Goal: Task Accomplishment & Management: Complete application form

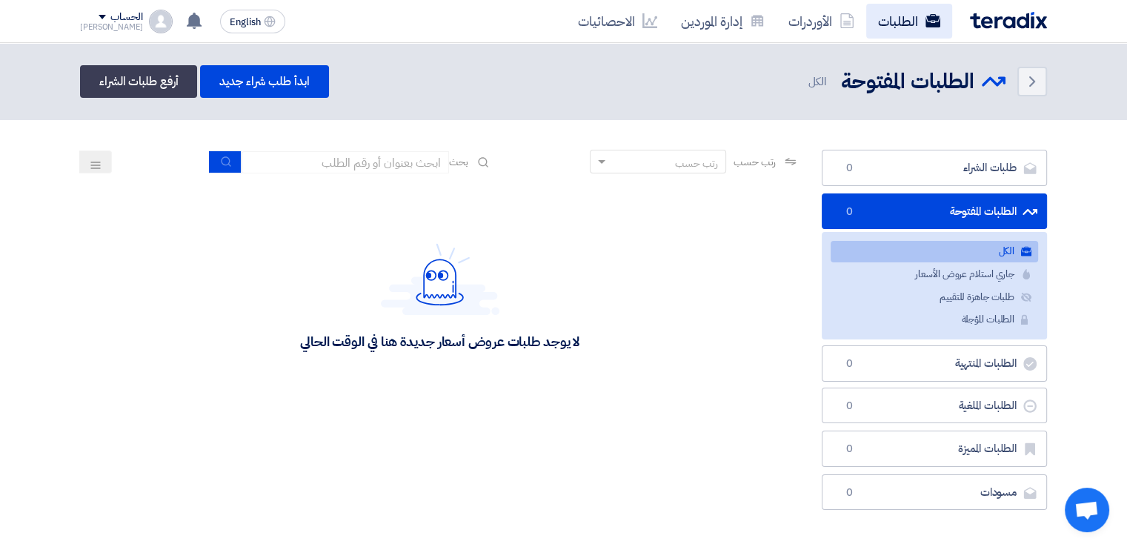
click at [889, 24] on link "الطلبات" at bounding box center [909, 21] width 86 height 35
click at [906, 19] on link "الطلبات" at bounding box center [909, 21] width 86 height 35
click at [908, 21] on link "الطلبات" at bounding box center [909, 21] width 86 height 35
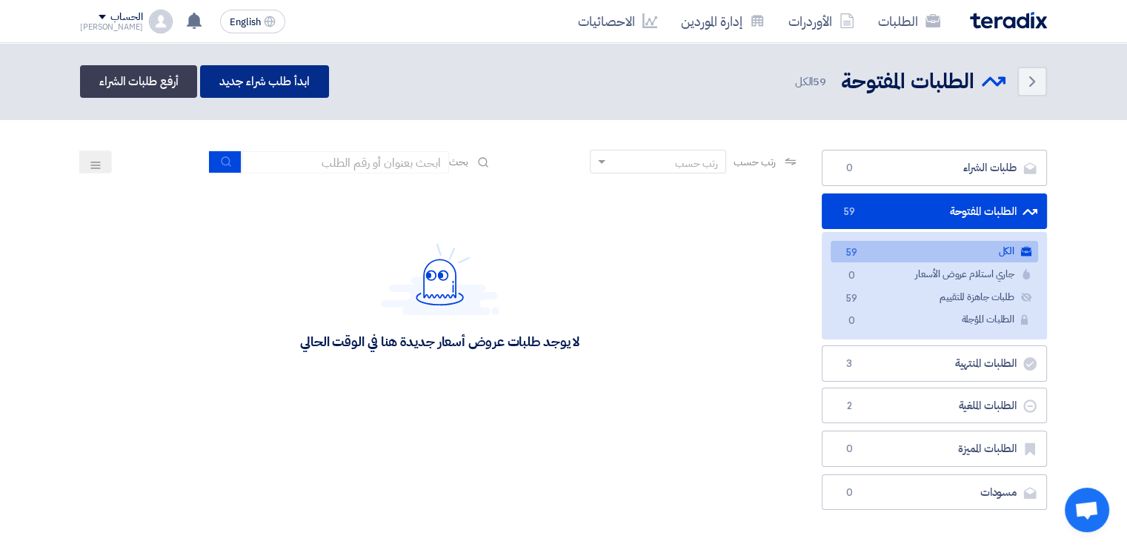
click at [279, 79] on link "ابدأ طلب شراء جديد" at bounding box center [264, 81] width 128 height 33
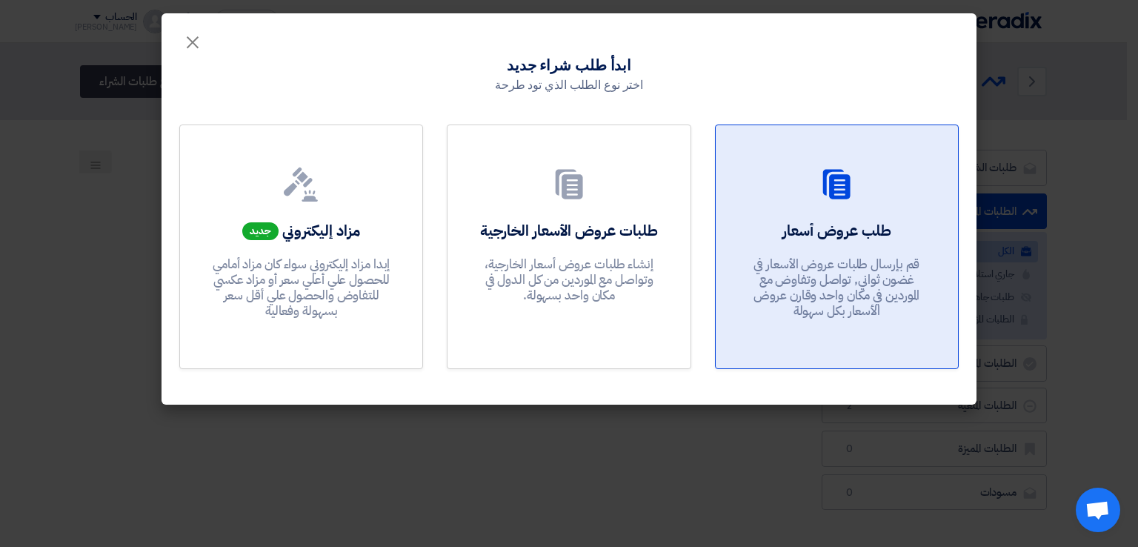
click at [851, 247] on div "طلب عروض أسعار قم بإرسال طلبات عروض الأسعار في غضون ثواني, تواصل وتفاوض مع المو…" at bounding box center [837, 273] width 207 height 107
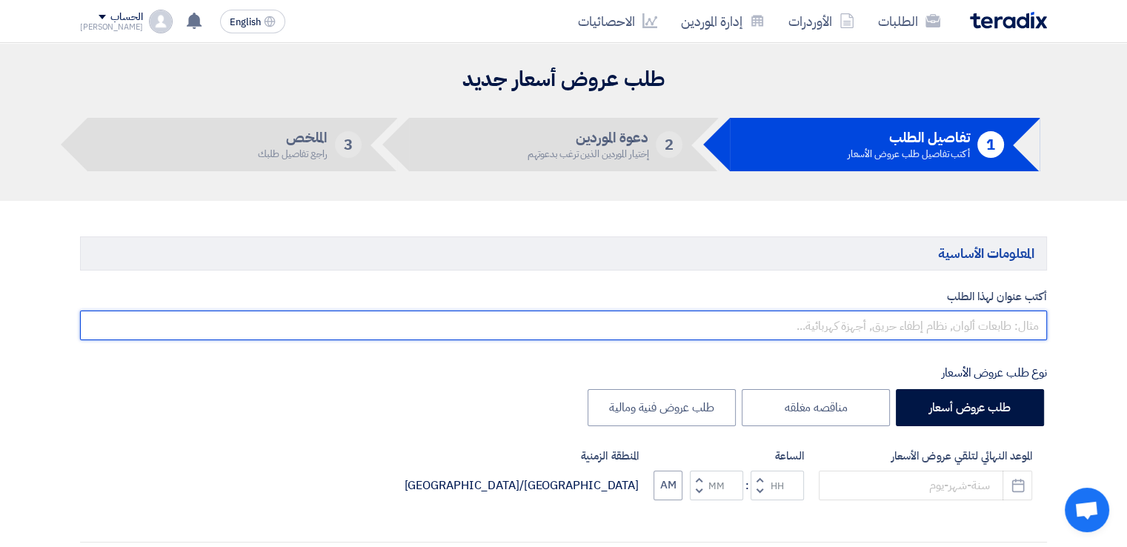
click at [886, 325] on input "text" at bounding box center [563, 325] width 967 height 30
type input "سباكه مجمع [DATE]"
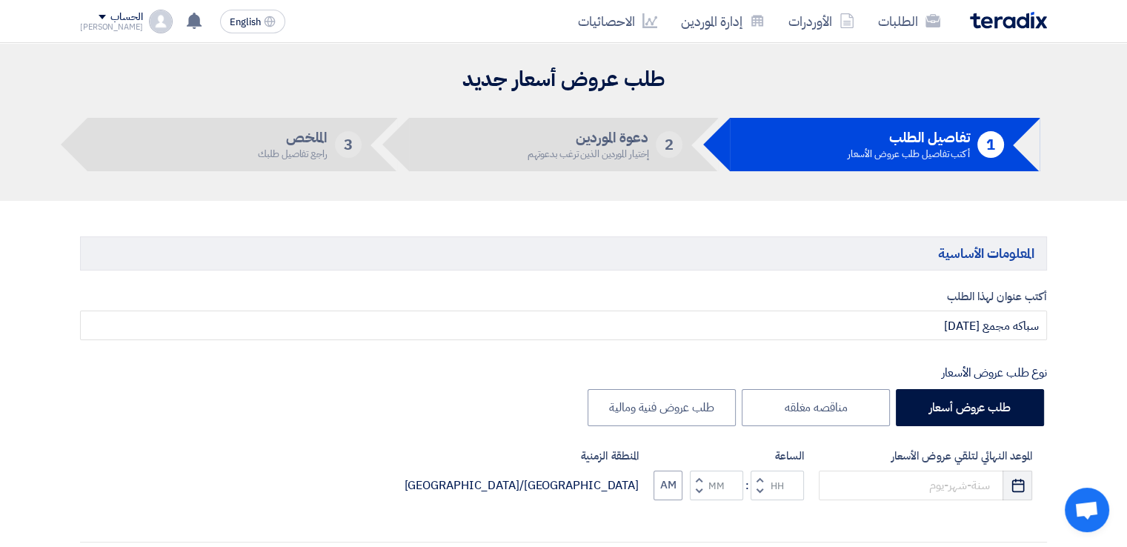
click at [1011, 488] on icon "Pick a date" at bounding box center [1018, 485] width 15 height 15
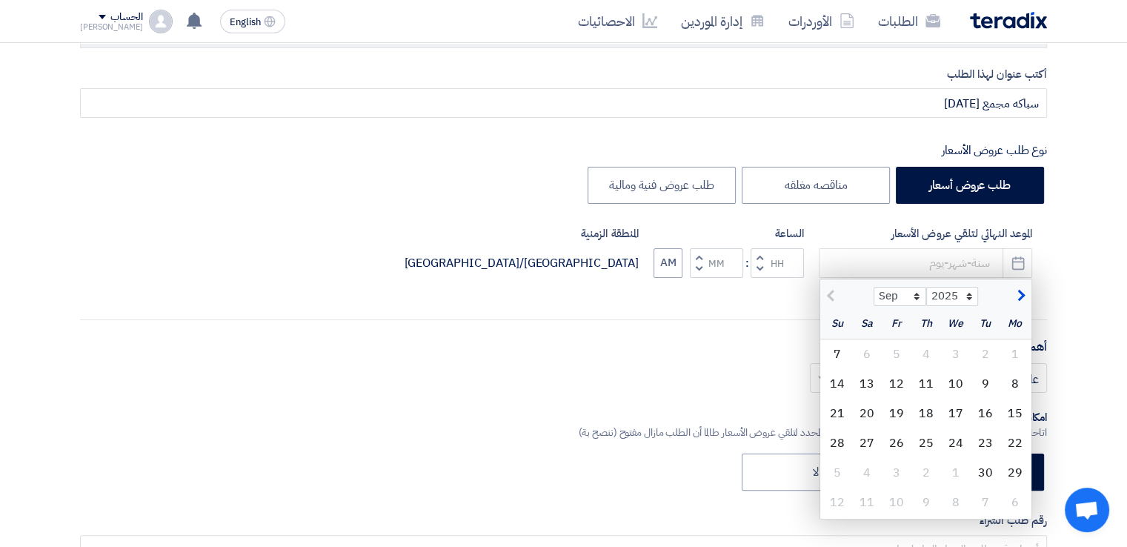
scroll to position [296, 0]
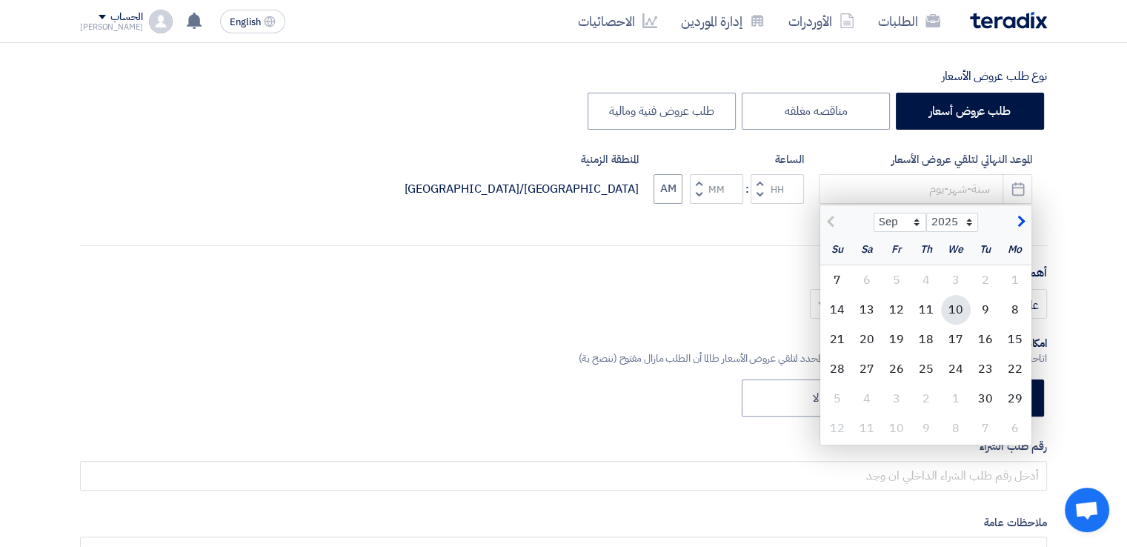
click at [961, 309] on div "10" at bounding box center [956, 310] width 30 height 30
type input "[DATE]"
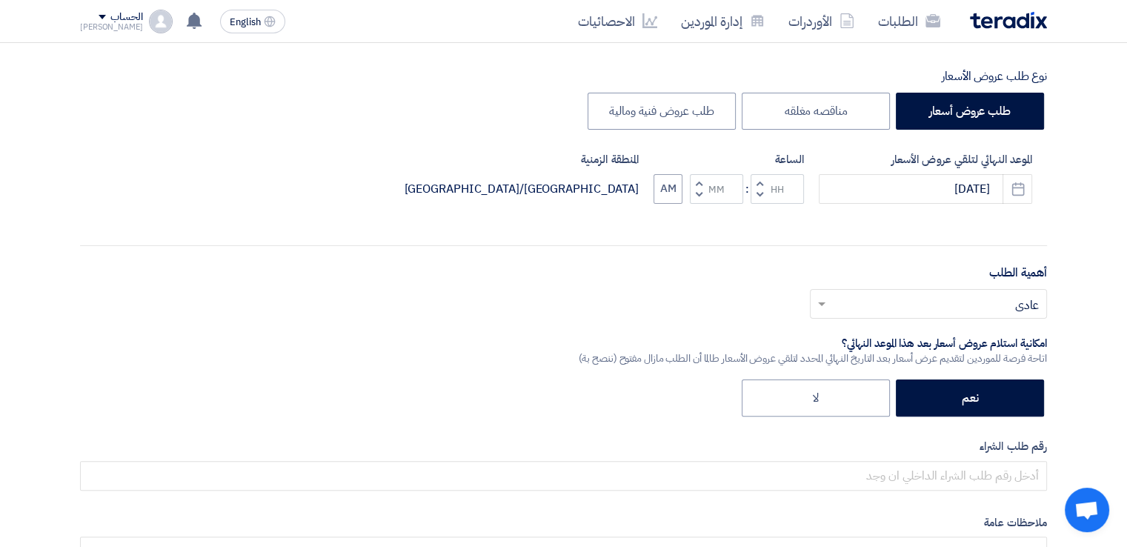
click at [756, 198] on button "Decrement hours" at bounding box center [760, 194] width 18 height 19
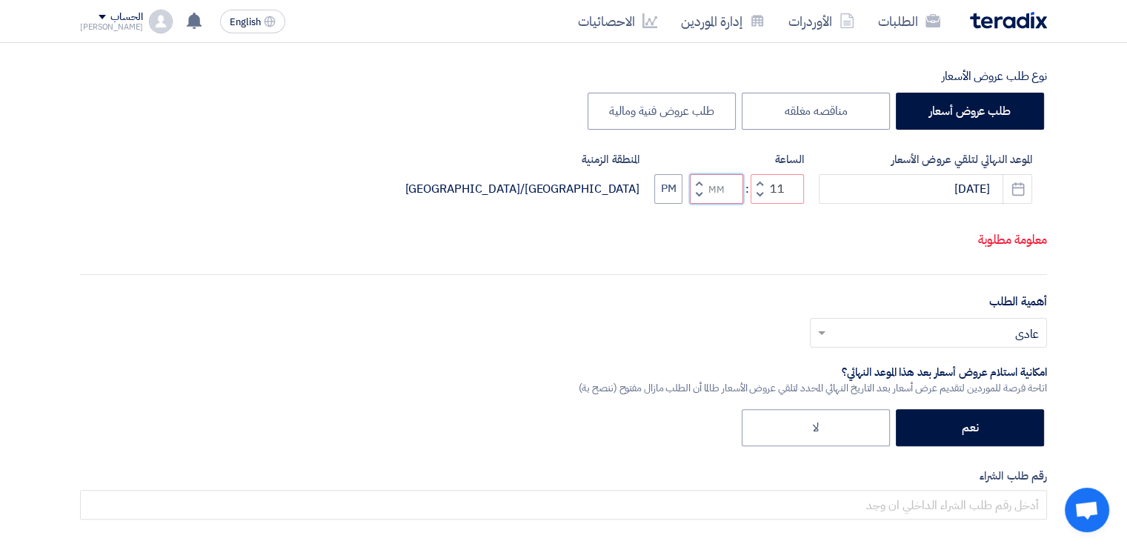
click at [709, 196] on input "Minutes" at bounding box center [716, 189] width 53 height 30
click at [694, 195] on button "Decrement minutes" at bounding box center [699, 194] width 18 height 19
type input "10"
type input "59"
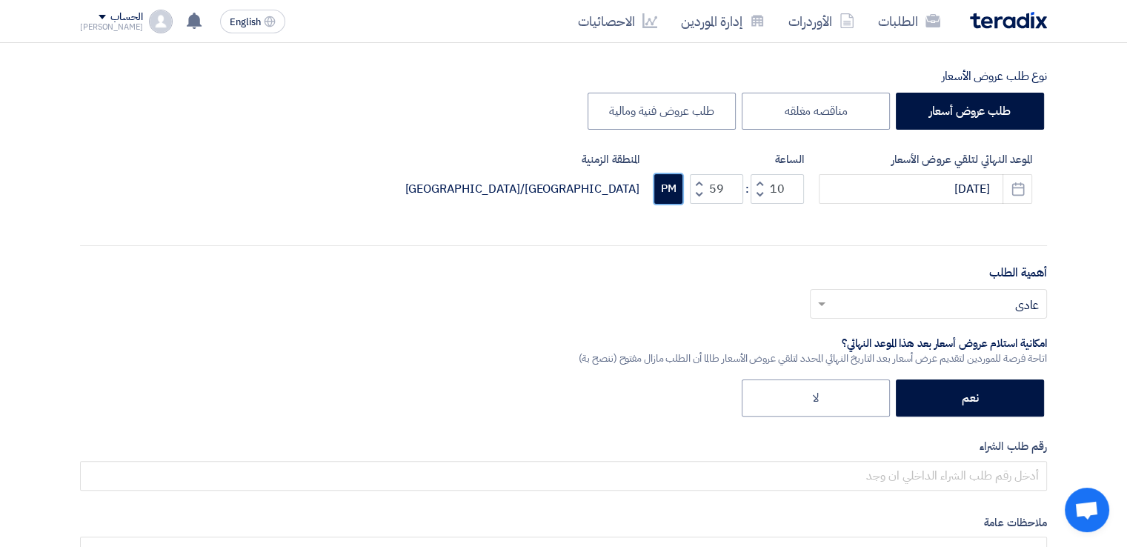
click at [657, 194] on button "PM" at bounding box center [668, 189] width 28 height 30
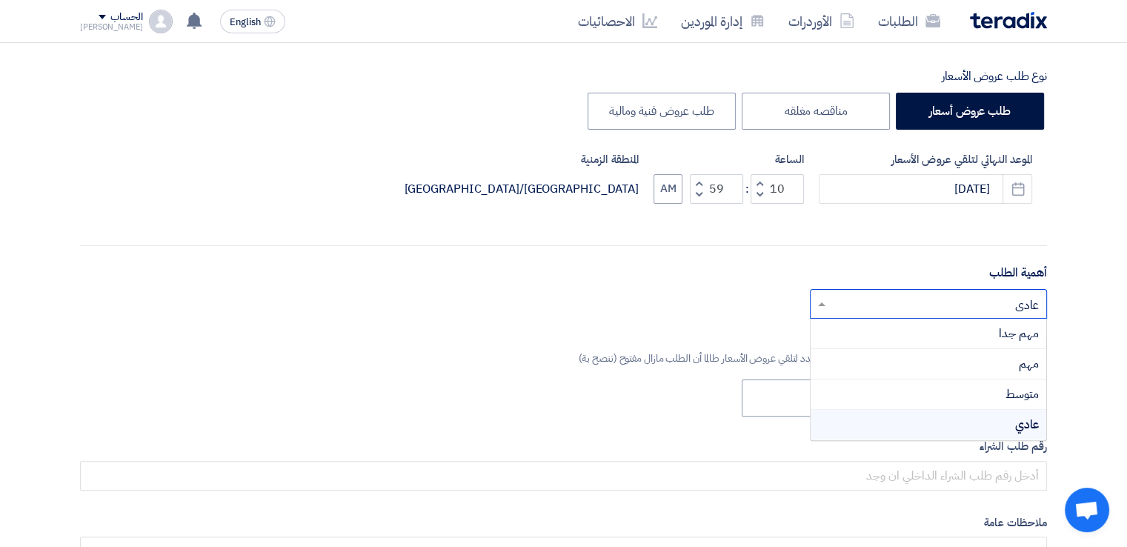
click at [905, 299] on input "text" at bounding box center [936, 305] width 207 height 24
click at [937, 327] on div "مهم جدا" at bounding box center [929, 334] width 236 height 30
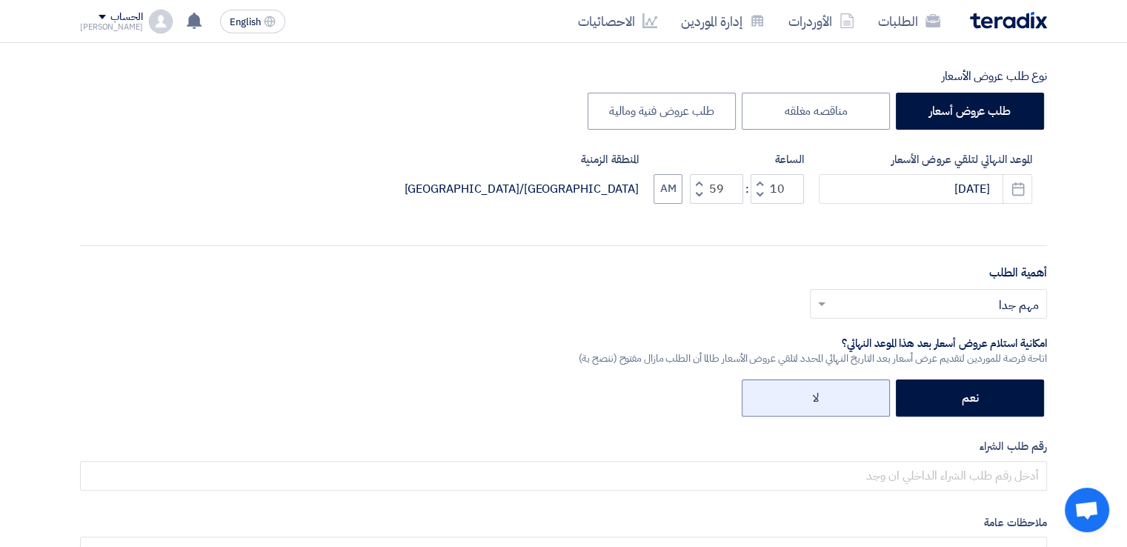
click at [834, 394] on label "لا" at bounding box center [816, 397] width 148 height 37
click at [819, 394] on input "لا" at bounding box center [814, 397] width 10 height 10
radio input "true"
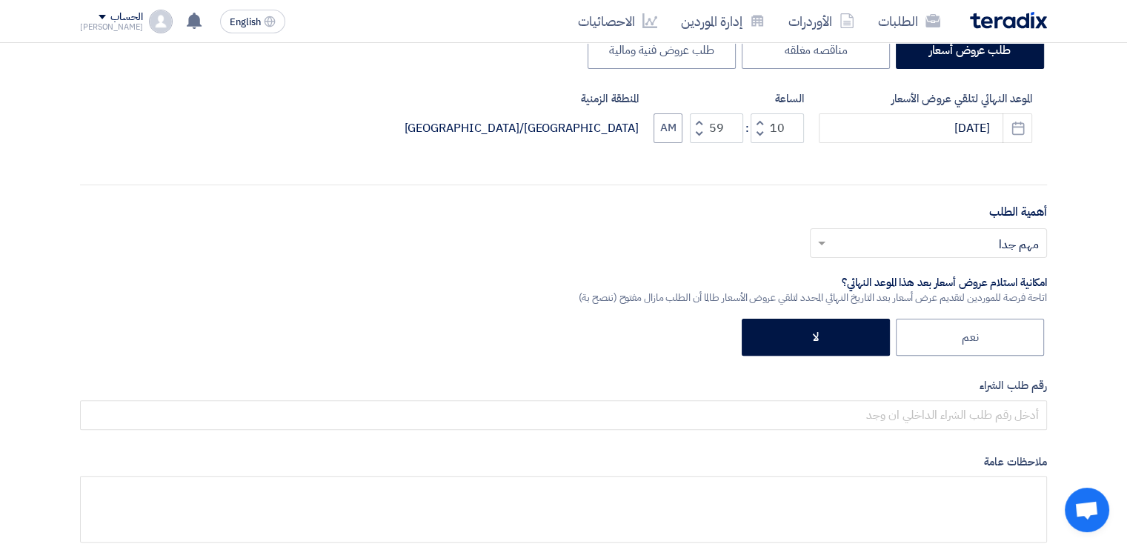
scroll to position [445, 0]
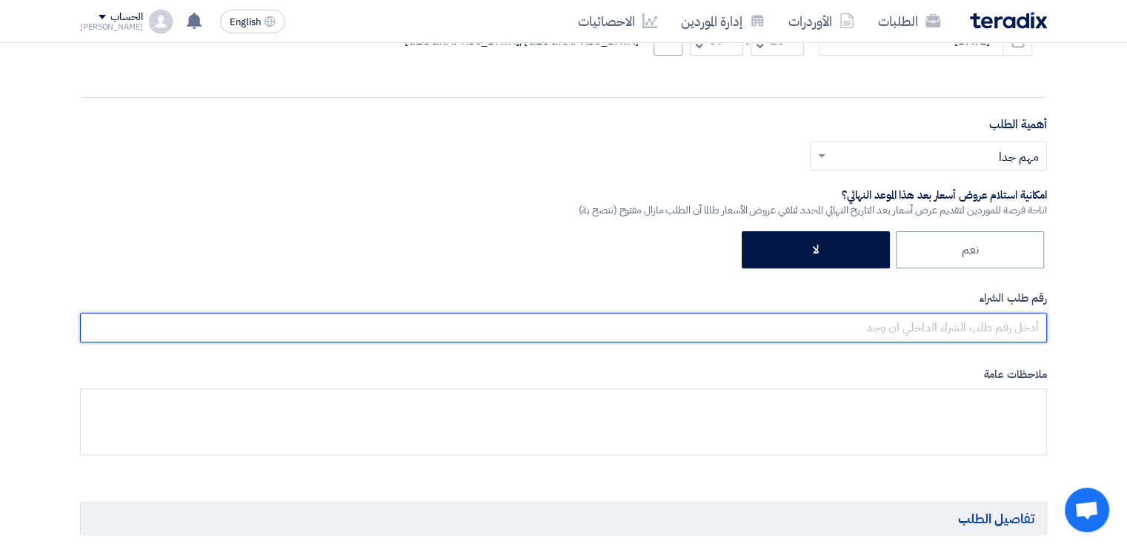
click at [979, 322] on input "text" at bounding box center [563, 328] width 967 height 30
paste input "161614"
type input "161614"
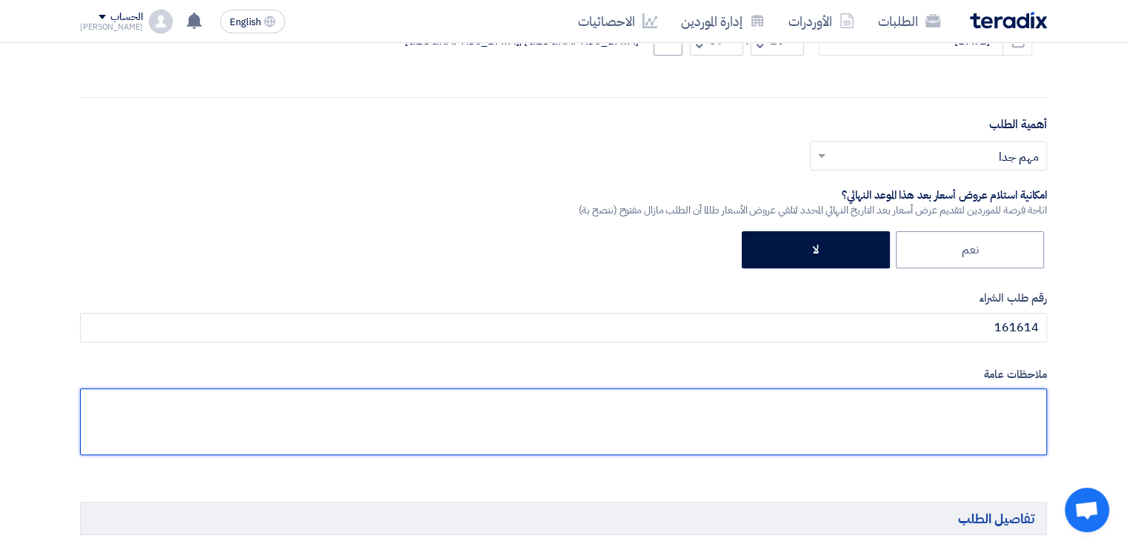
click at [794, 419] on textarea at bounding box center [563, 421] width 967 height 67
click at [1025, 402] on textarea at bounding box center [563, 421] width 967 height 67
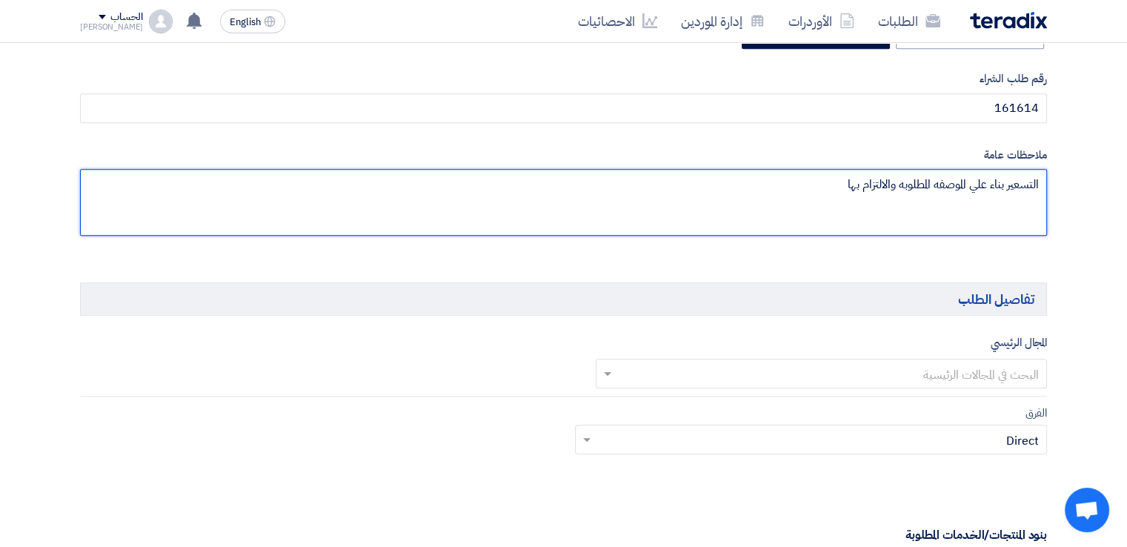
scroll to position [667, 0]
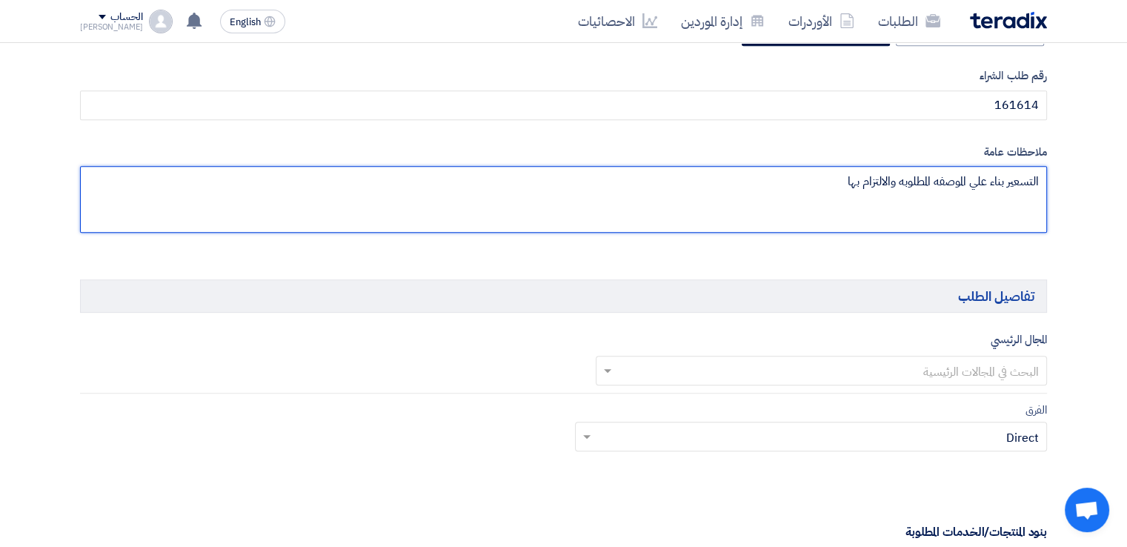
click at [795, 181] on textarea at bounding box center [563, 199] width 967 height 67
type textarea "التسعير بناء علي الموصفه المطلوبه والالتزام بها كما هو موضح"
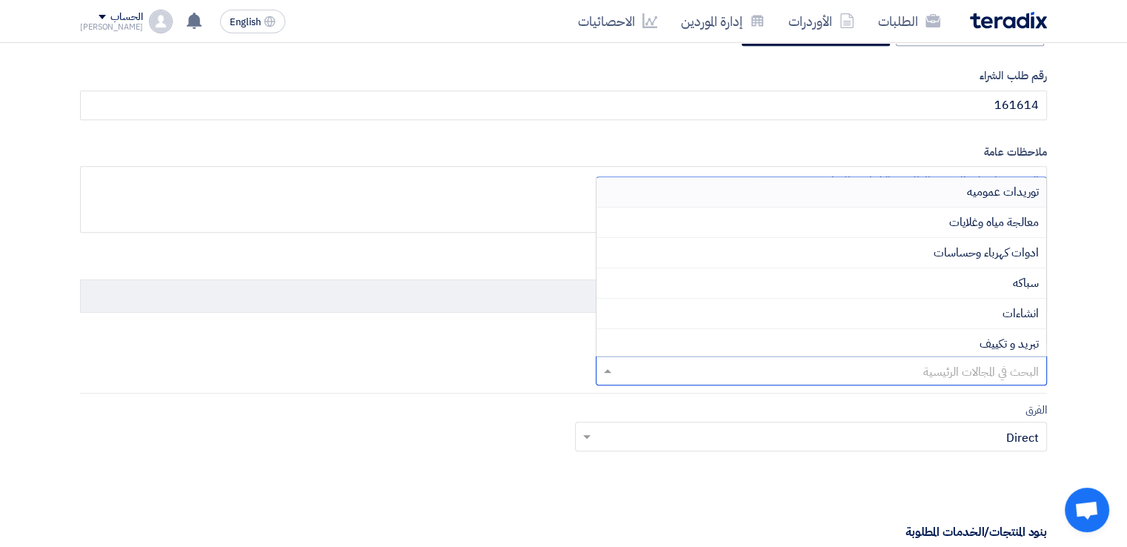
click at [931, 375] on input "text" at bounding box center [830, 371] width 422 height 24
click at [953, 276] on div "سباكه" at bounding box center [821, 283] width 450 height 30
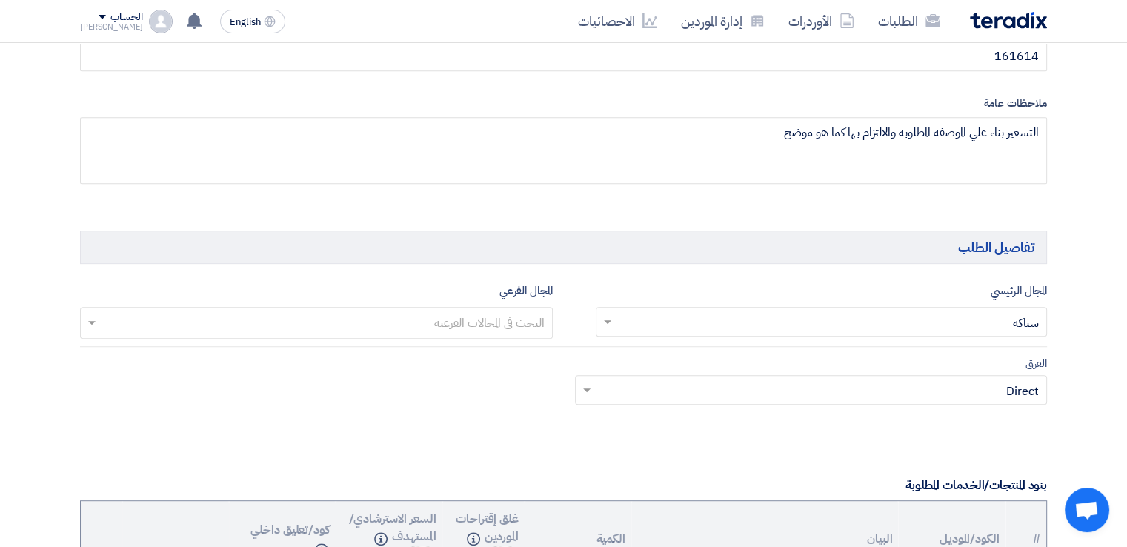
scroll to position [741, 0]
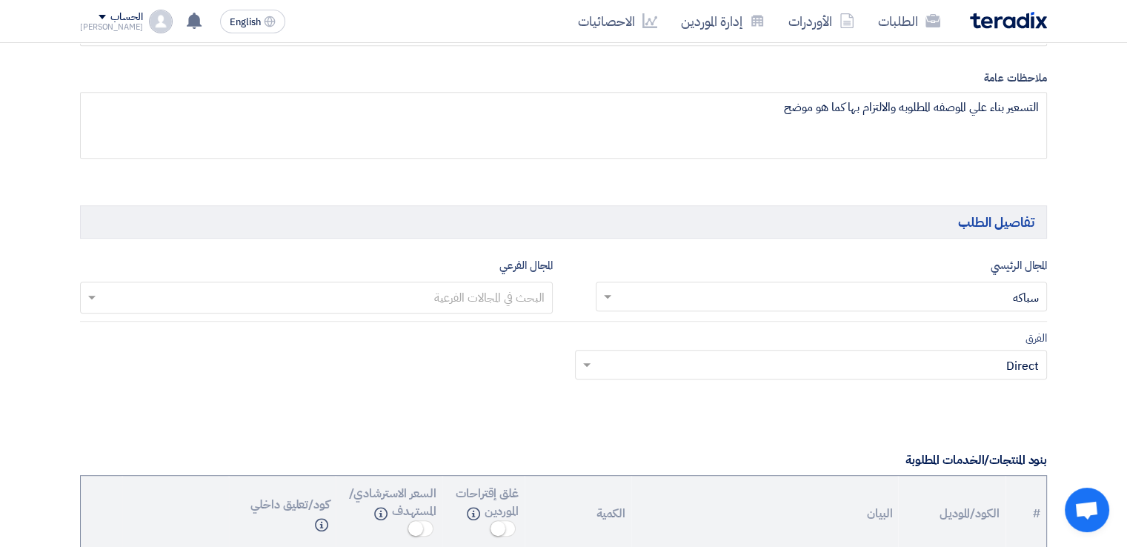
click at [799, 354] on input "text" at bounding box center [819, 366] width 443 height 24
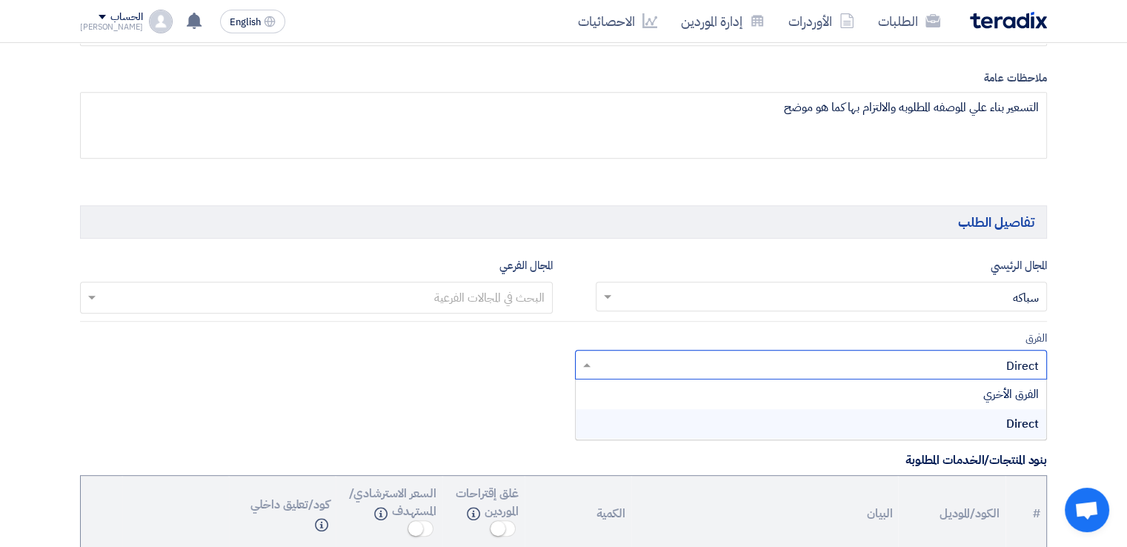
click at [799, 354] on input "text" at bounding box center [819, 366] width 443 height 24
click at [492, 296] on input "text" at bounding box center [316, 299] width 458 height 24
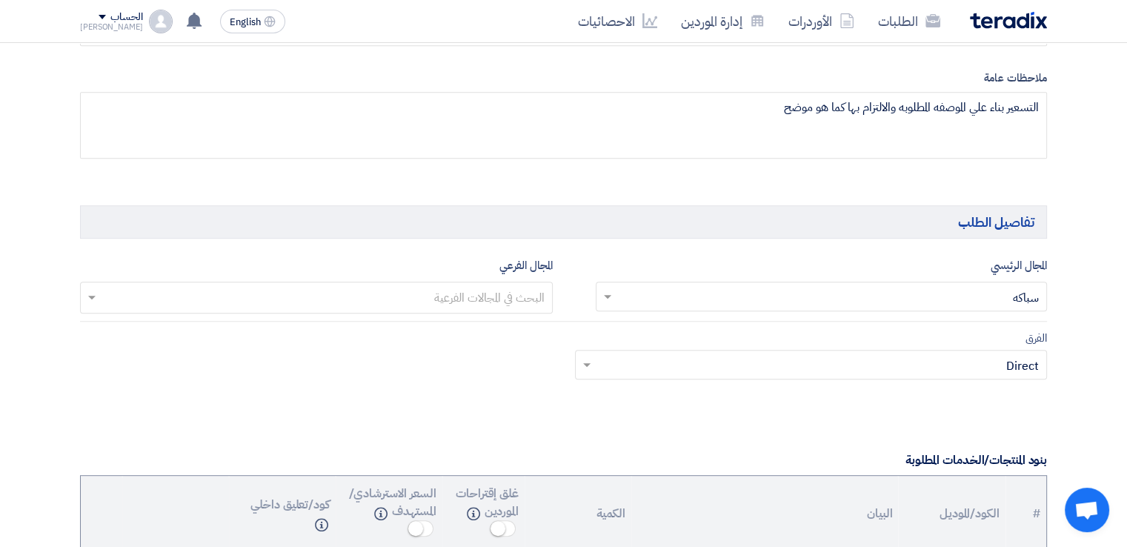
click at [498, 375] on div "الفرق Teams.. × Direct ×" at bounding box center [563, 364] width 989 height 70
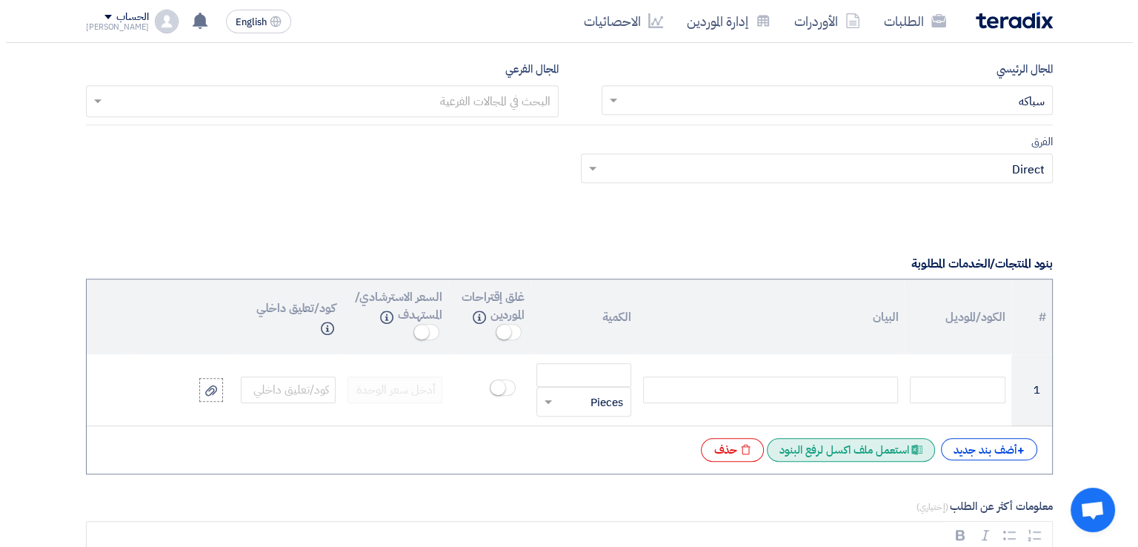
scroll to position [963, 0]
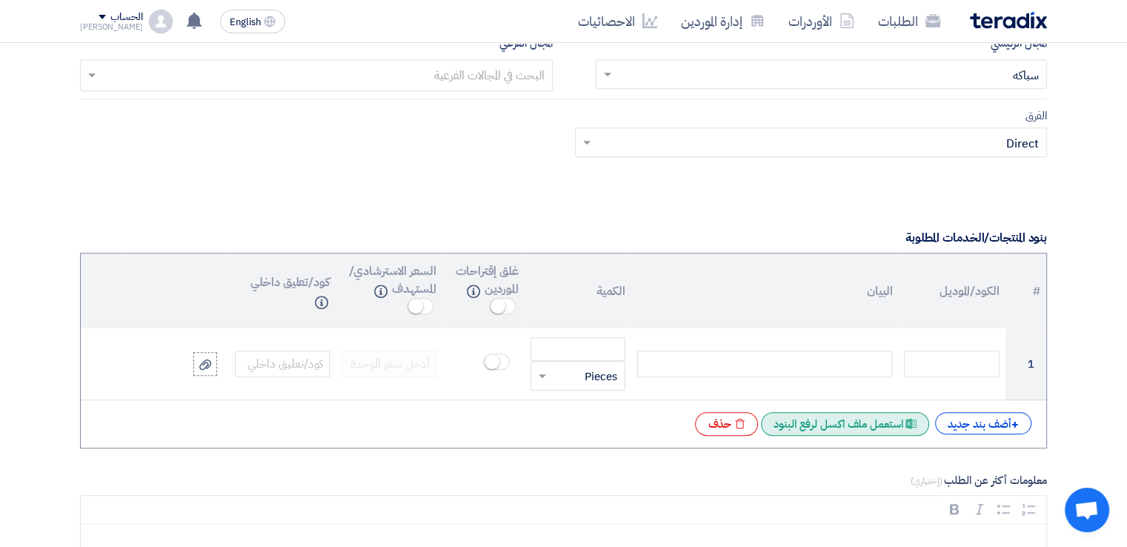
click at [891, 416] on div "Excel file استعمل ملف اكسل لرفع البنود" at bounding box center [845, 424] width 168 height 24
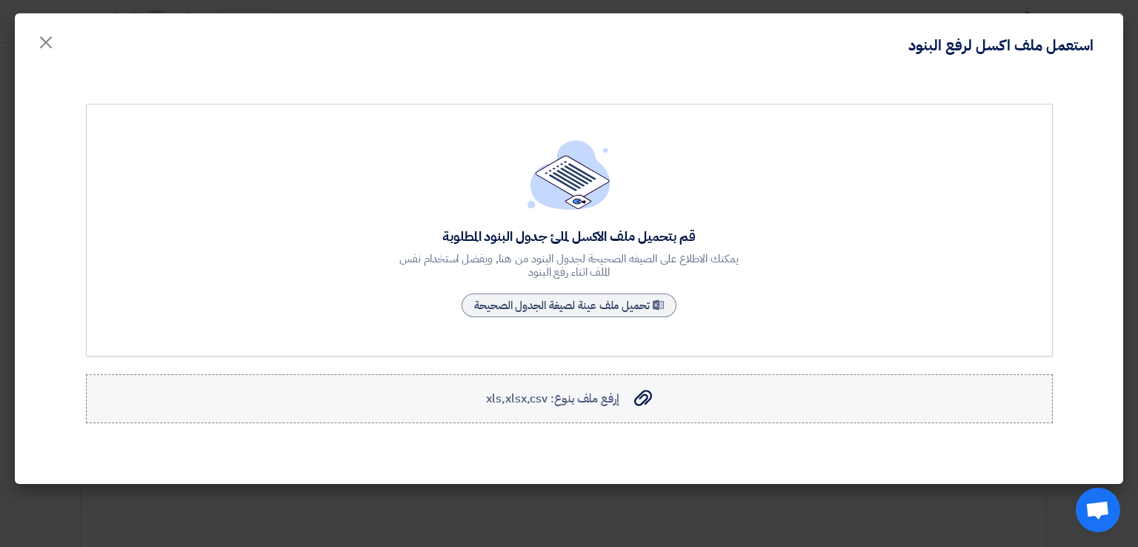
click at [578, 410] on label "إرفع ملف بنوع: xls,xlsx,csv إرفع ملف بنوع: xls,xlsx,csv" at bounding box center [569, 398] width 967 height 49
click at [0, 0] on input "إرفع ملف بنوع: xls,xlsx,csv إرفع ملف بنوع: xls,xlsx,csv" at bounding box center [0, 0] width 0 height 0
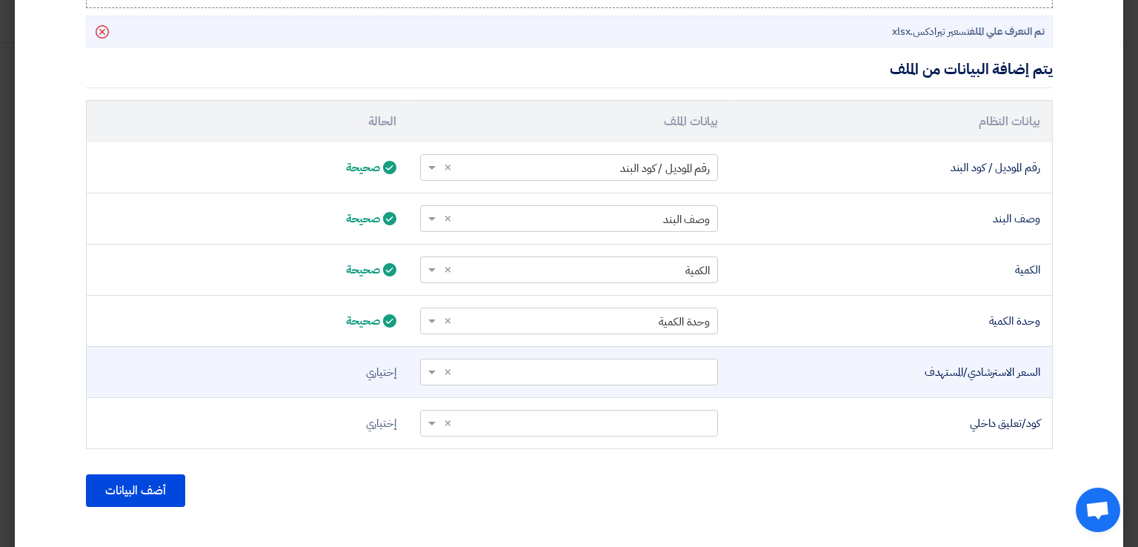
scroll to position [439, 0]
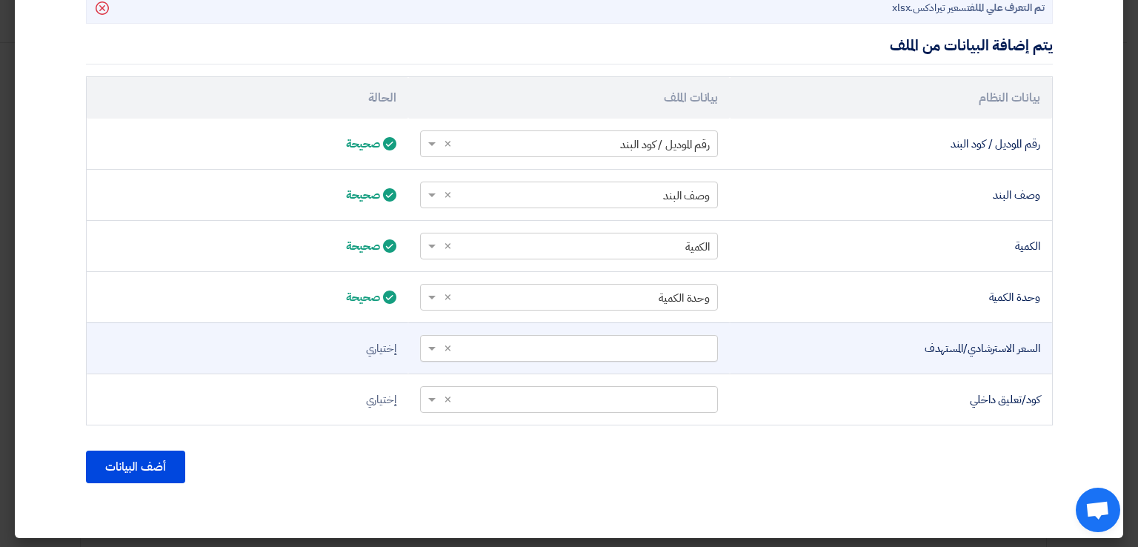
click at [438, 348] on span at bounding box center [430, 348] width 19 height 17
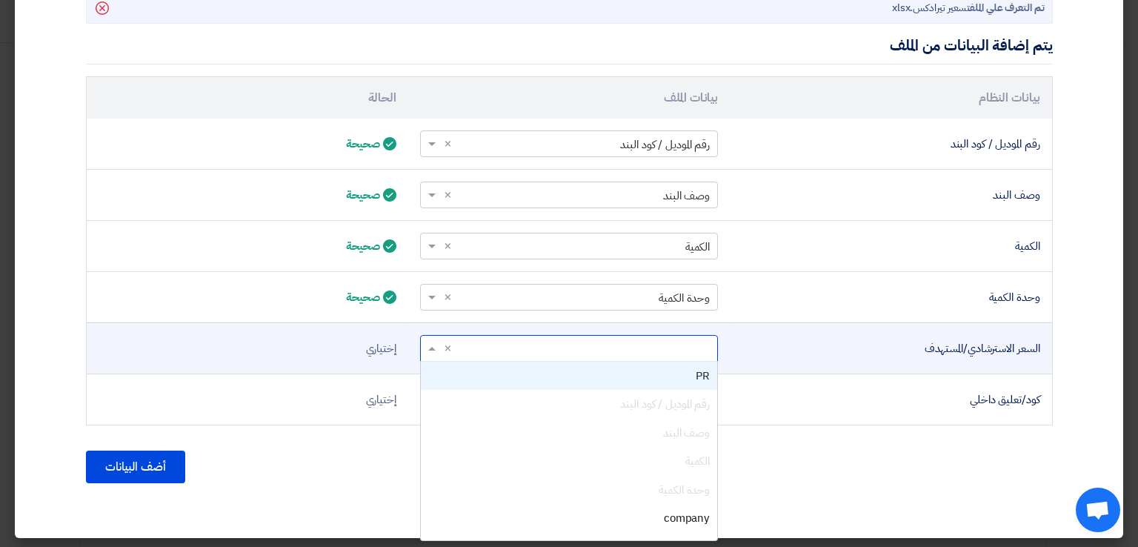
click at [576, 385] on div "PR" at bounding box center [569, 376] width 296 height 29
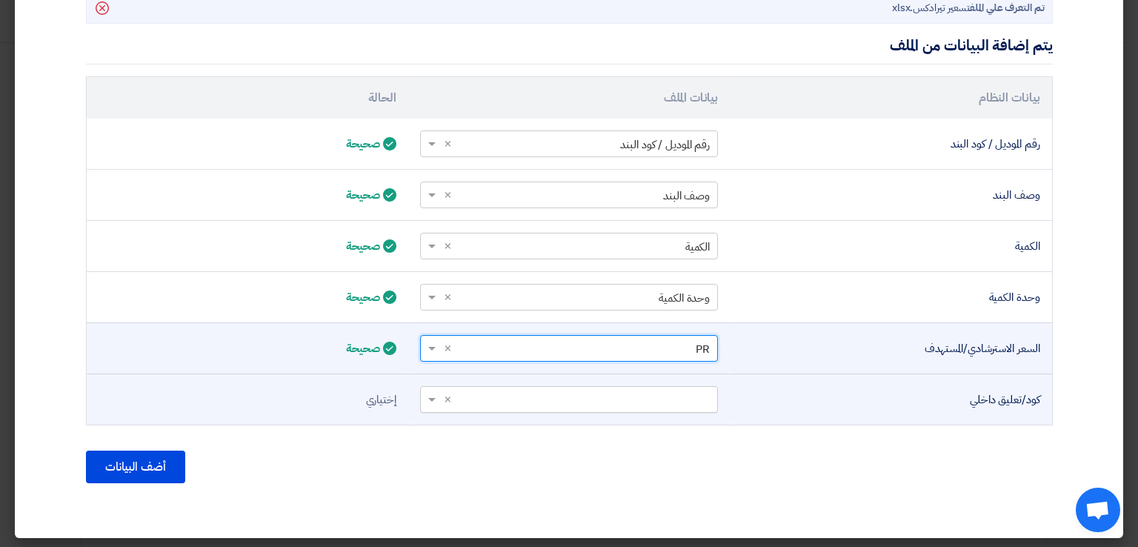
drag, startPoint x: 415, startPoint y: 395, endPoint x: 428, endPoint y: 399, distance: 13.1
click at [417, 396] on td "أختر عمود... × ×" at bounding box center [569, 398] width 322 height 51
click at [430, 399] on span at bounding box center [430, 399] width 19 height 17
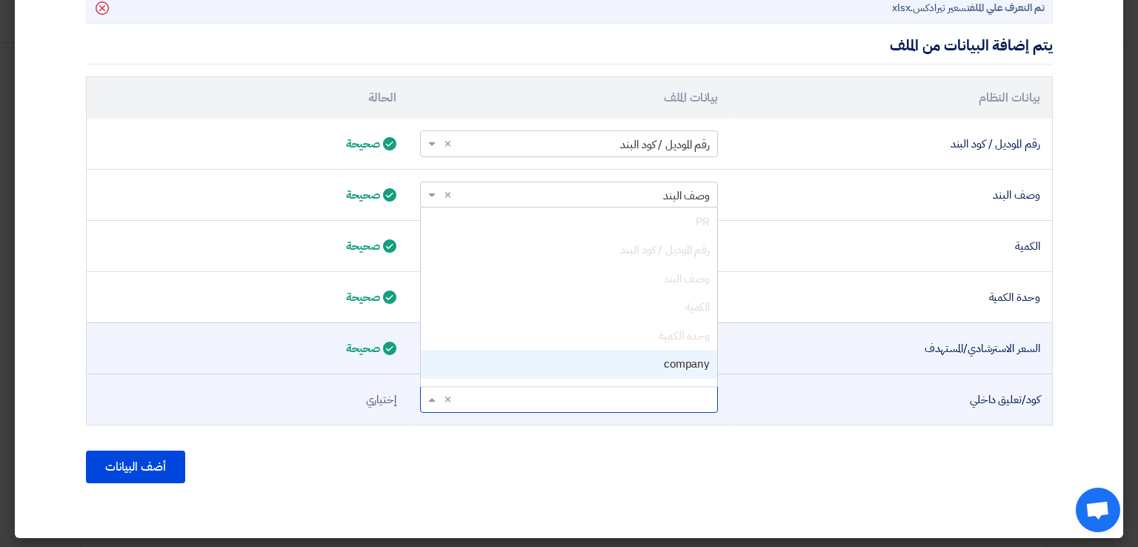
click at [526, 371] on div "company" at bounding box center [569, 364] width 296 height 29
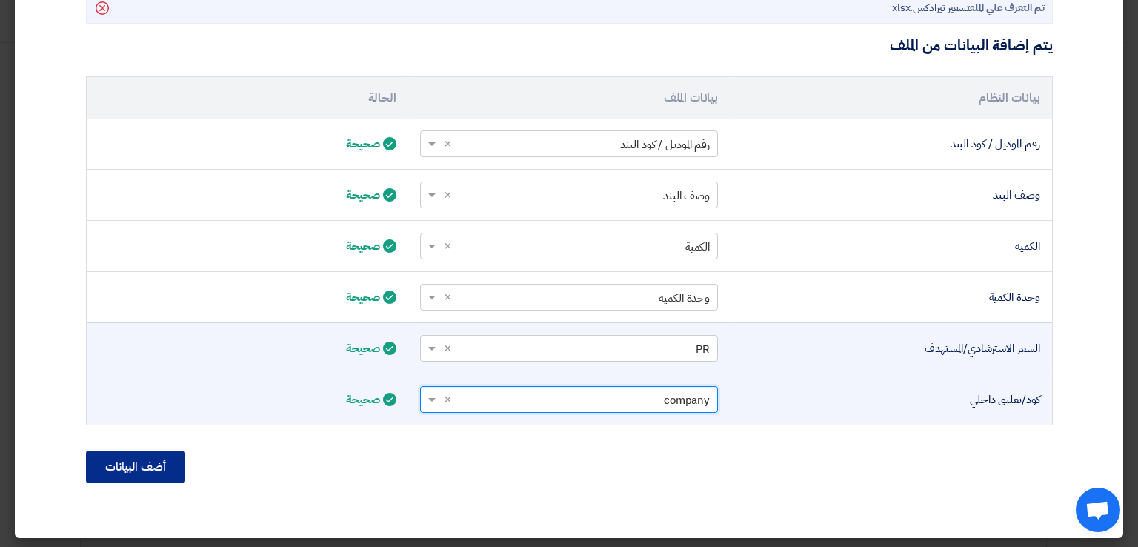
click at [162, 473] on button "أضف البيانات" at bounding box center [135, 466] width 99 height 33
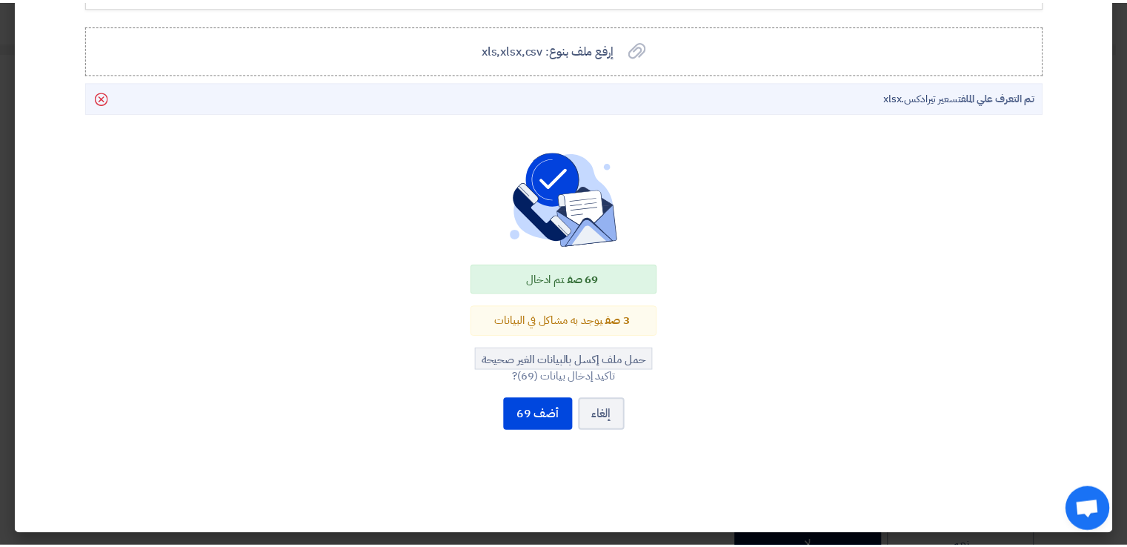
scroll to position [347, 0]
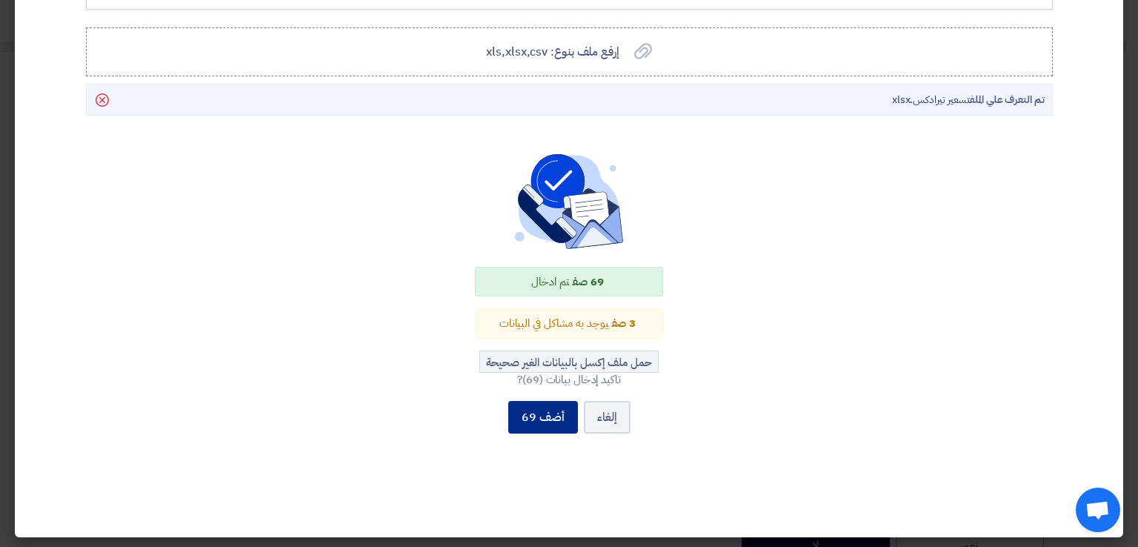
click at [551, 420] on button "أضف 69" at bounding box center [543, 417] width 70 height 33
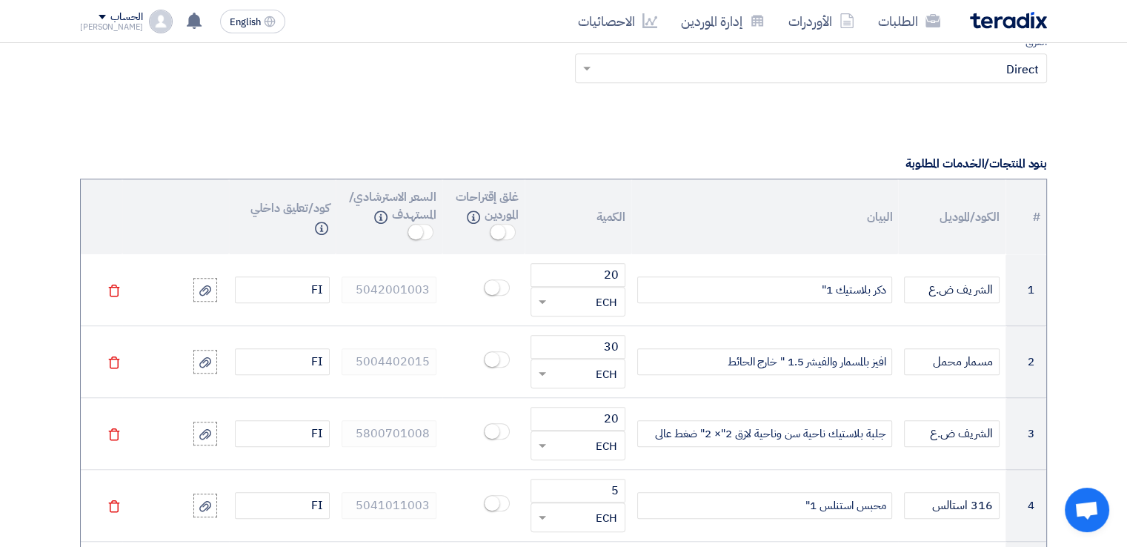
scroll to position [1111, 0]
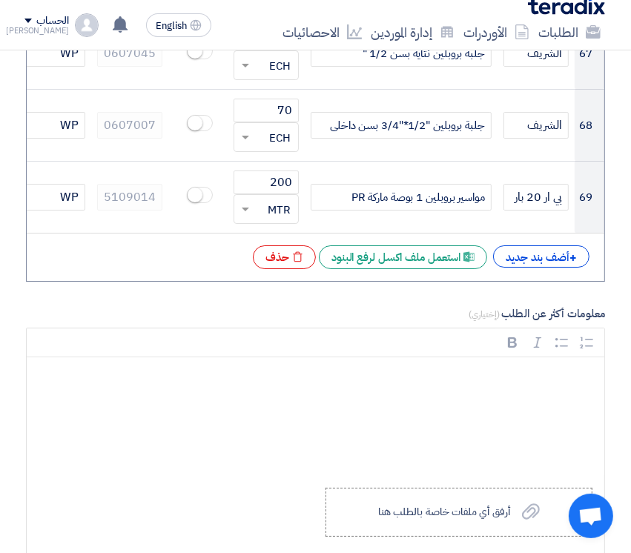
scroll to position [6025, 0]
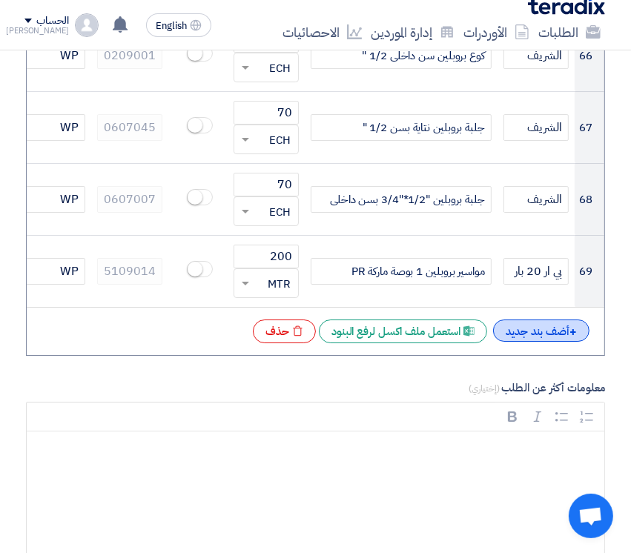
click at [544, 319] on div "+ أضف بند جديد" at bounding box center [541, 330] width 96 height 22
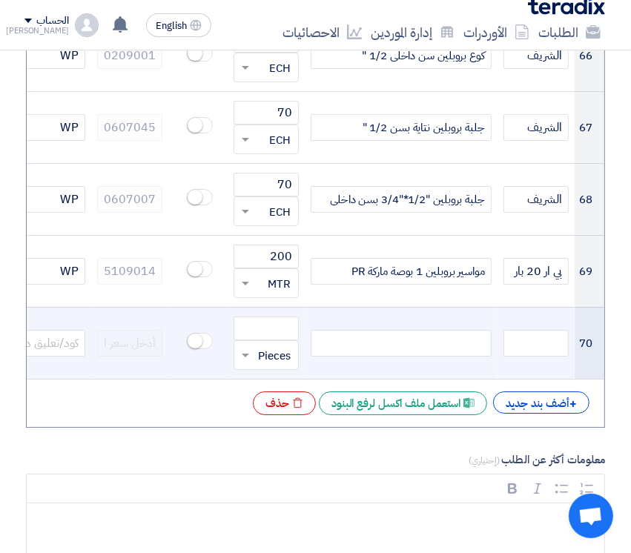
click at [427, 330] on div at bounding box center [400, 343] width 181 height 27
paste div
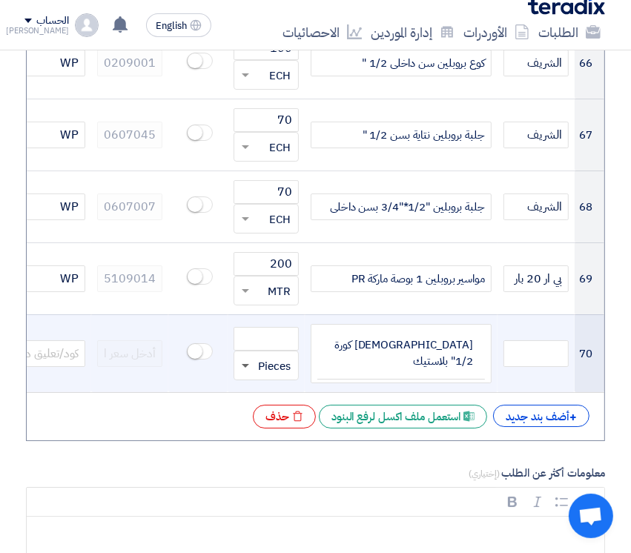
click at [243, 364] on span at bounding box center [245, 366] width 7 height 5
click at [528, 340] on input "text" at bounding box center [535, 353] width 65 height 27
paste input "تركي شبه الحنفيه الحديد ونفس اليد ولكن [PERSON_NAME]"
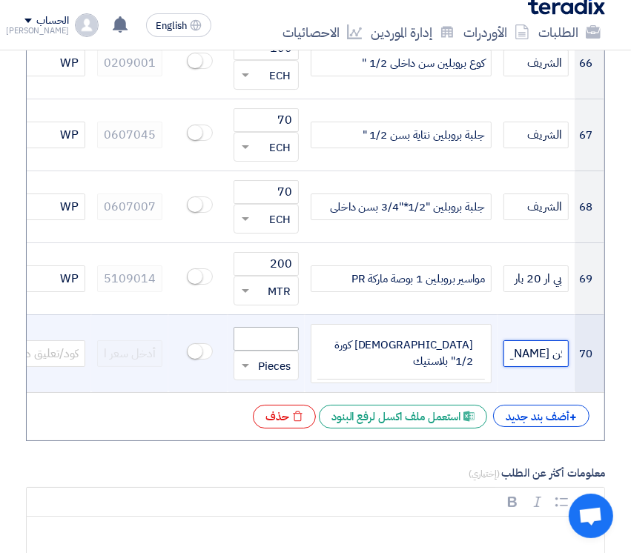
type input "تركي شبه الحنفيه الحديد ونفس اليد ولكن [PERSON_NAME]"
click at [255, 327] on input "number" at bounding box center [265, 339] width 65 height 24
drag, startPoint x: 372, startPoint y: 290, endPoint x: 364, endPoint y: 291, distance: 8.2
click at [372, 327] on td "[DEMOGRAPHIC_DATA] كورة 1/2" بلاستيك" at bounding box center [400, 353] width 167 height 52
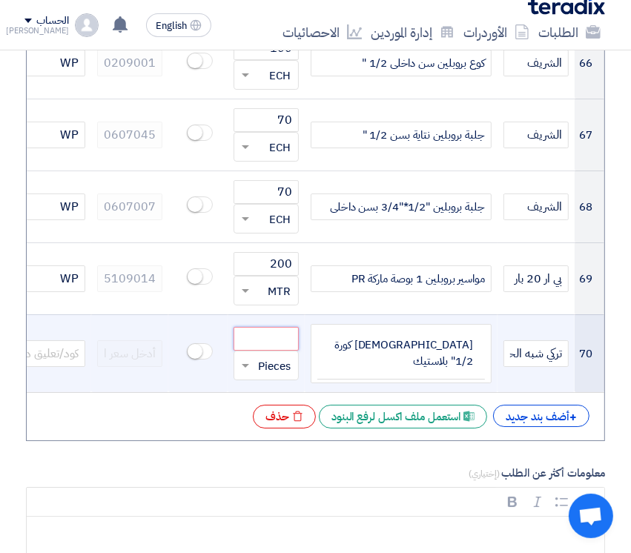
click at [269, 327] on input "number" at bounding box center [265, 339] width 65 height 24
type input "2"
type input "60"
click at [243, 364] on span at bounding box center [245, 366] width 7 height 5
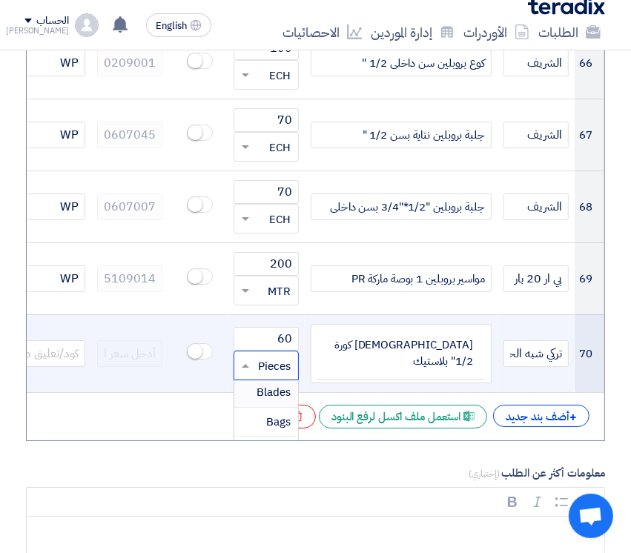
type input "ث"
type input "ech"
click at [266, 380] on div "ECH" at bounding box center [266, 395] width 64 height 30
click at [547, 340] on input "تركي شبه الحنفيه الحديد ونفس اليد ولكن [PERSON_NAME]" at bounding box center [535, 353] width 65 height 27
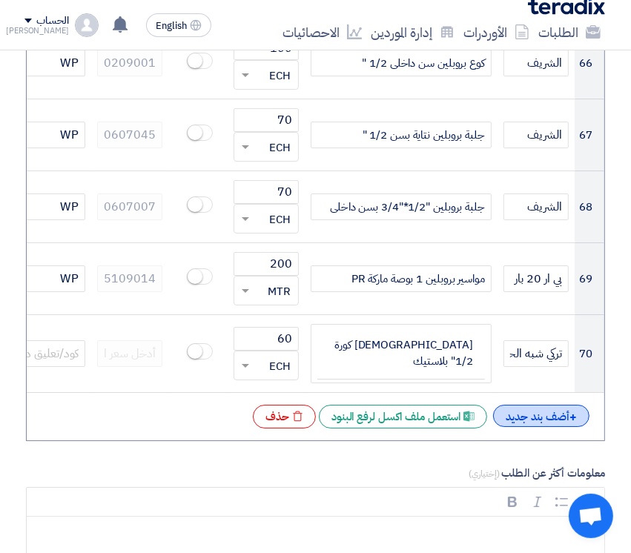
click at [550, 405] on div "+ أضف بند جديد" at bounding box center [541, 416] width 96 height 22
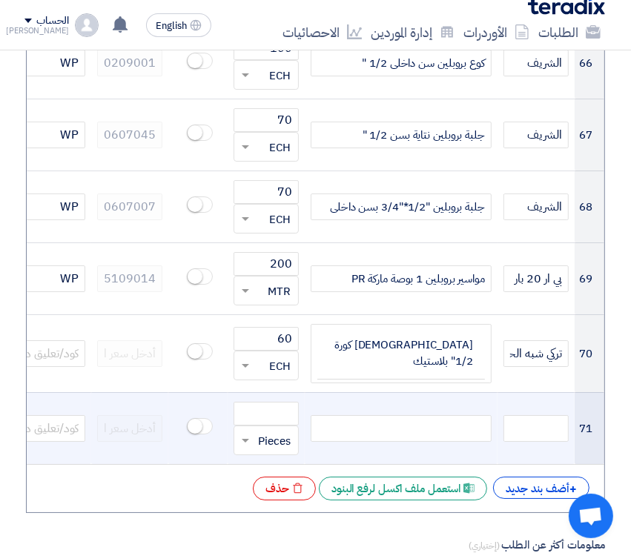
click at [430, 415] on div at bounding box center [400, 428] width 181 height 27
paste div
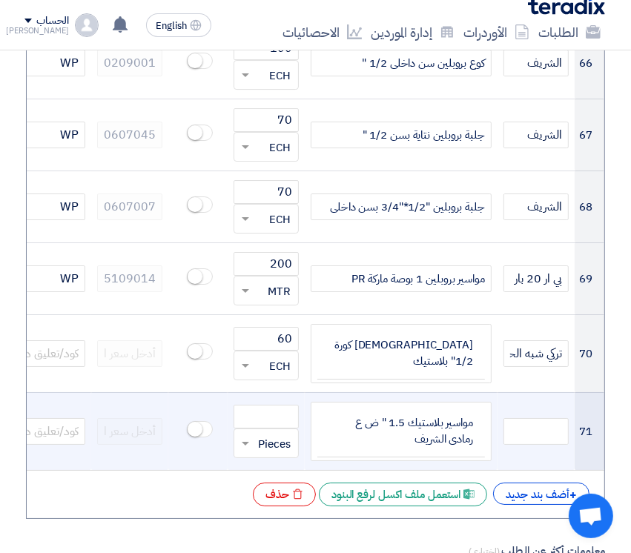
scroll to position [6004, 0]
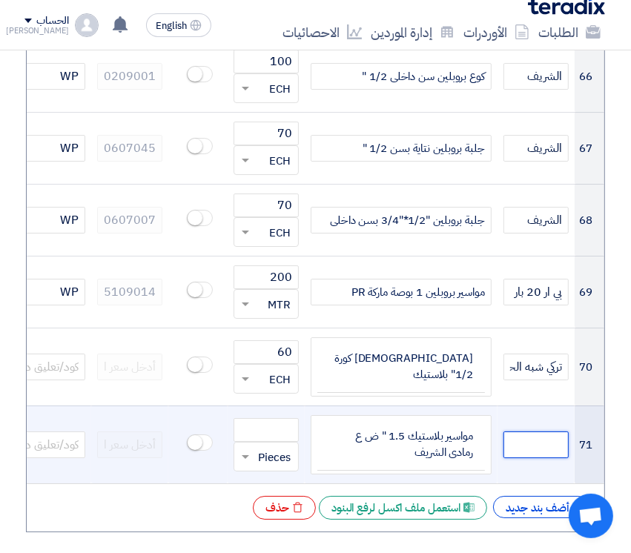
click at [542, 431] on input "text" at bounding box center [535, 444] width 65 height 27
paste input "الشريف طول الماسوره 4 متر قابله للقلوظه"
type input "الشريف طول الماسوره 4 متر قابله للقلوظه"
click at [262, 418] on input "number" at bounding box center [265, 430] width 65 height 24
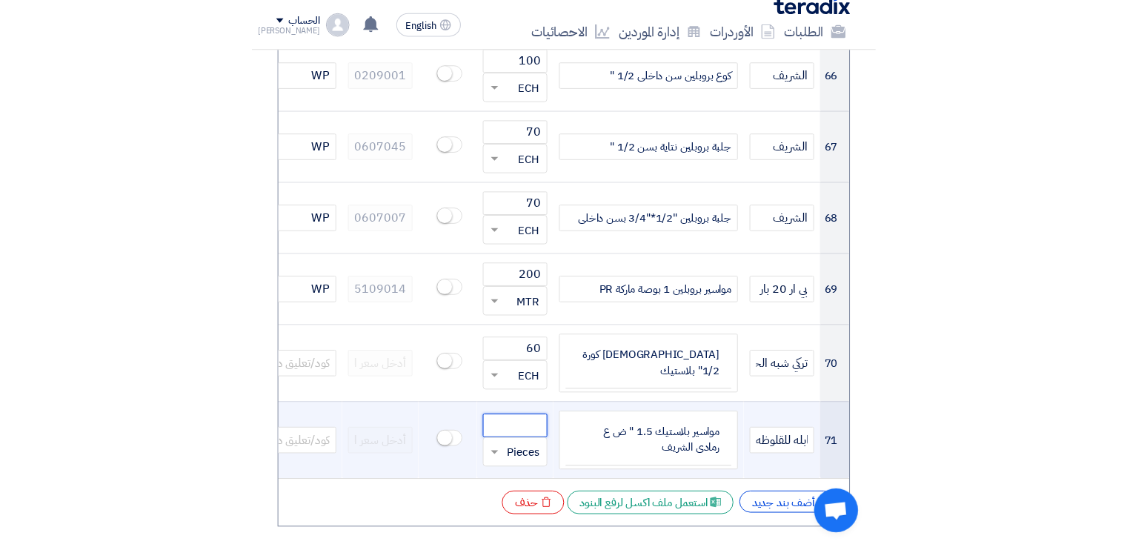
scroll to position [0, 0]
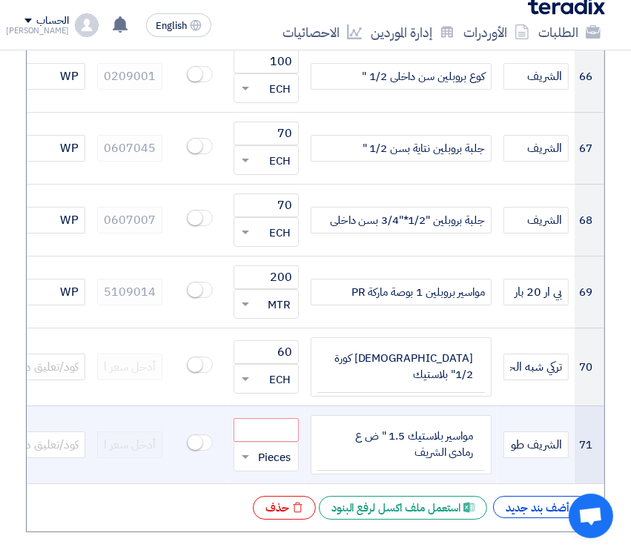
click at [433, 419] on td "مواسير بلاستيك 1.5 " ض ع رمادى الشريف" at bounding box center [400, 445] width 167 height 52
click at [252, 418] on input "number" at bounding box center [265, 430] width 65 height 24
click at [246, 448] on span at bounding box center [243, 456] width 19 height 17
type input "24"
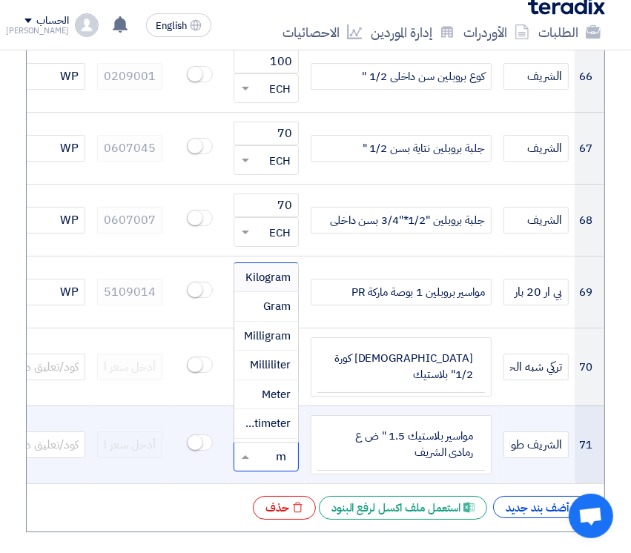
type input "mt"
click at [283, 389] on span "MTR" at bounding box center [278, 397] width 23 height 16
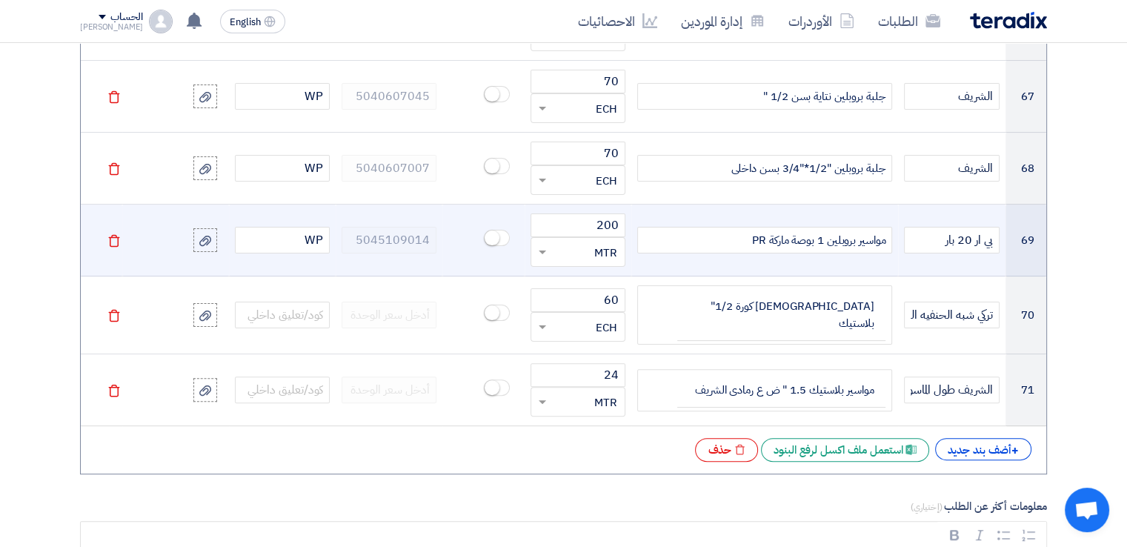
scroll to position [6153, 0]
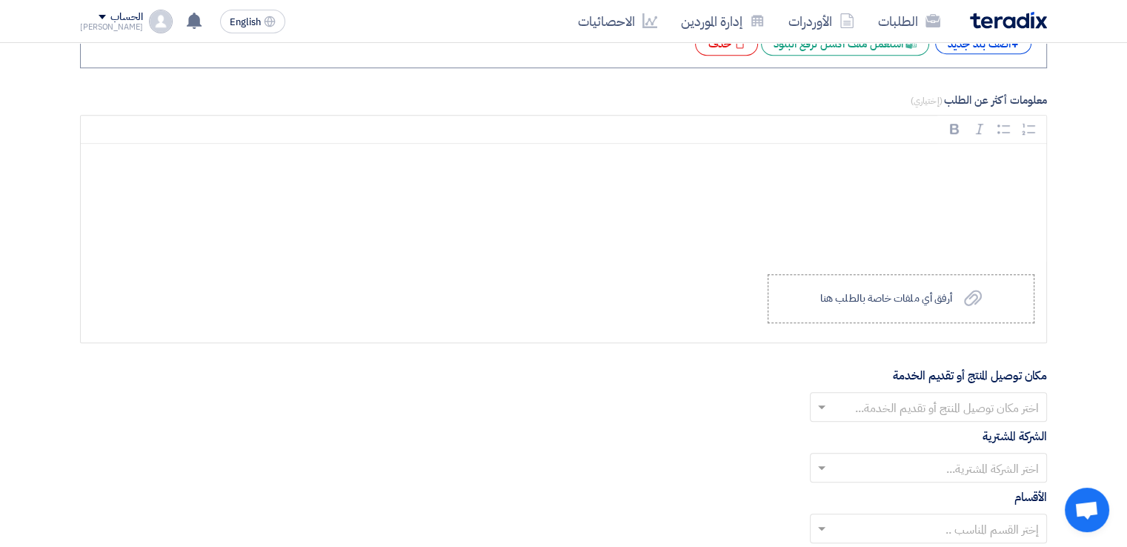
scroll to position [6375, 0]
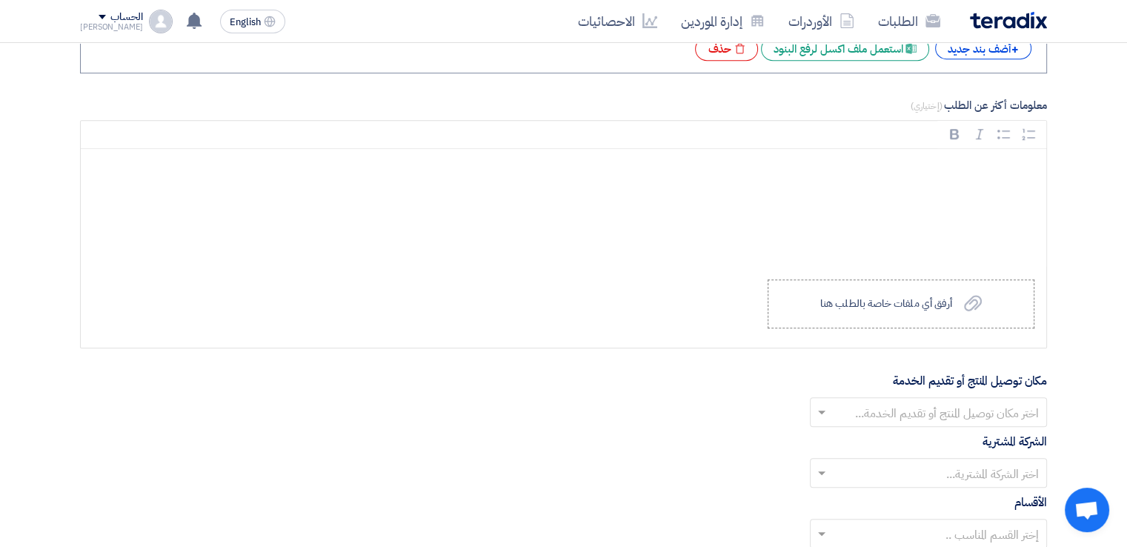
click at [983, 402] on input "text" at bounding box center [936, 414] width 207 height 24
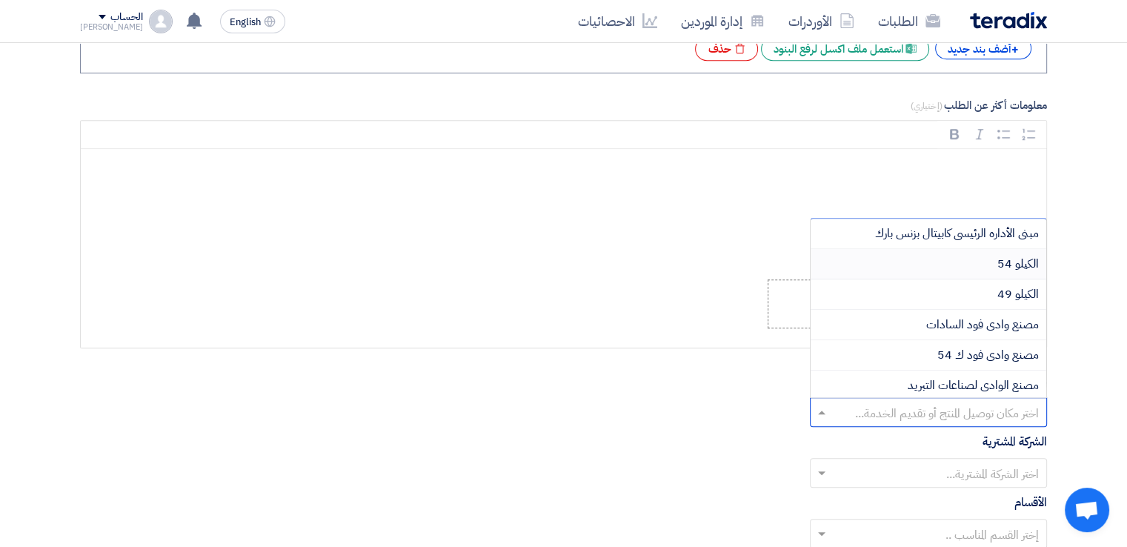
click at [1013, 255] on span "الكيلو 54" at bounding box center [1017, 264] width 41 height 18
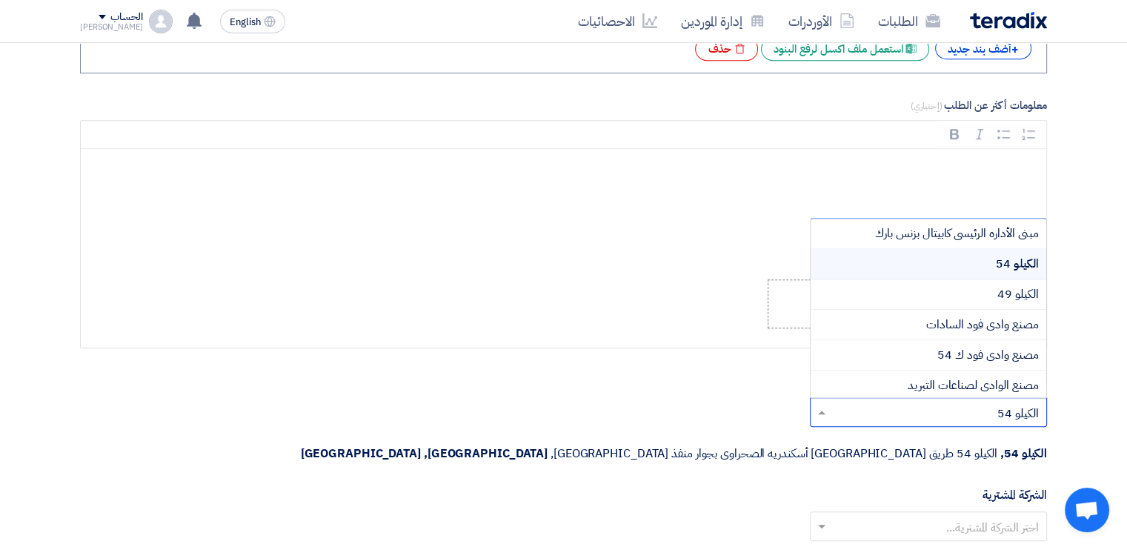
click at [966, 402] on input "text" at bounding box center [936, 414] width 207 height 24
click at [962, 516] on input "text" at bounding box center [936, 528] width 207 height 24
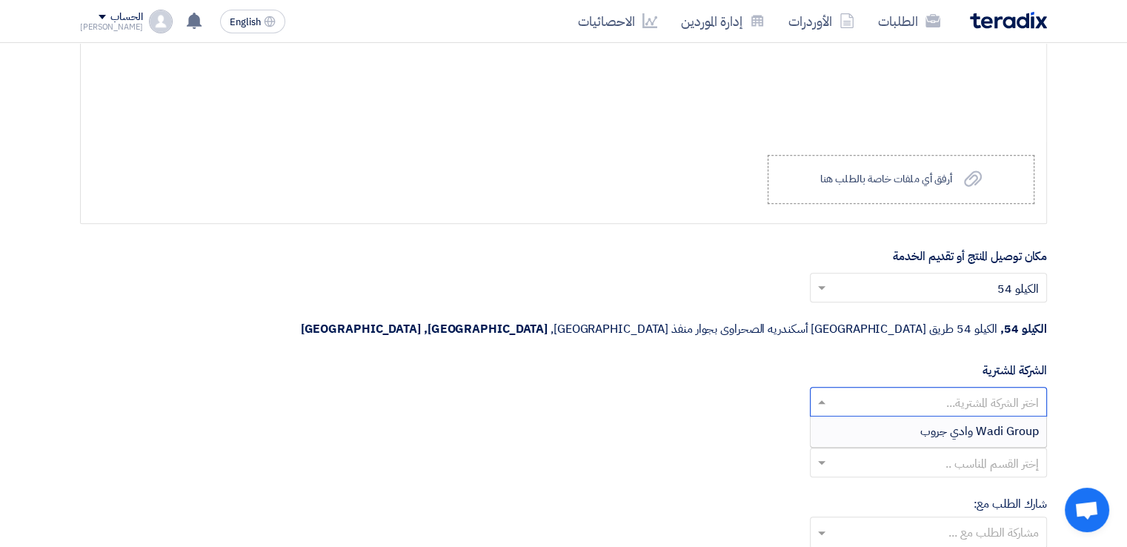
scroll to position [6523, 0]
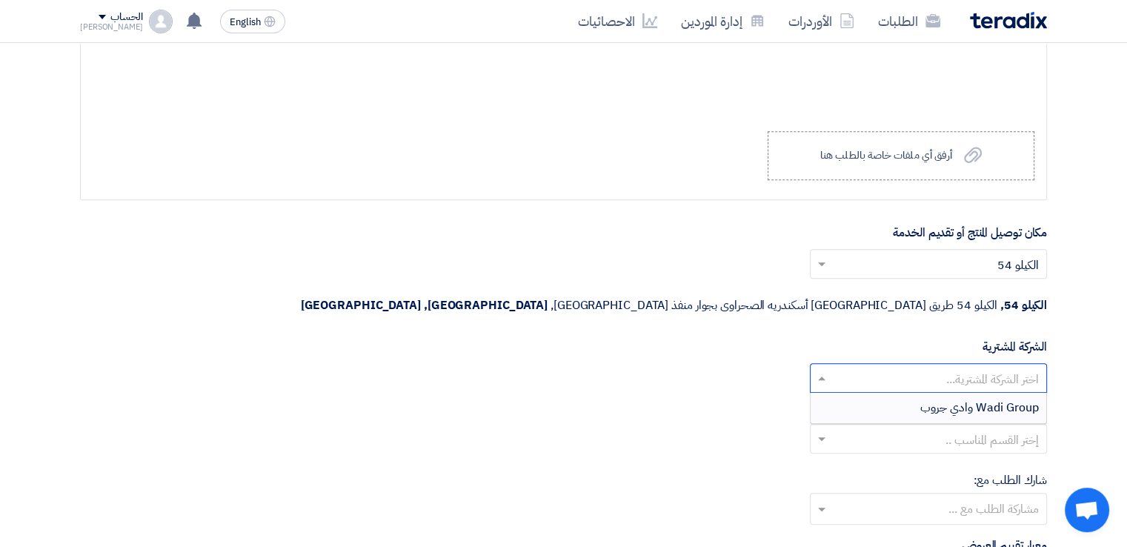
click at [939, 399] on span "Wadi Group وادي جروب" at bounding box center [979, 408] width 119 height 18
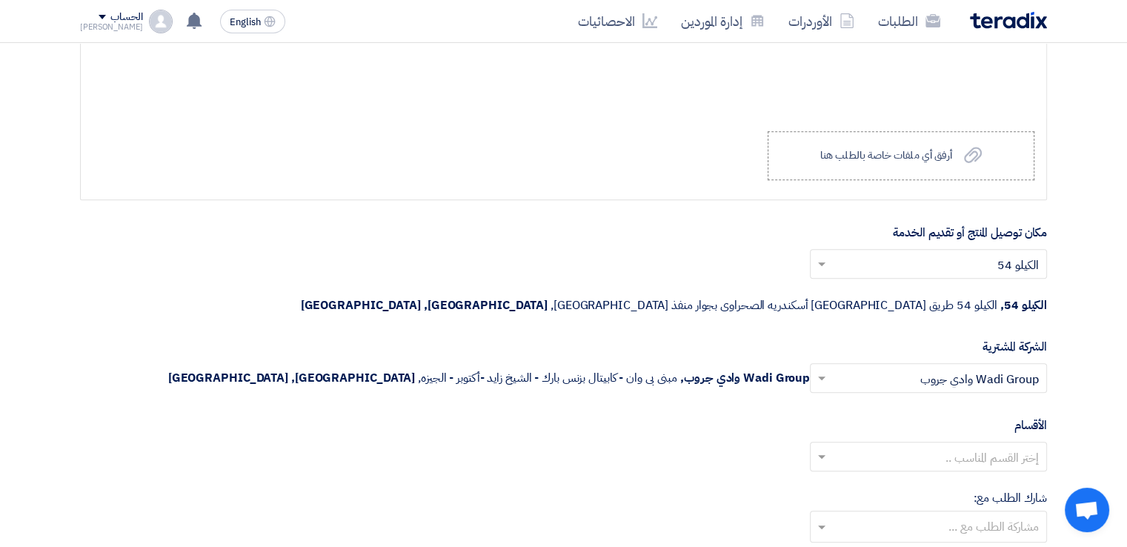
click at [944, 446] on input "text" at bounding box center [936, 458] width 207 height 24
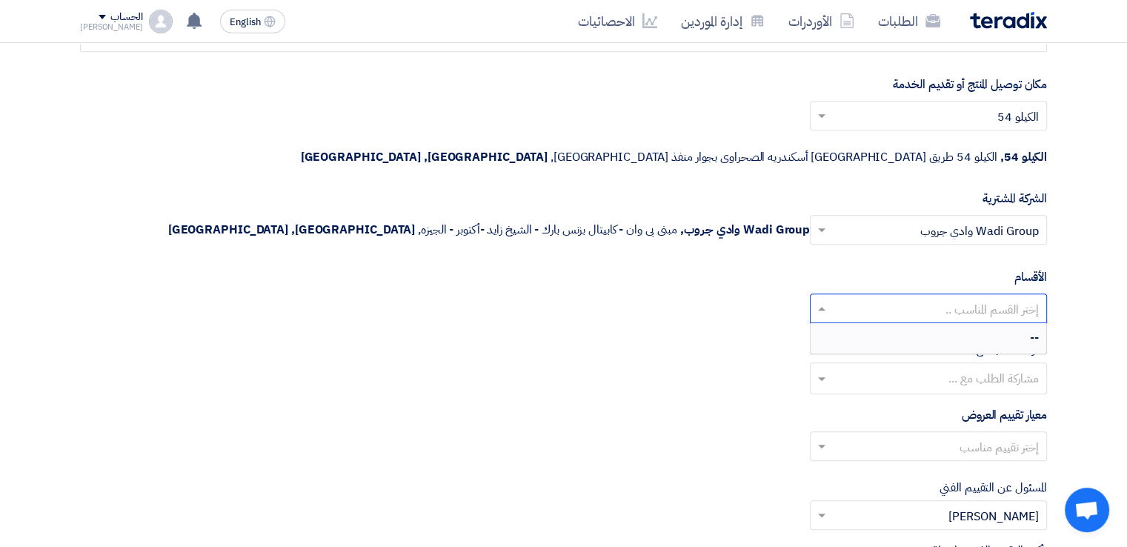
click at [909, 367] on input "text" at bounding box center [927, 379] width 222 height 24
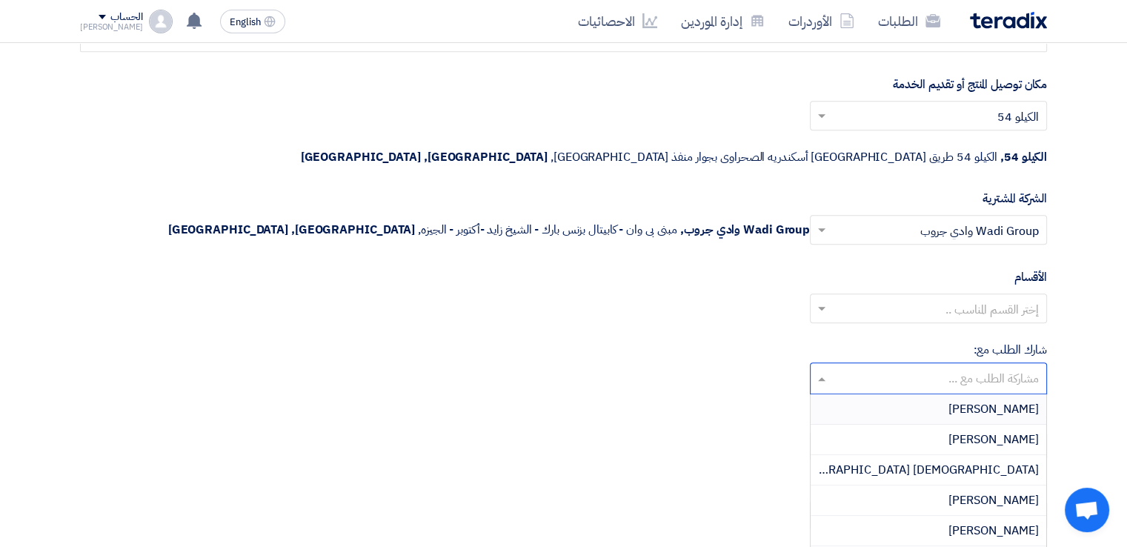
click at [717, 341] on div "شارك الطلب مع: مشاركة الطلب مع ... [PERSON_NAME] [PERSON_NAME] Adham [GEOGRAPHI…" at bounding box center [563, 367] width 967 height 53
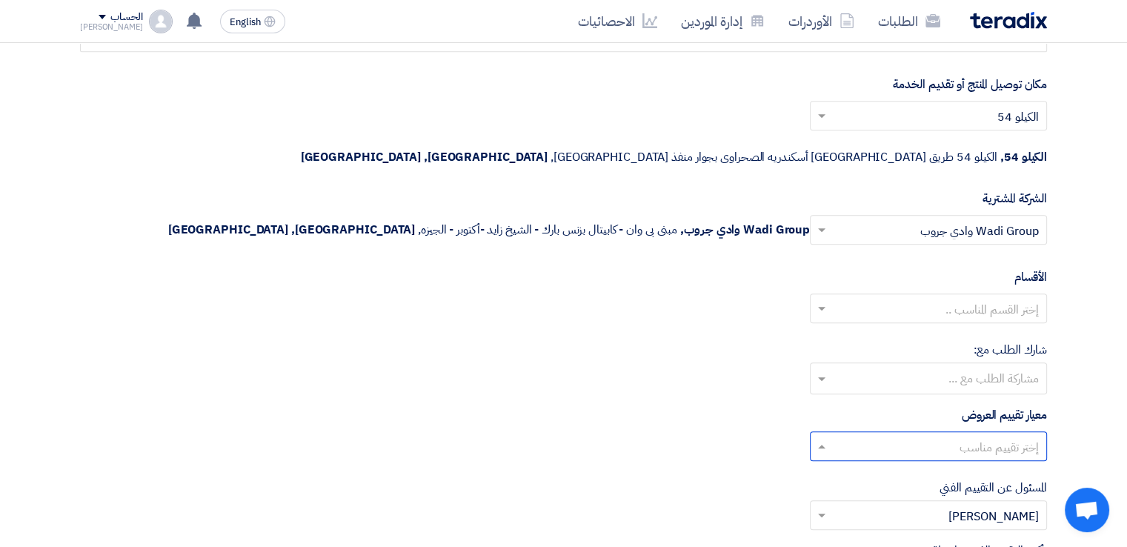
click at [827, 437] on span at bounding box center [820, 446] width 19 height 18
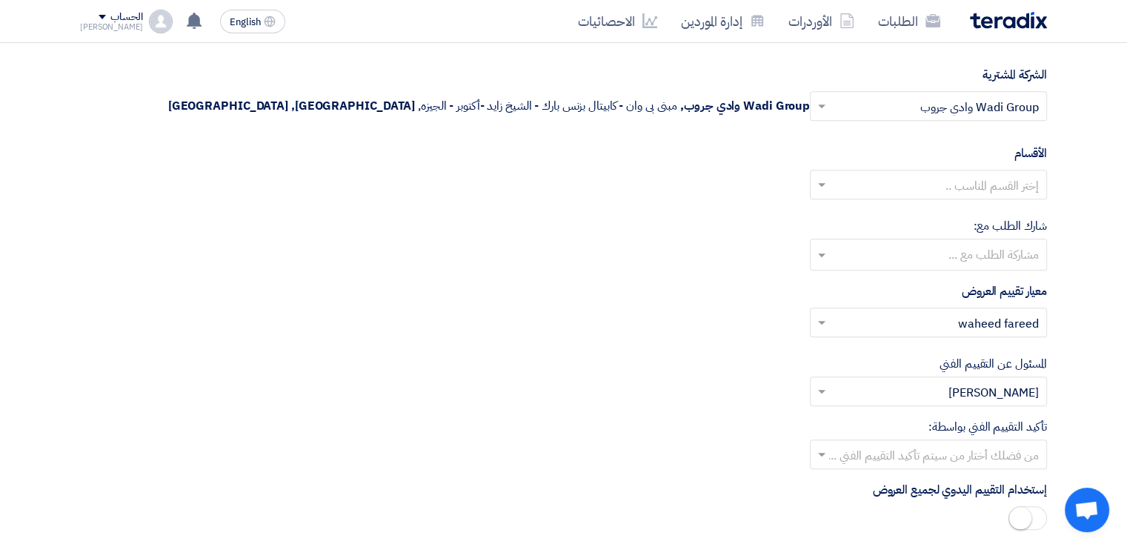
scroll to position [6819, 0]
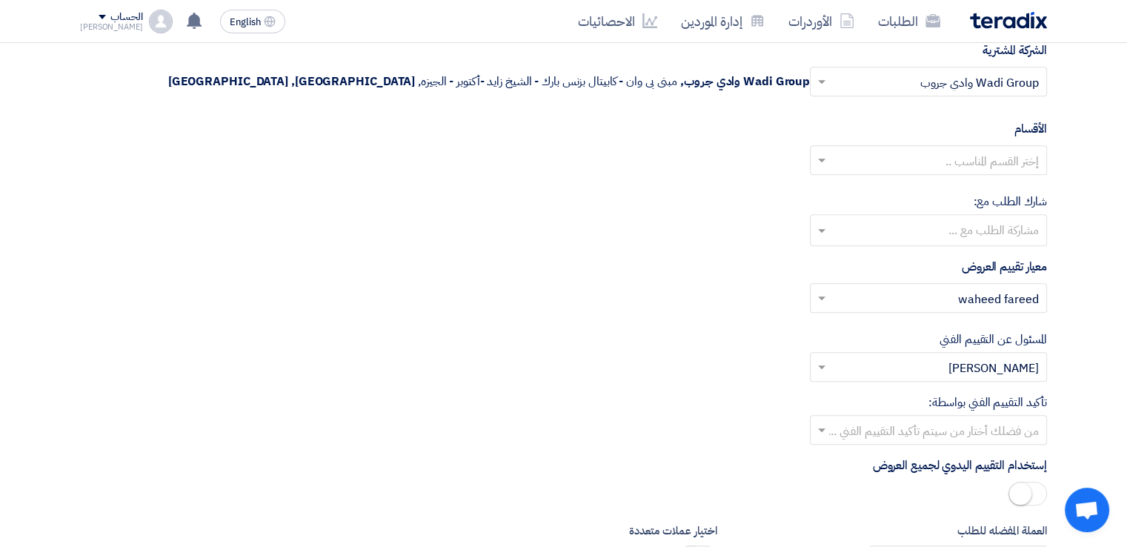
click at [827, 421] on span at bounding box center [820, 430] width 19 height 18
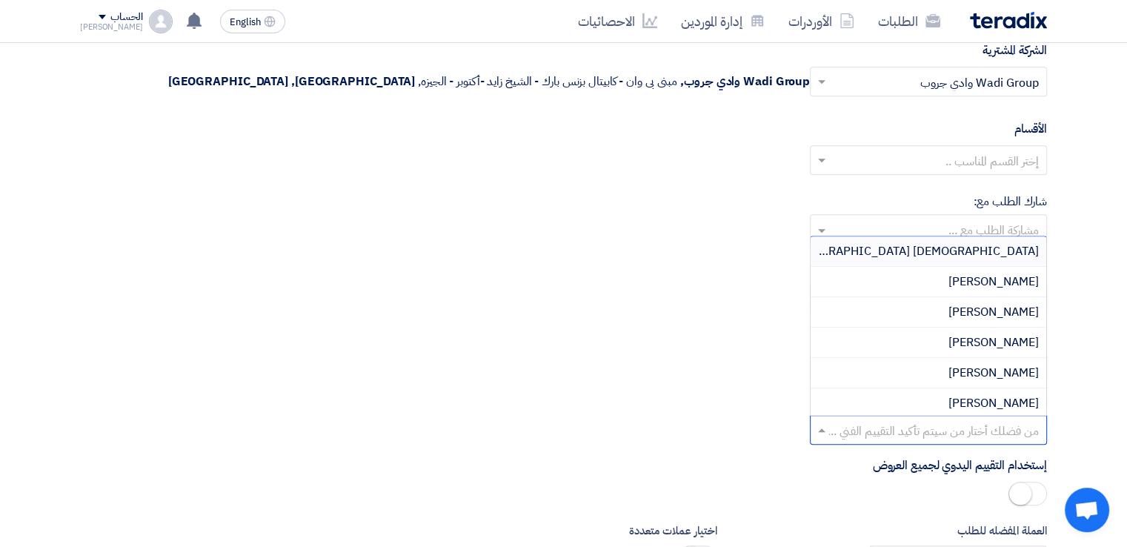
click at [724, 393] on div "تأكيد التقييم الفني بواسطة: من فضلك أختار من سيتم تأكيد التقييم الفني ... Adham…" at bounding box center [563, 418] width 967 height 51
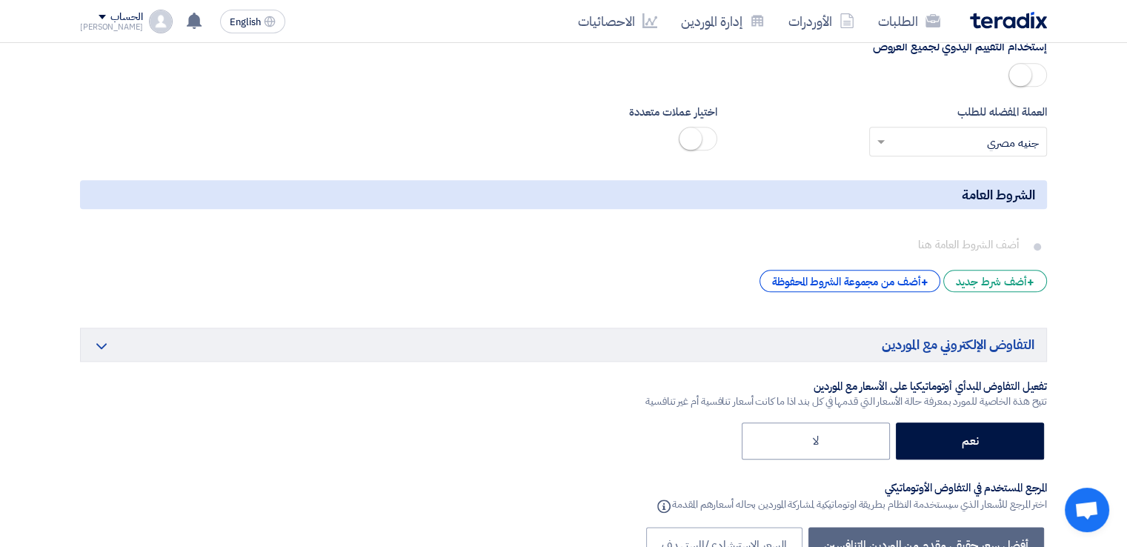
scroll to position [7264, 0]
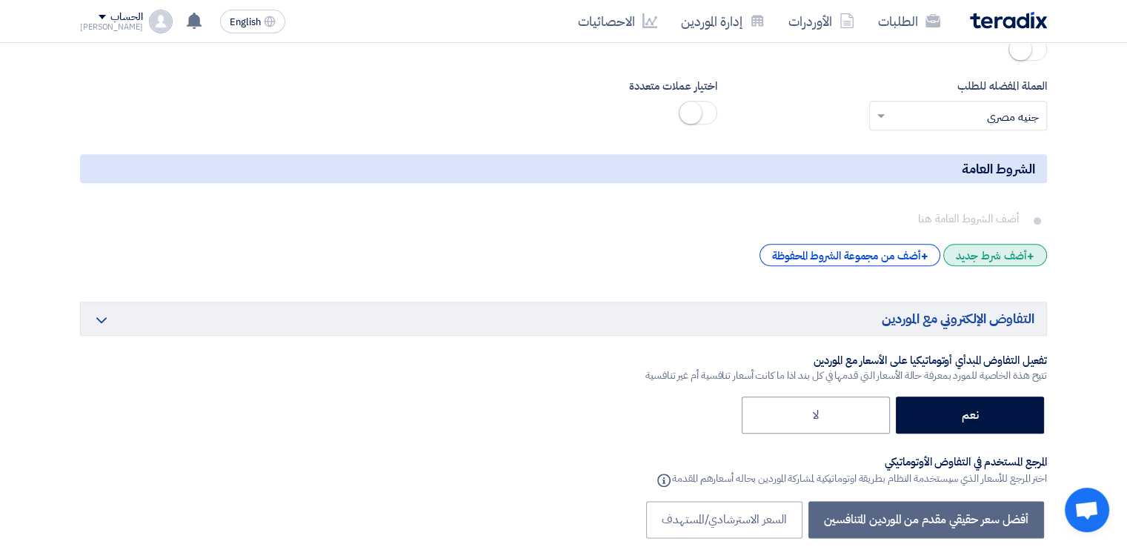
click at [1004, 244] on div "+ أضف شرط جديد" at bounding box center [995, 255] width 104 height 22
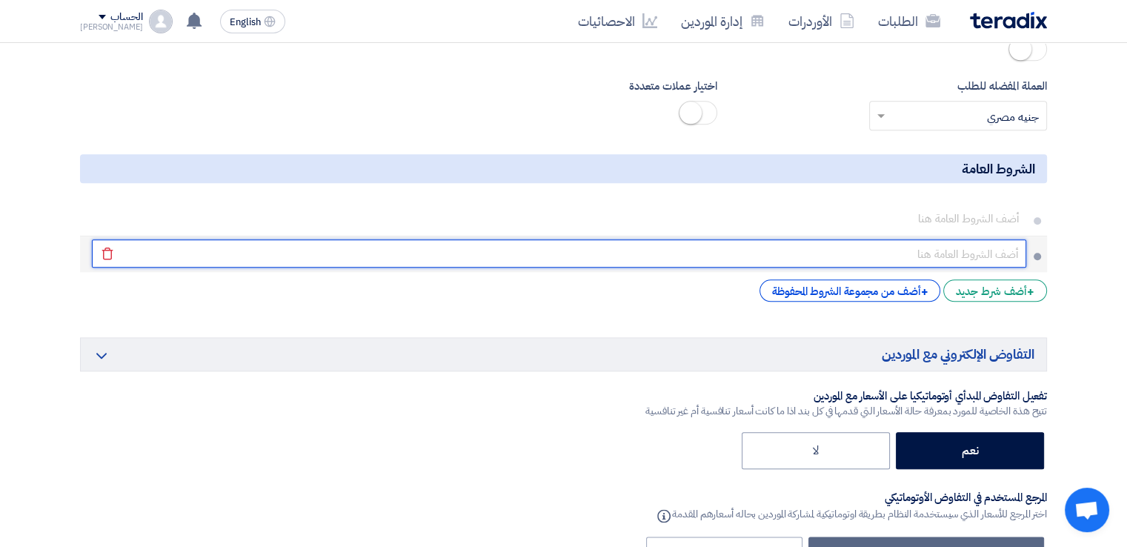
click at [985, 239] on input "text" at bounding box center [559, 253] width 934 height 28
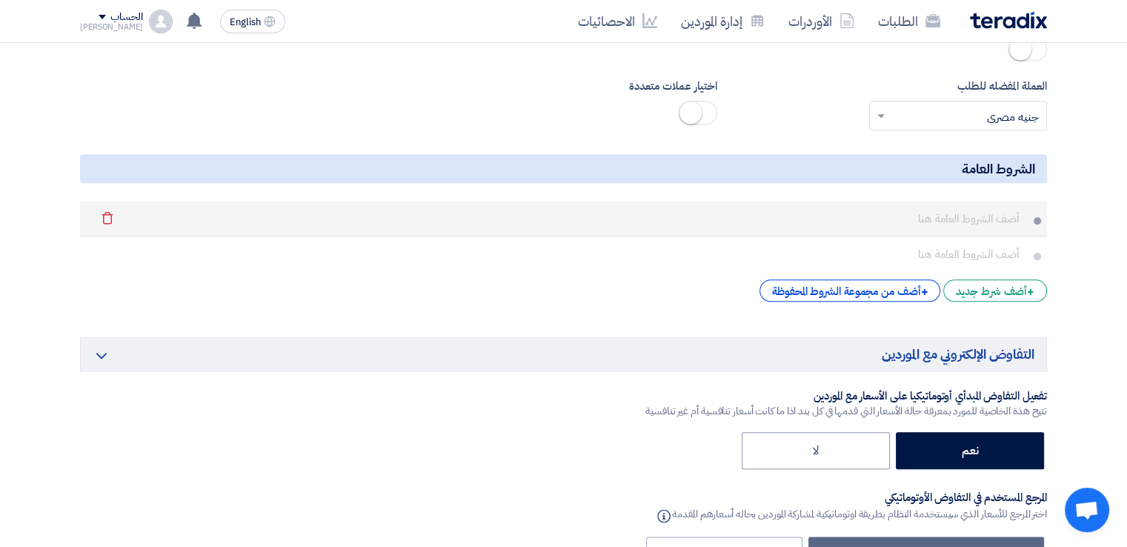
click at [991, 201] on li "Delete" at bounding box center [563, 219] width 967 height 36
click at [104, 205] on icon "Delete" at bounding box center [107, 217] width 25 height 25
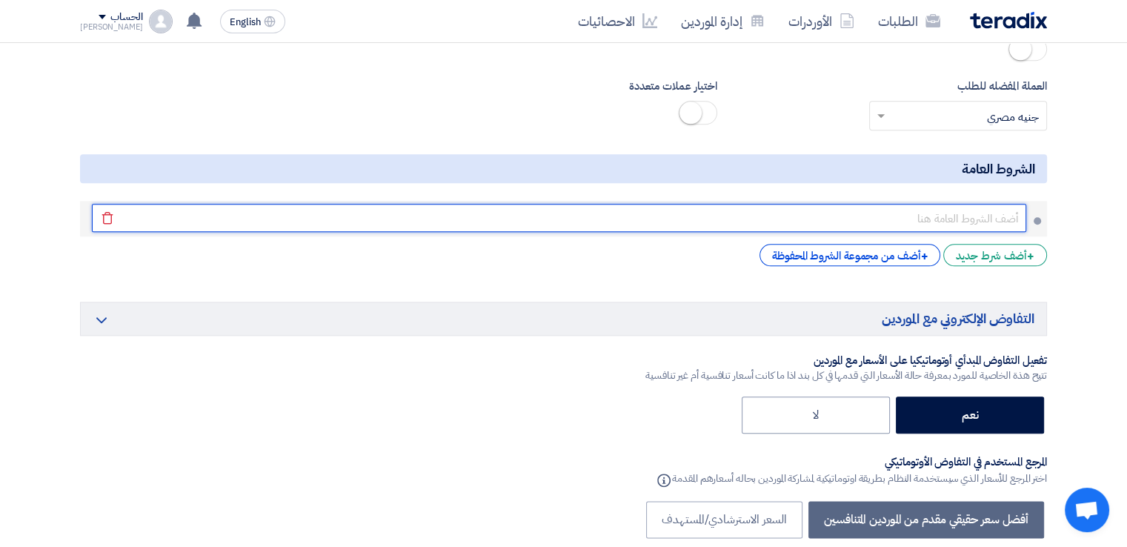
click at [928, 204] on input "text" at bounding box center [559, 218] width 934 height 28
type input "h"
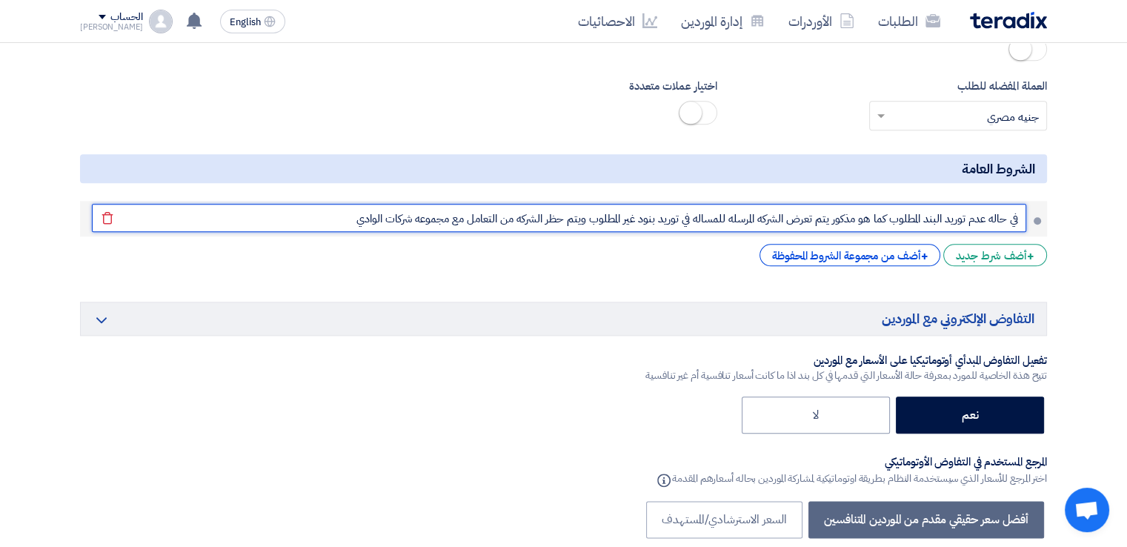
click at [593, 204] on input "في حاله عدم توريد البند المطلوب كما هو مذكور يتم تعرض الشركه المرسله للمساله في…" at bounding box center [559, 218] width 934 height 28
type input "في حاله عدم توريد البند المطلوب كما هو مذكور يتم تعرض الشركه المرسله للمساله في…"
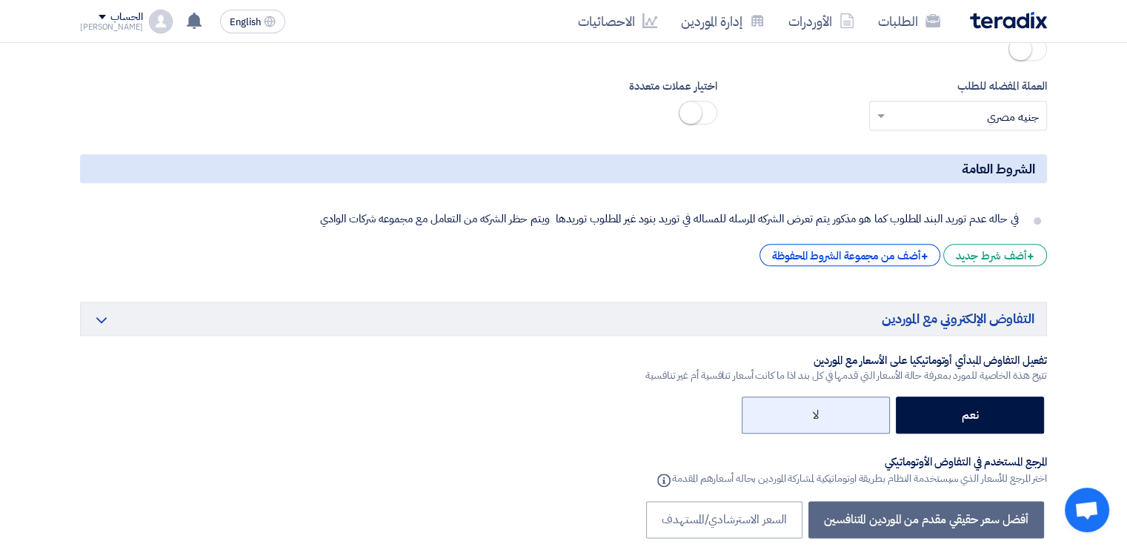
click at [836, 396] on label "لا" at bounding box center [816, 414] width 148 height 37
click at [819, 409] on input "لا" at bounding box center [814, 414] width 10 height 10
radio input "true"
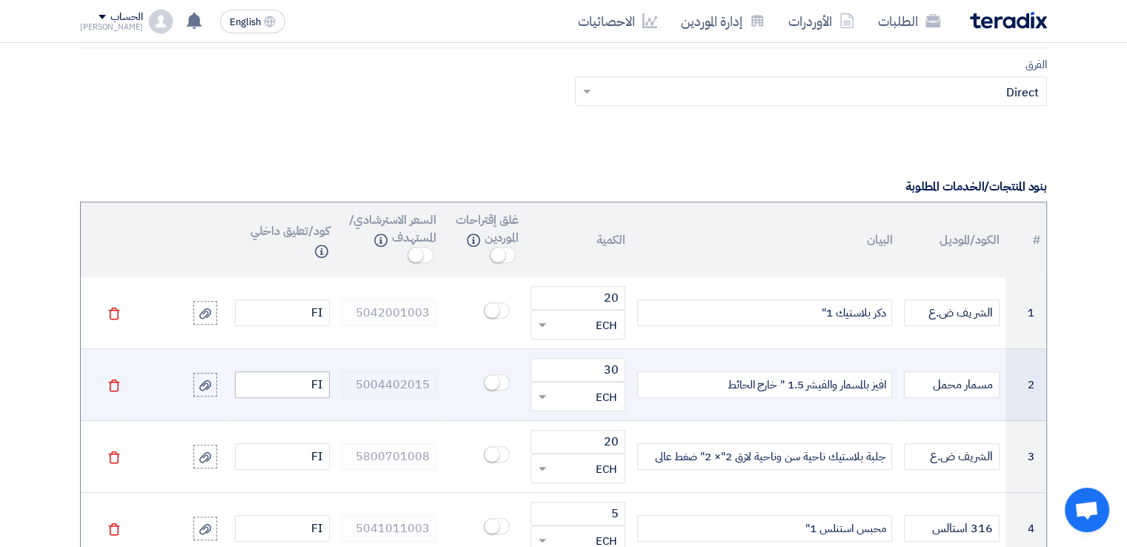
scroll to position [1040, 0]
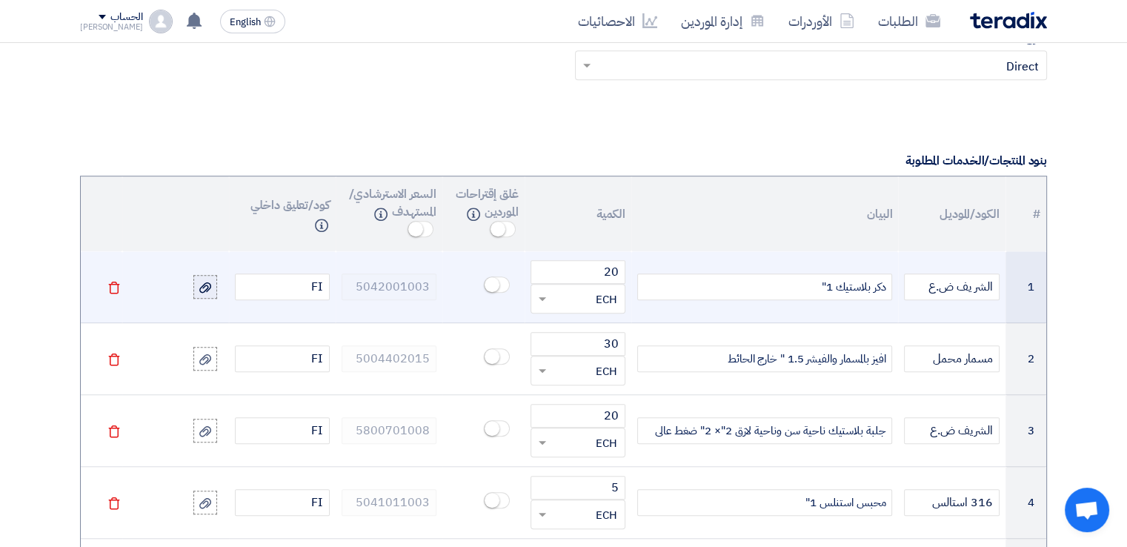
click at [207, 282] on use at bounding box center [205, 287] width 12 height 10
click at [0, 0] on input "file" at bounding box center [0, 0] width 0 height 0
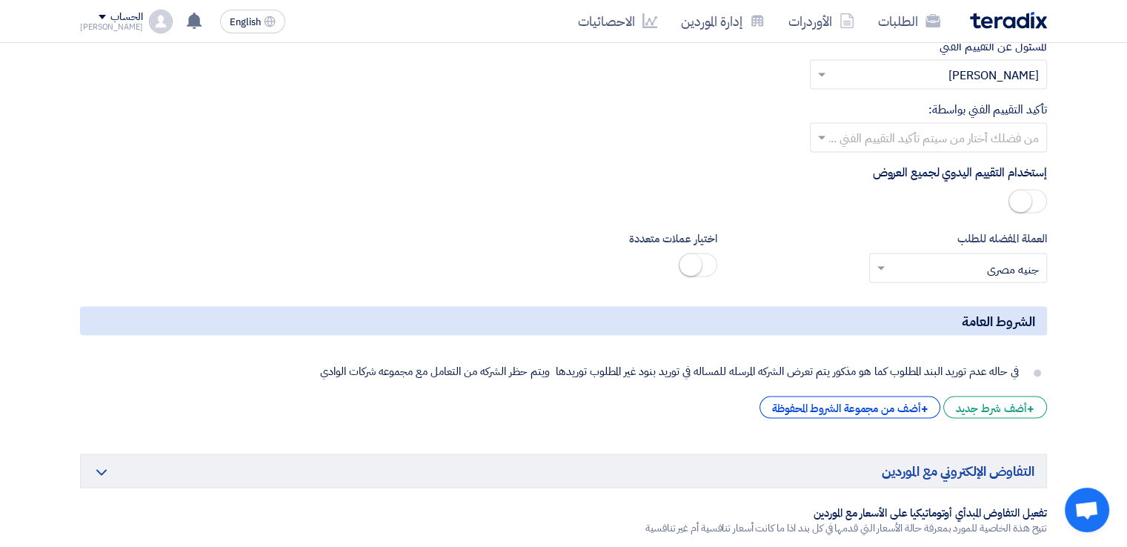
scroll to position [8277, 0]
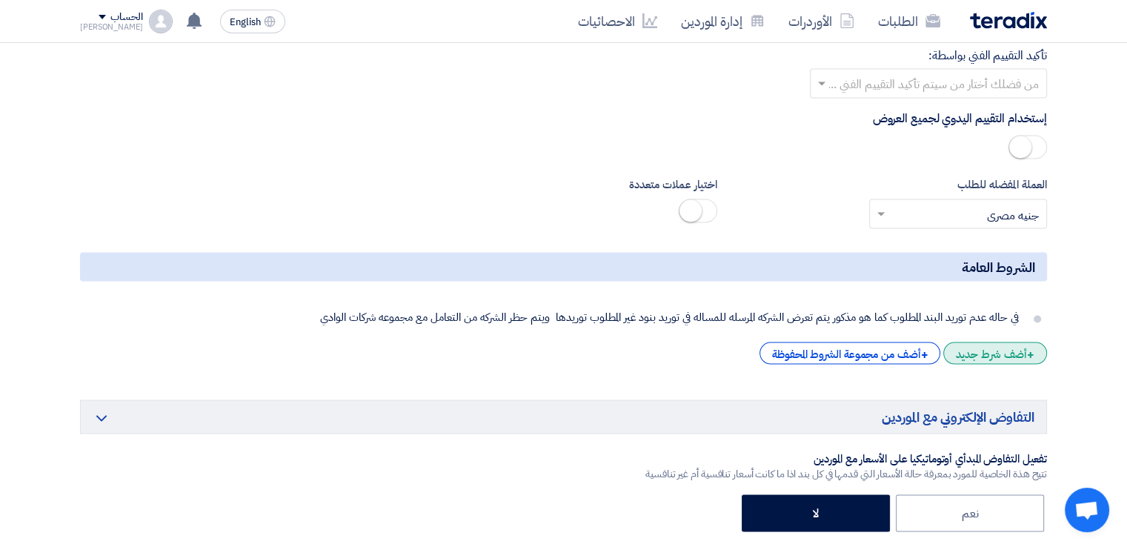
click at [994, 342] on div "+ أضف شرط جديد" at bounding box center [995, 353] width 104 height 22
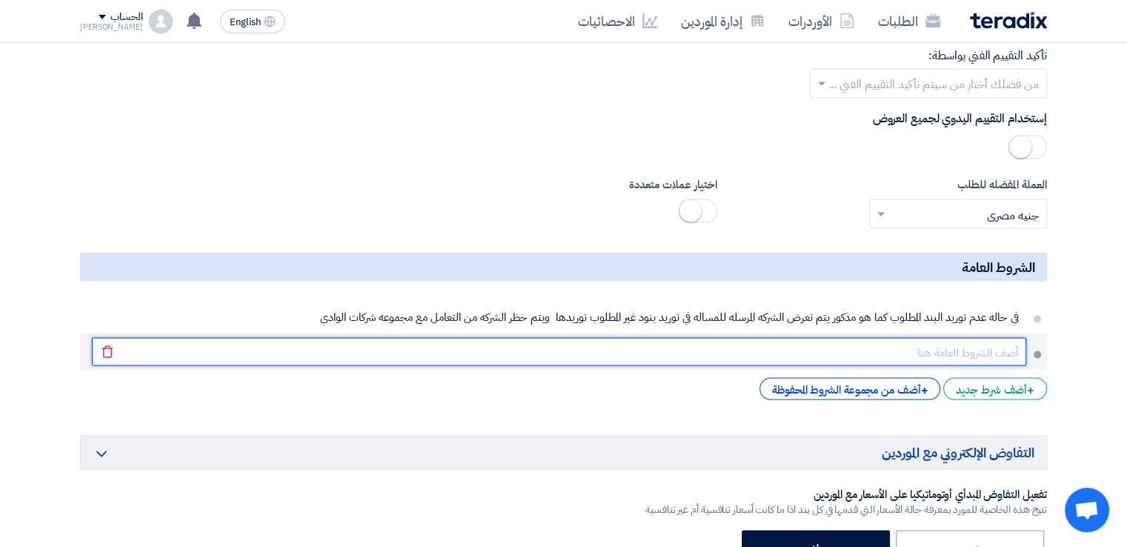
click at [971, 337] on input "text" at bounding box center [559, 351] width 934 height 28
type input "يتم الاستلام من جميع الموردين بناء علي المواصفه المطلوبه والصور المرفقه برجاء ا…"
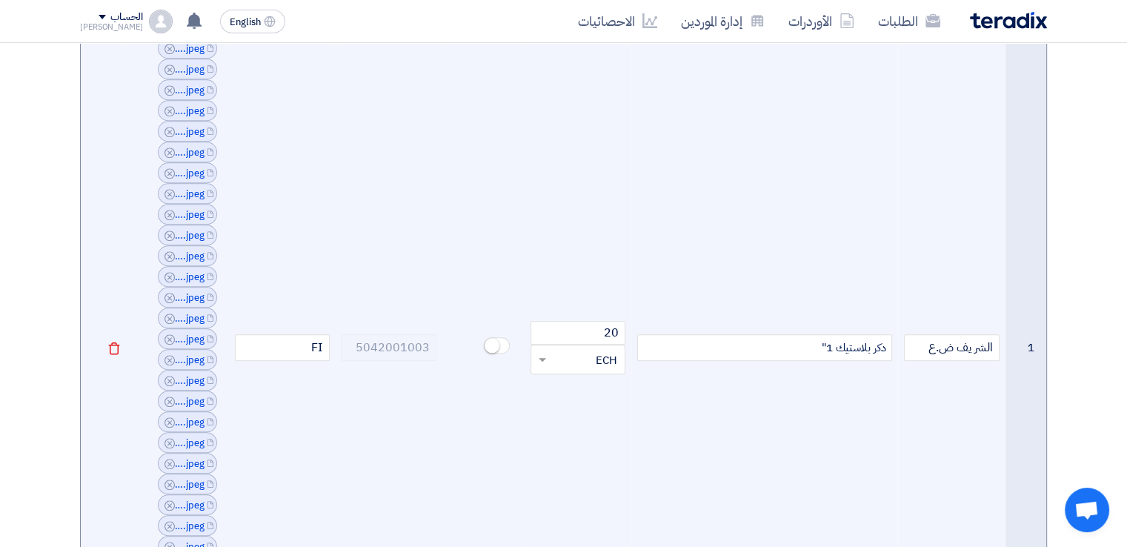
scroll to position [1091, 0]
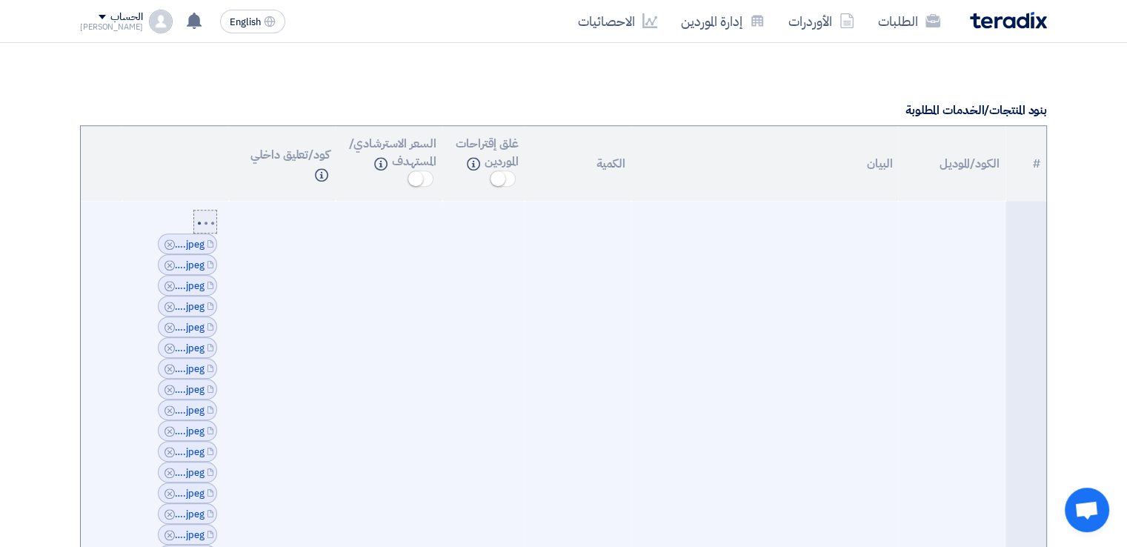
click at [204, 216] on div at bounding box center [205, 220] width 19 height 9
click at [0, 0] on input "file" at bounding box center [0, 0] width 0 height 0
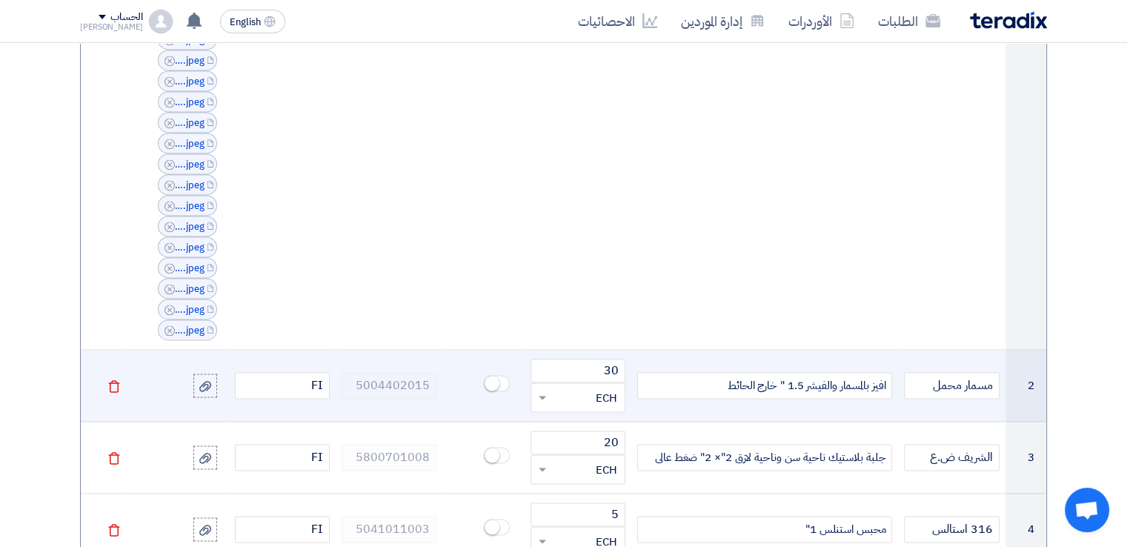
scroll to position [2128, 0]
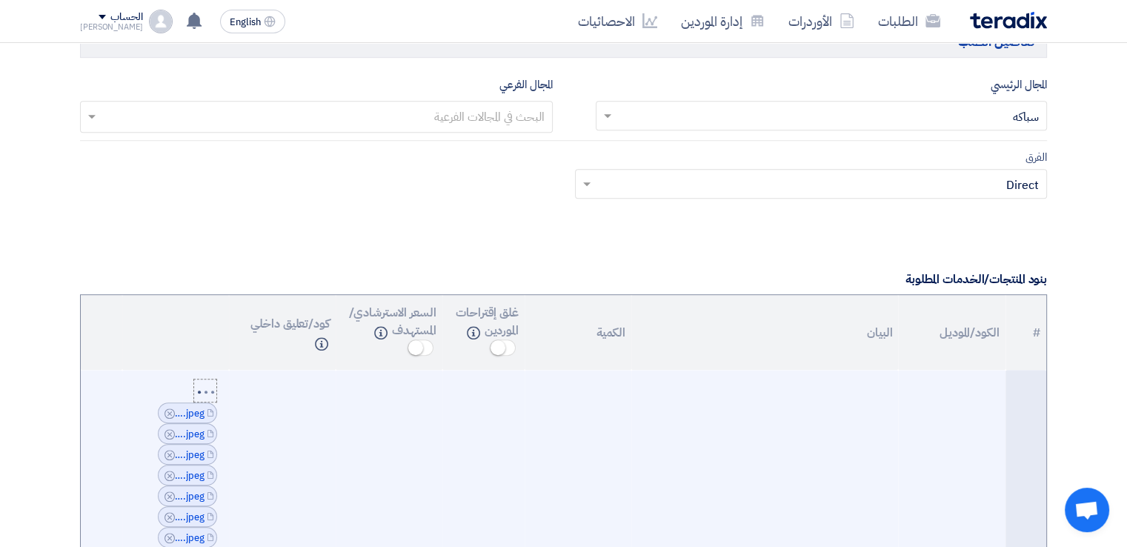
scroll to position [1165, 0]
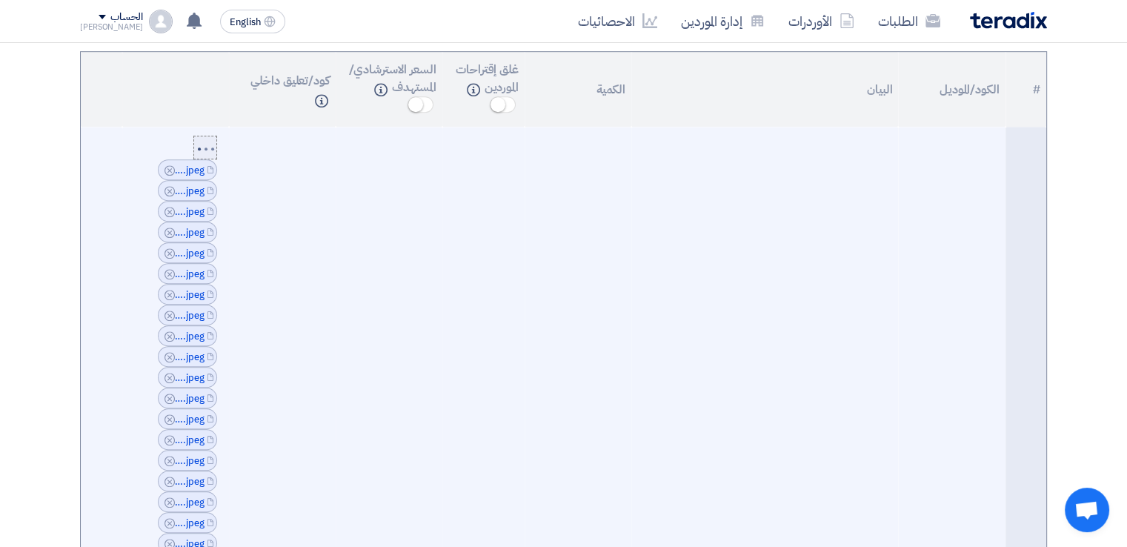
click at [206, 142] on div at bounding box center [205, 146] width 19 height 9
click at [0, 0] on input "file" at bounding box center [0, 0] width 0 height 0
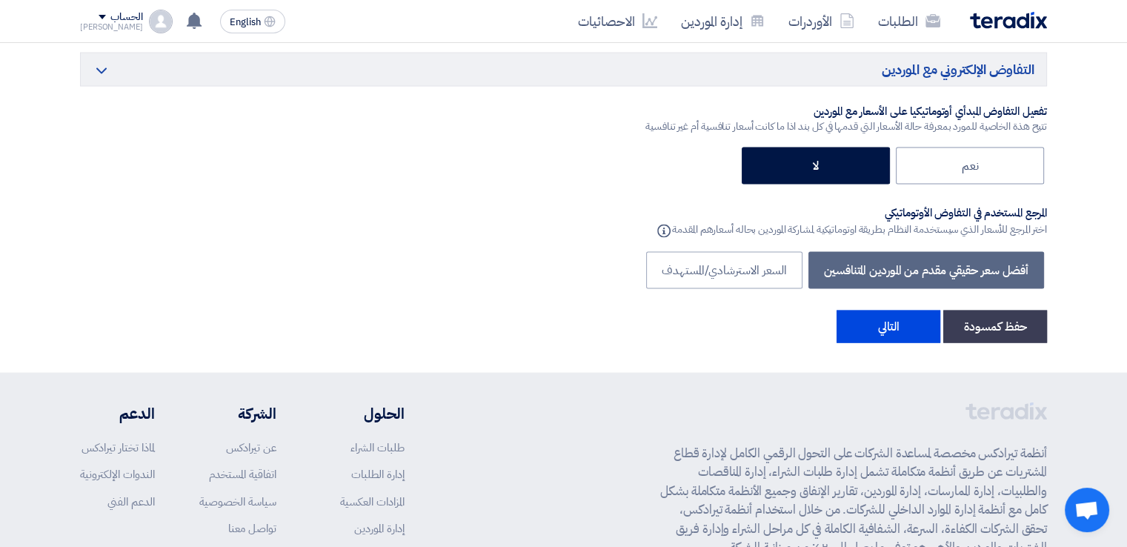
scroll to position [8722, 0]
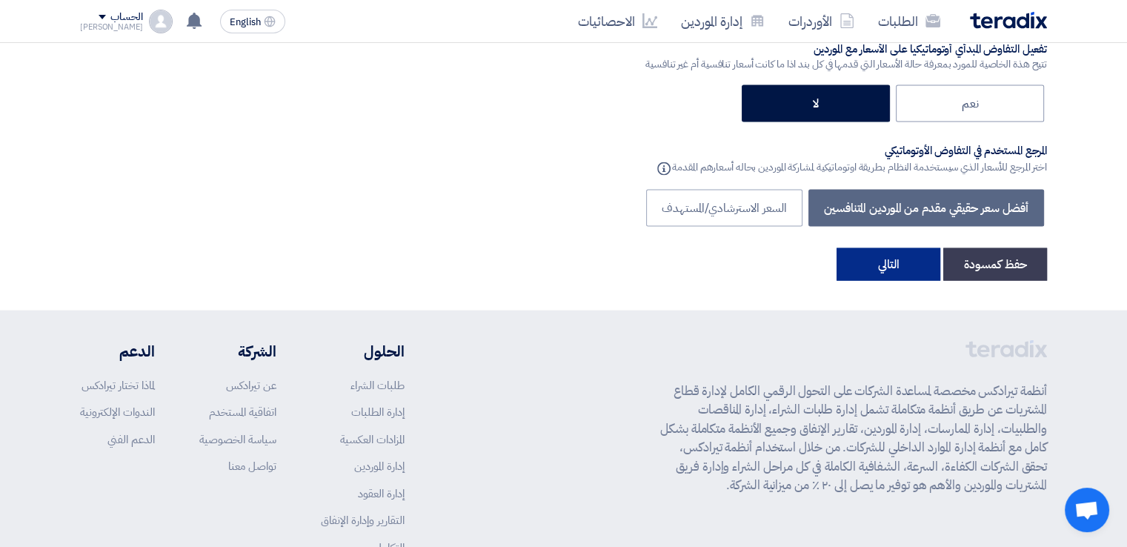
click at [896, 248] on button "التالي" at bounding box center [888, 264] width 104 height 33
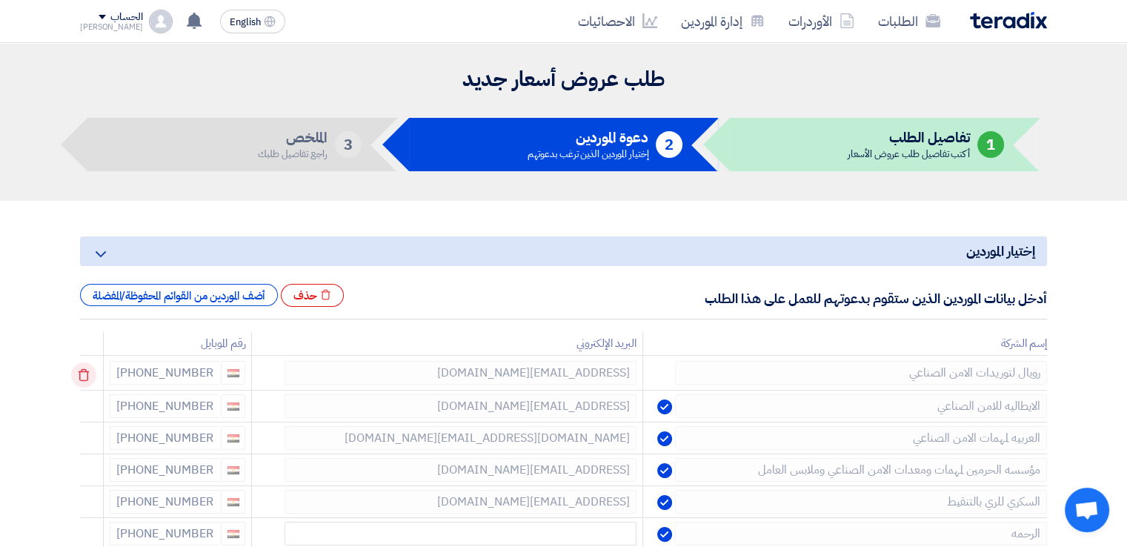
click at [83, 371] on use at bounding box center [84, 375] width 11 height 13
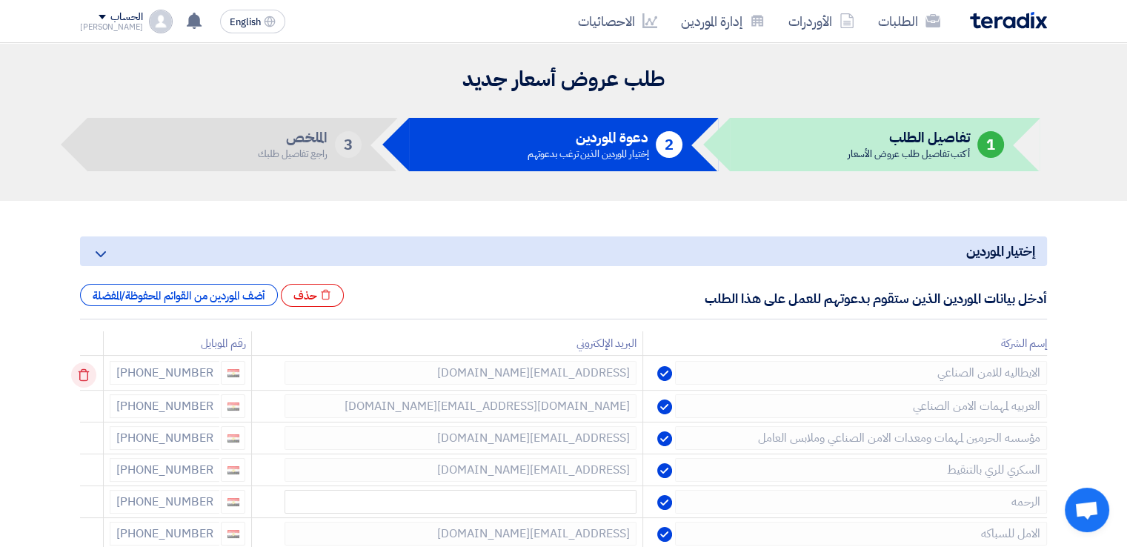
click at [83, 369] on icon at bounding box center [83, 374] width 25 height 25
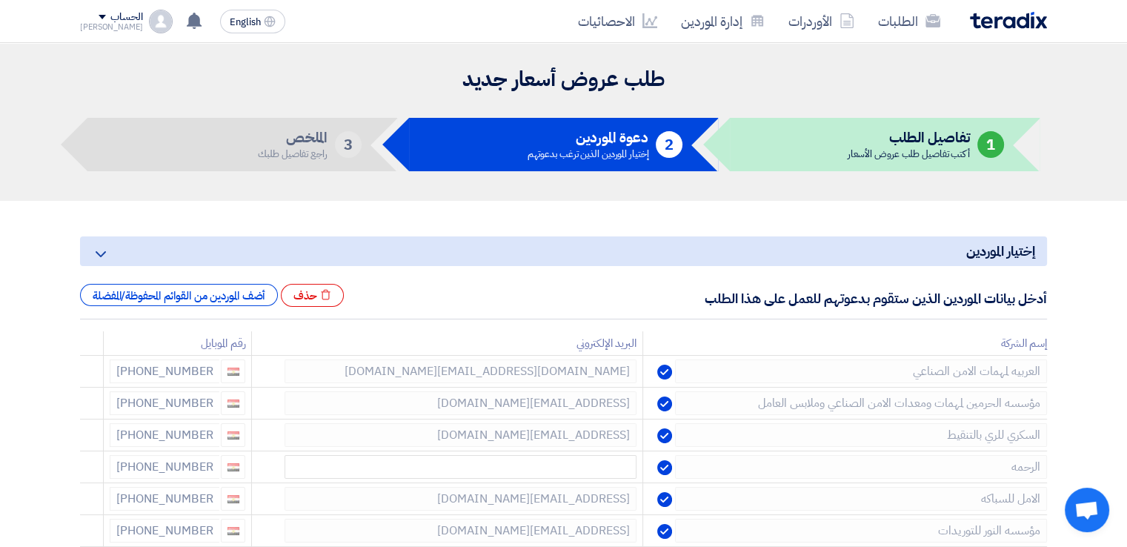
click at [0, 0] on icon at bounding box center [0, 0] width 0 height 0
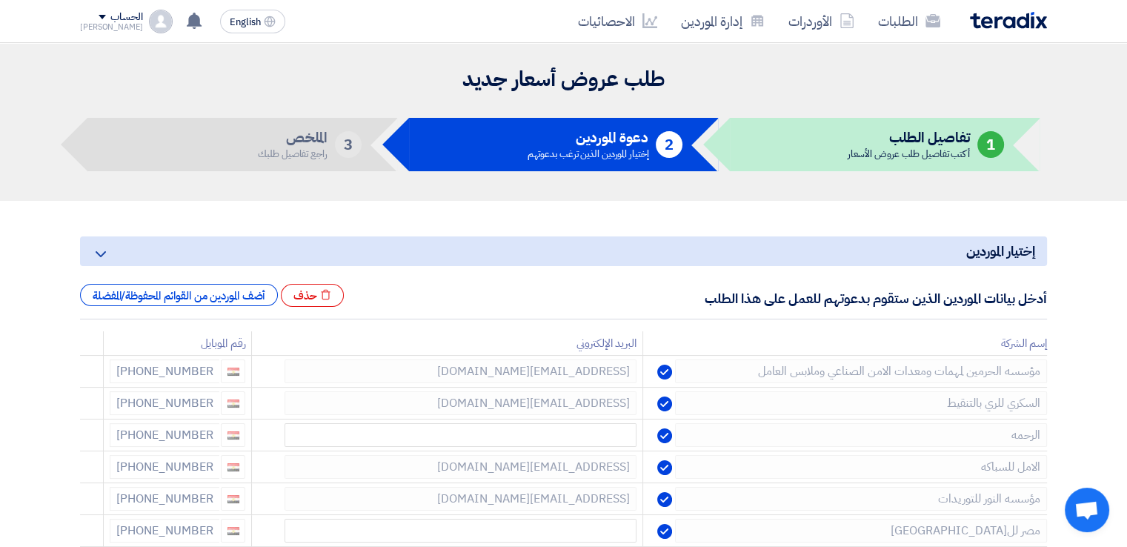
click at [0, 0] on icon at bounding box center [0, 0] width 0 height 0
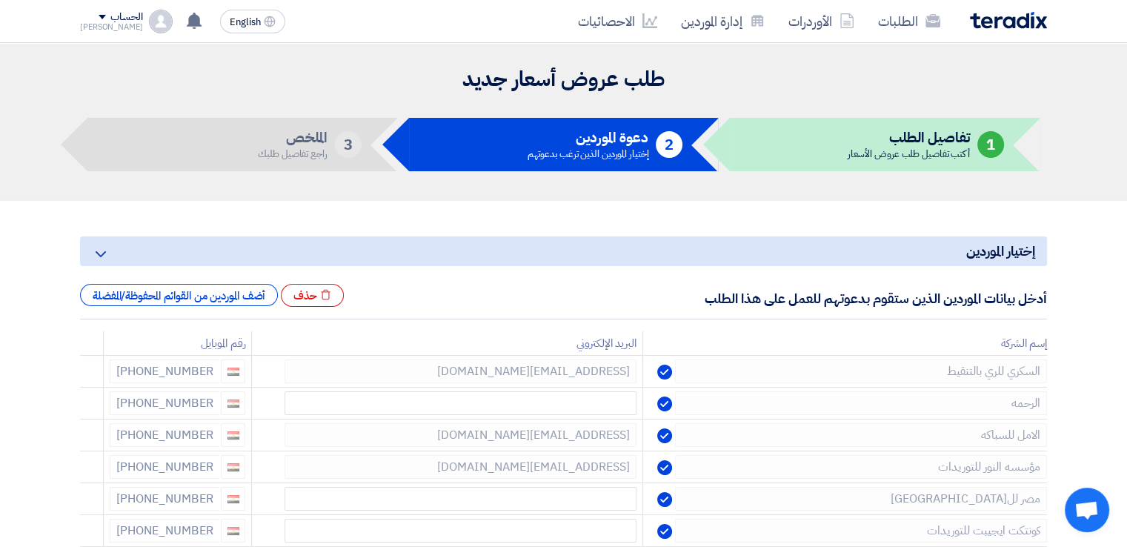
click at [0, 0] on icon at bounding box center [0, 0] width 0 height 0
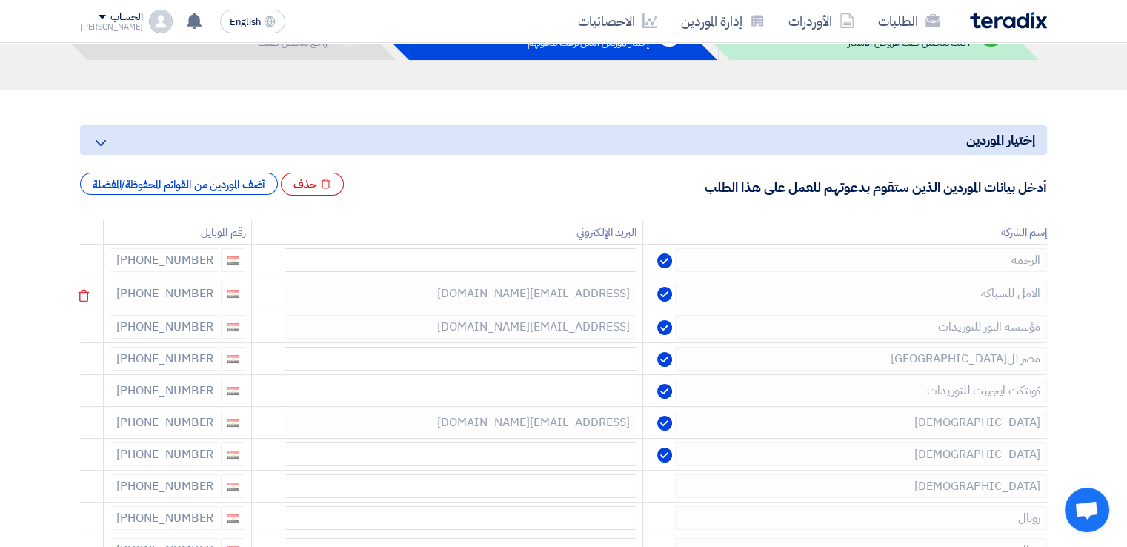
scroll to position [148, 0]
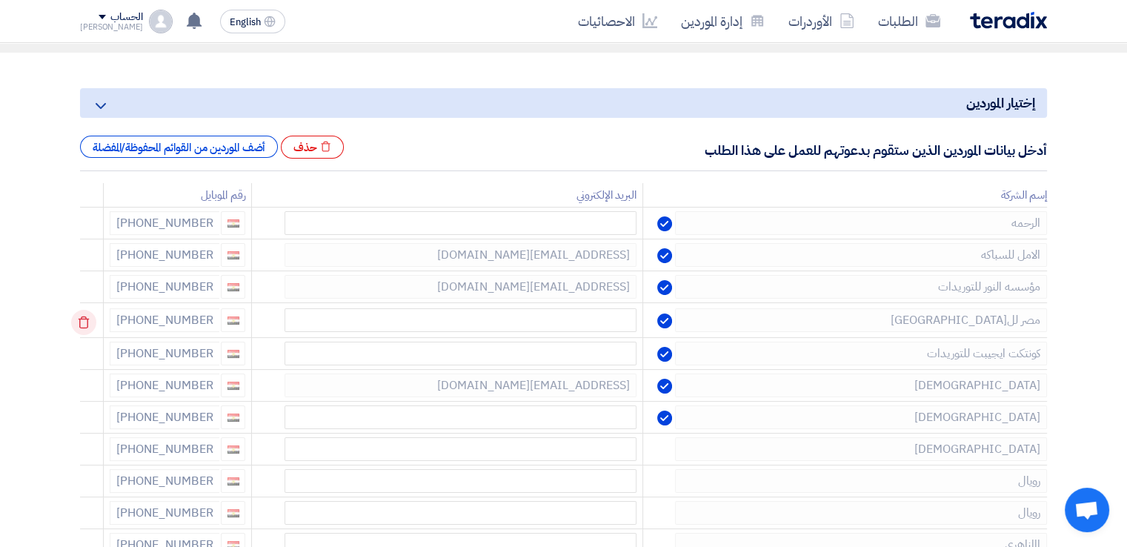
click at [87, 319] on icon at bounding box center [83, 322] width 25 height 25
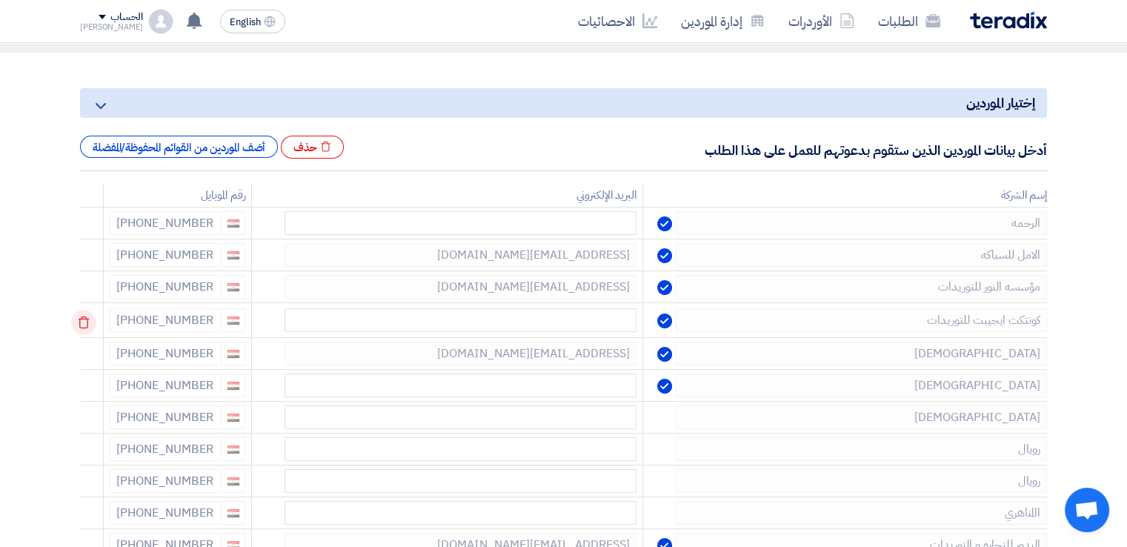
click at [89, 319] on icon at bounding box center [83, 322] width 25 height 25
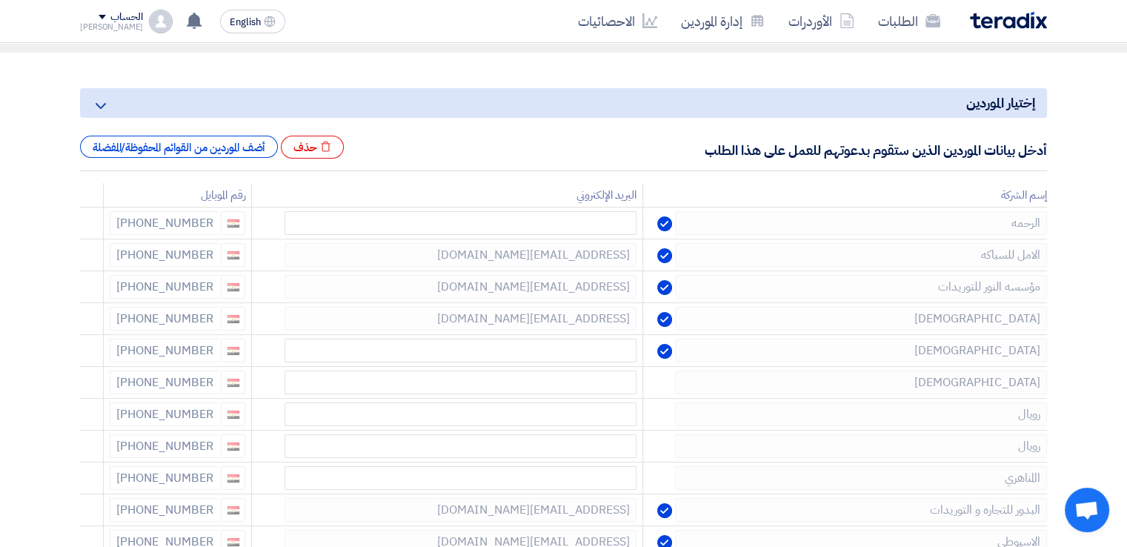
click at [0, 0] on icon at bounding box center [0, 0] width 0 height 0
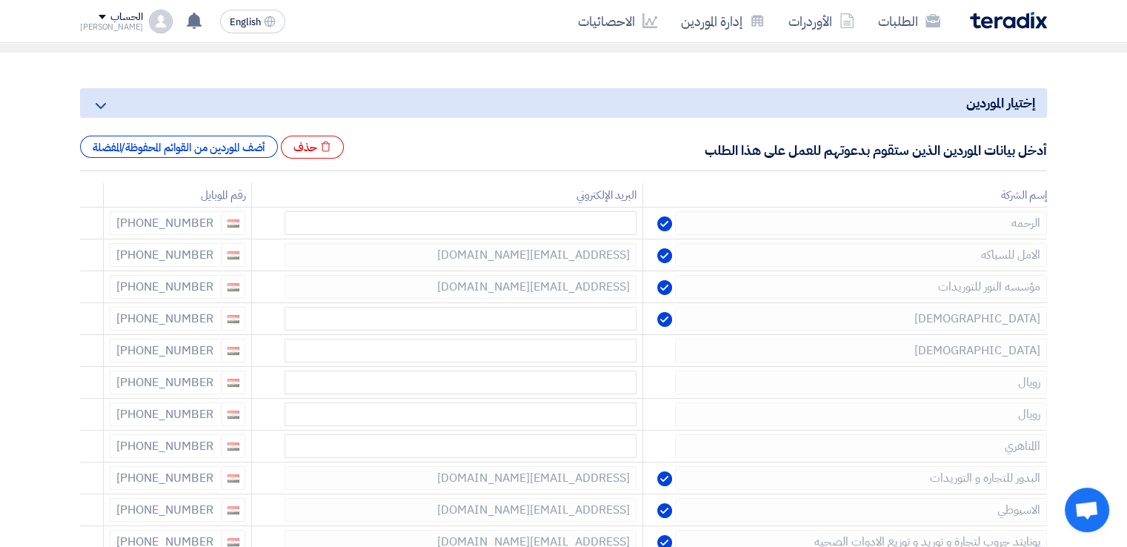
click at [0, 0] on icon at bounding box center [0, 0] width 0 height 0
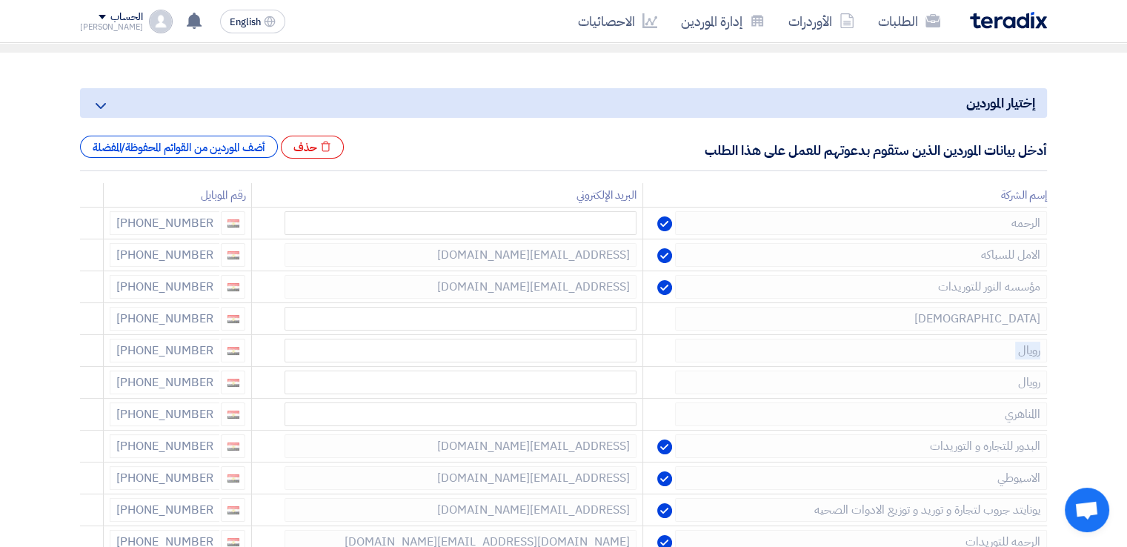
click at [0, 0] on icon at bounding box center [0, 0] width 0 height 0
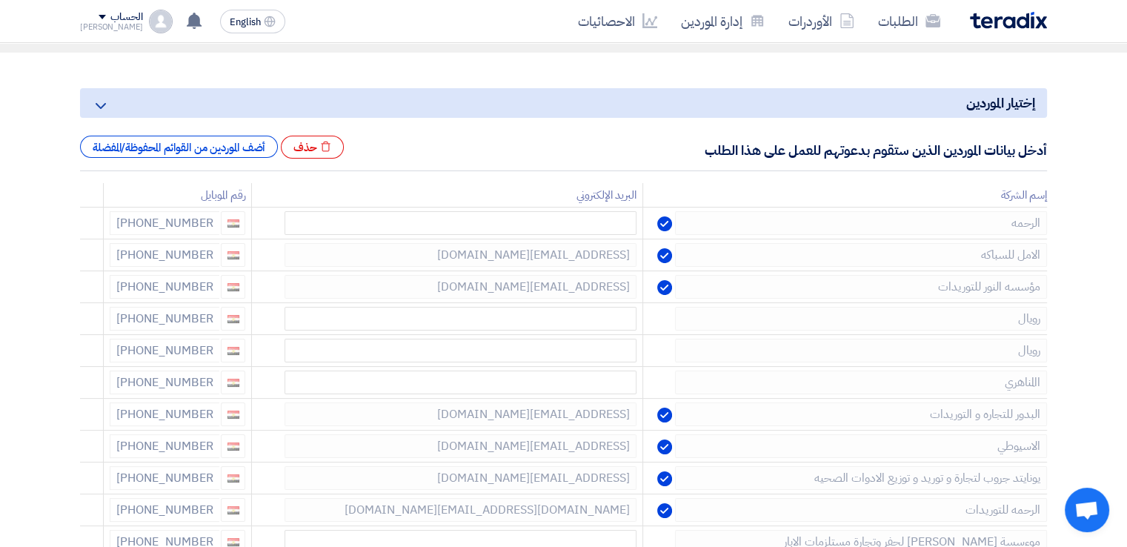
click at [0, 0] on icon at bounding box center [0, 0] width 0 height 0
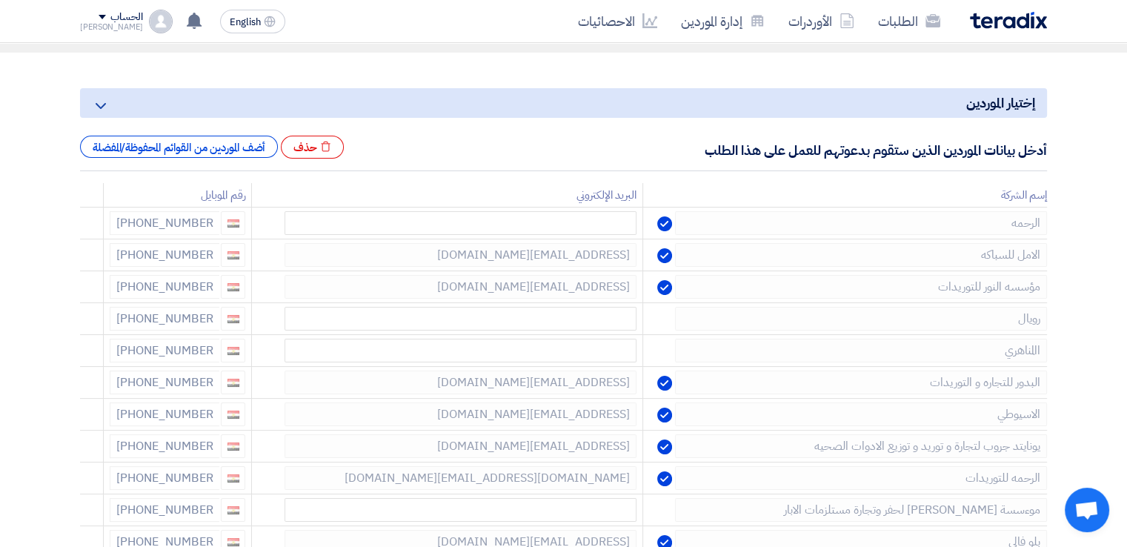
click at [0, 0] on icon at bounding box center [0, 0] width 0 height 0
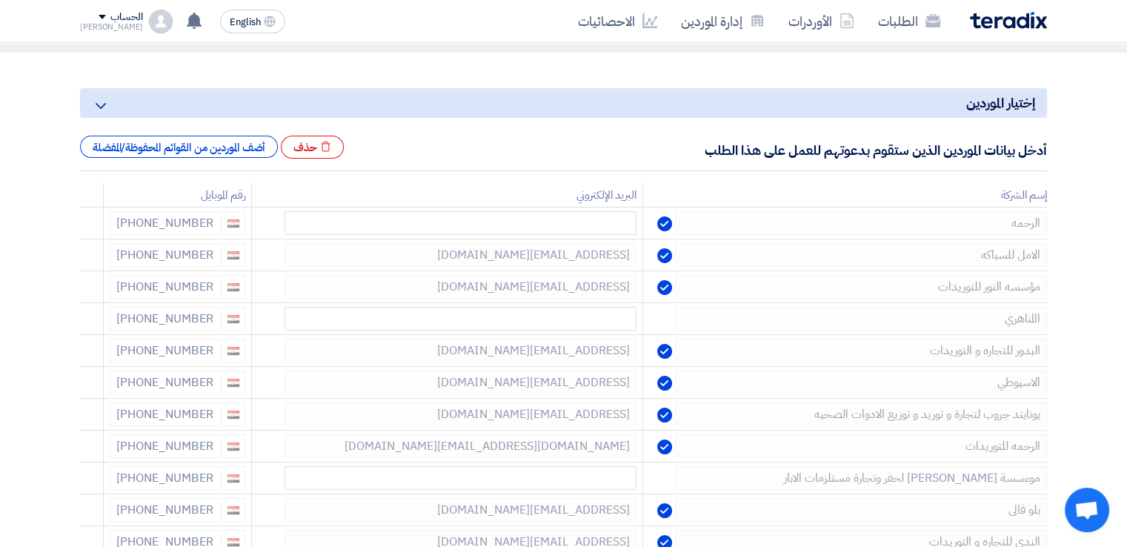
click at [0, 0] on icon at bounding box center [0, 0] width 0 height 0
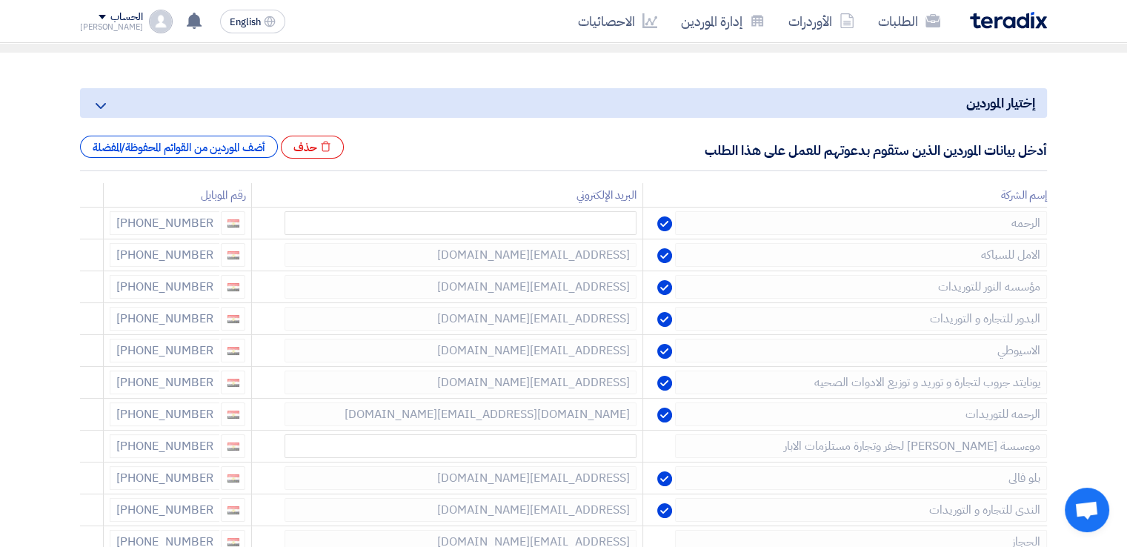
click at [0, 0] on icon at bounding box center [0, 0] width 0 height 0
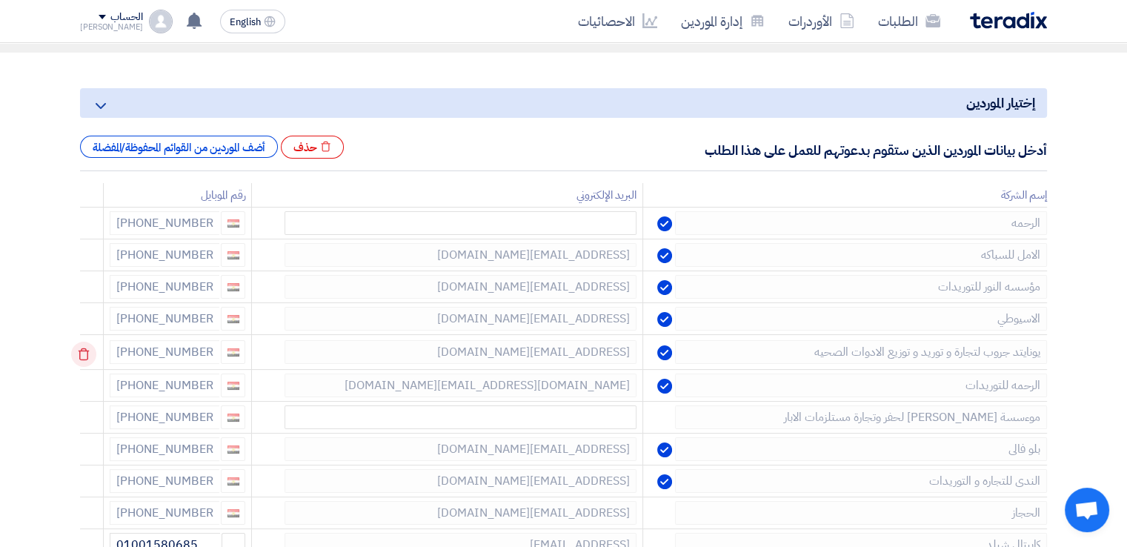
click at [84, 350] on icon at bounding box center [83, 354] width 25 height 25
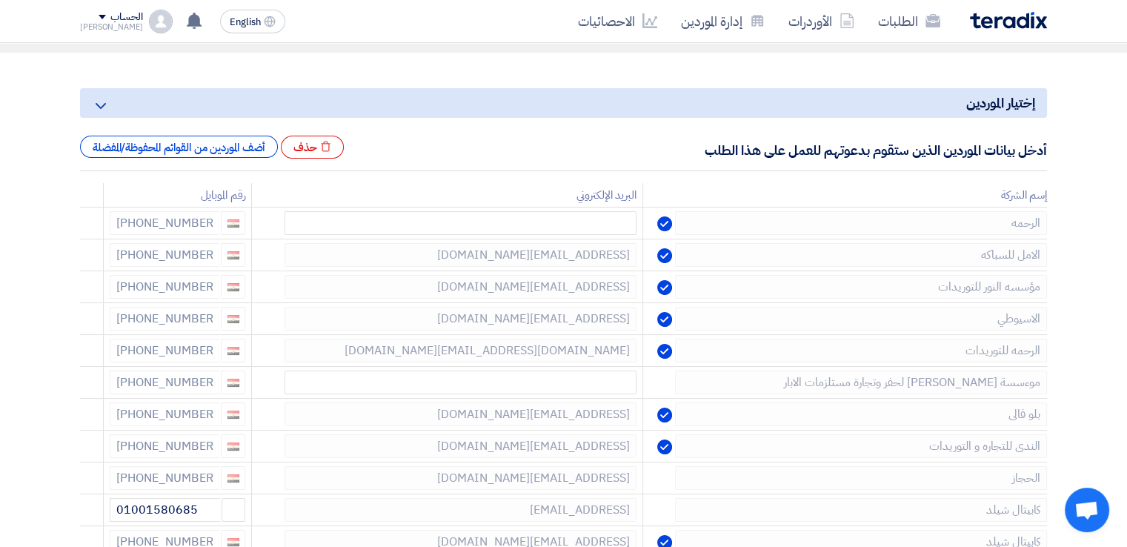
click at [0, 0] on icon at bounding box center [0, 0] width 0 height 0
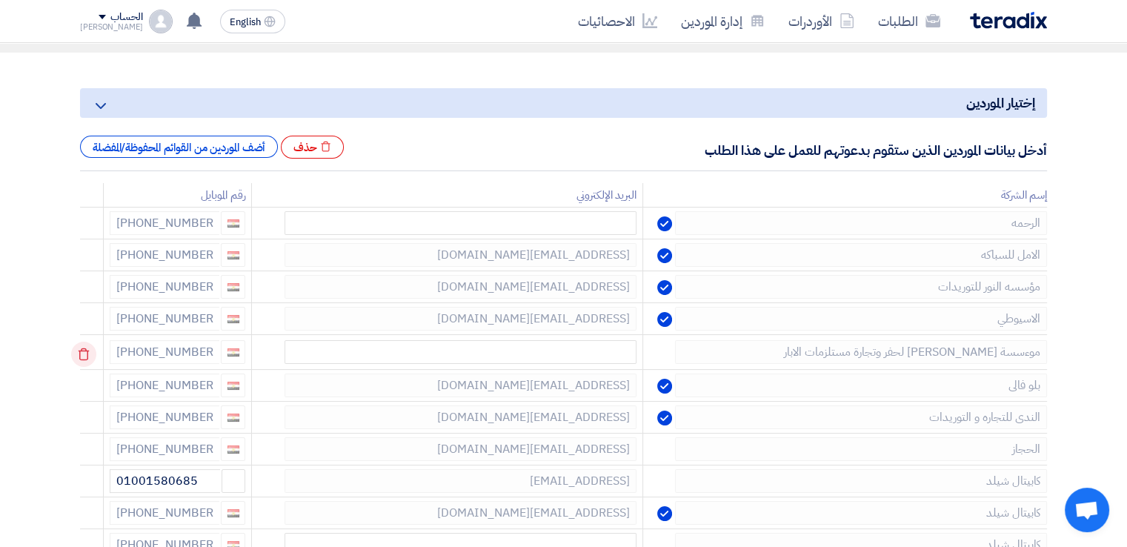
click at [85, 350] on icon at bounding box center [83, 354] width 25 height 25
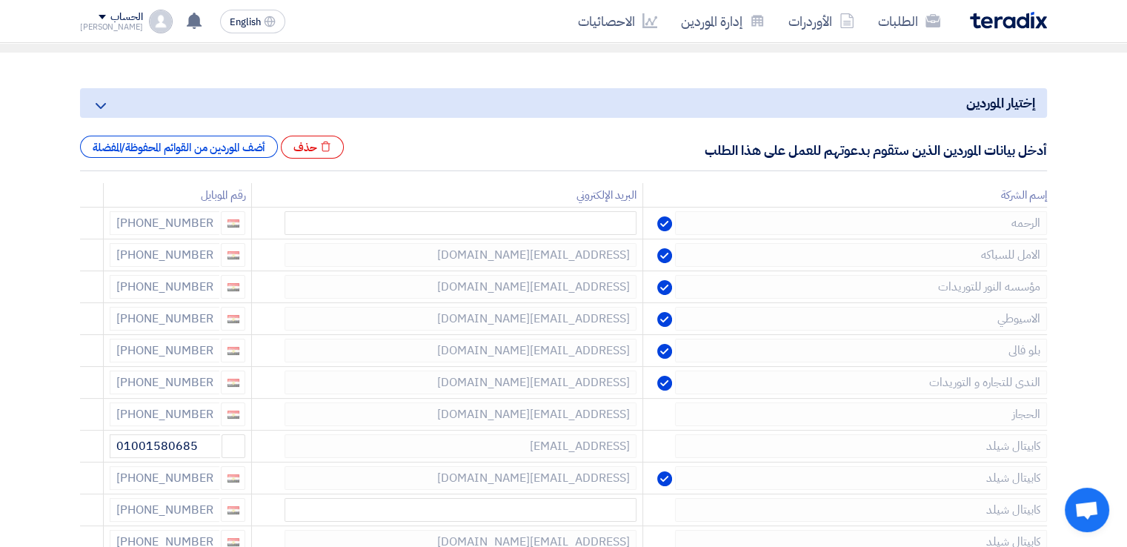
click at [0, 0] on icon at bounding box center [0, 0] width 0 height 0
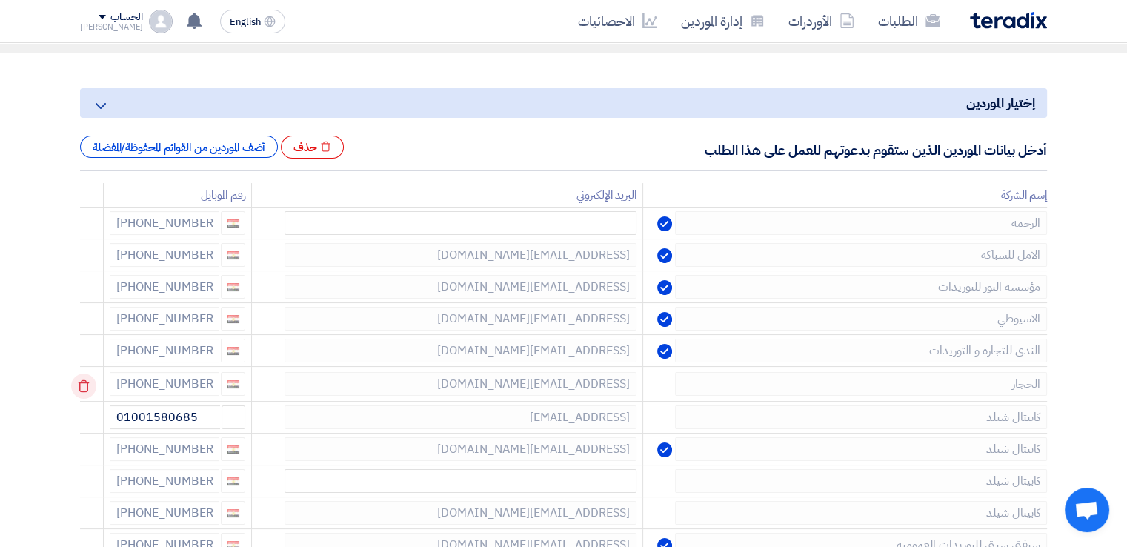
click at [82, 382] on use at bounding box center [84, 386] width 11 height 13
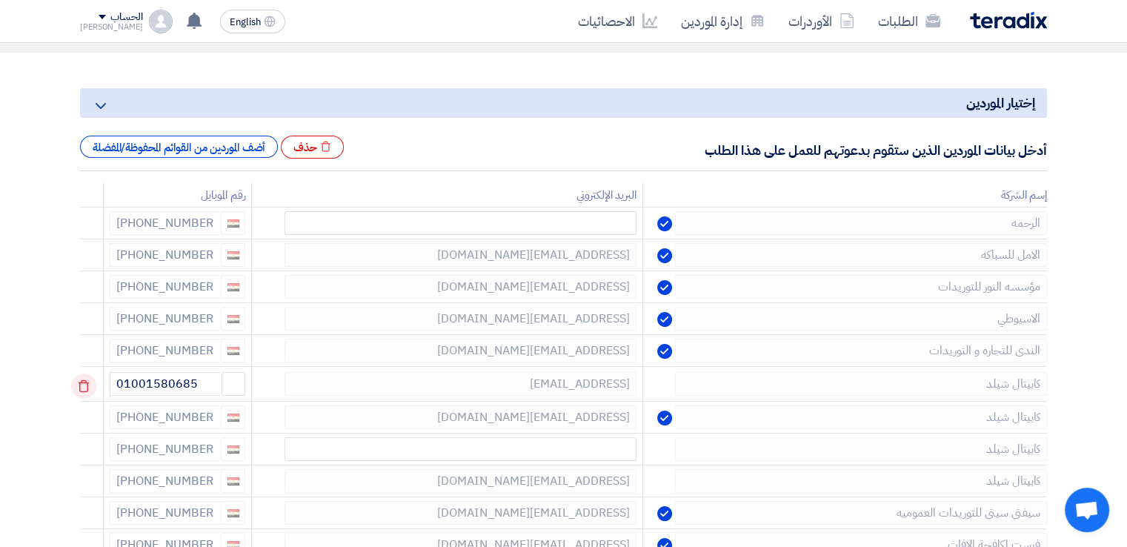
click at [83, 380] on icon at bounding box center [83, 385] width 25 height 25
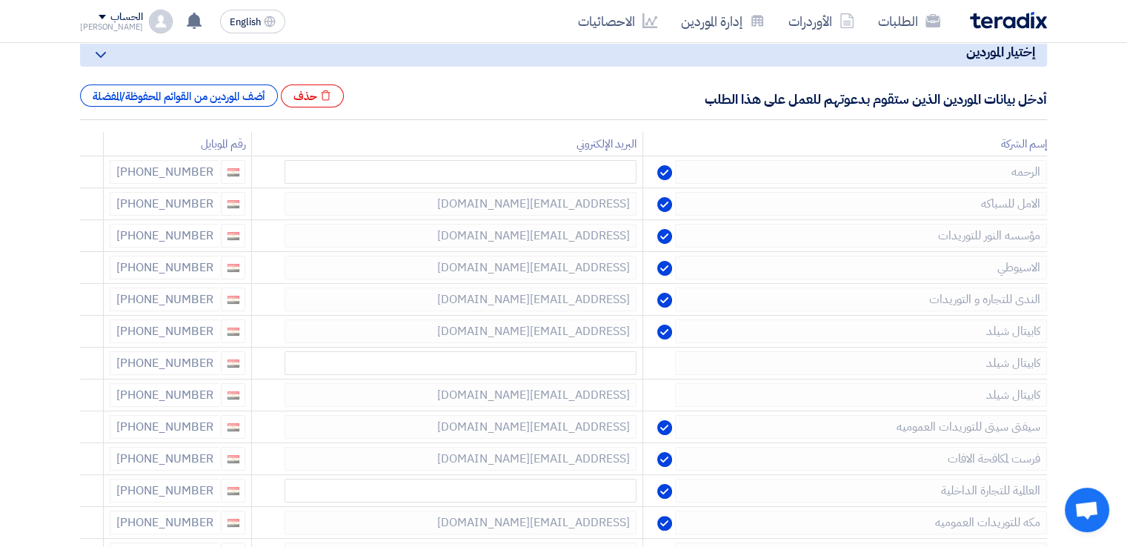
scroll to position [222, 0]
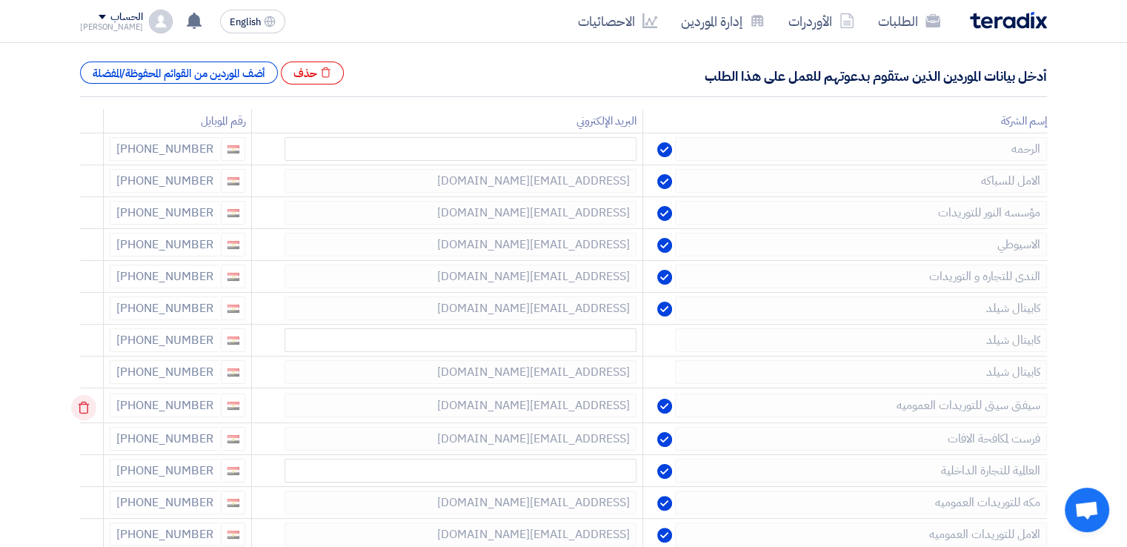
click at [85, 406] on icon at bounding box center [83, 407] width 25 height 25
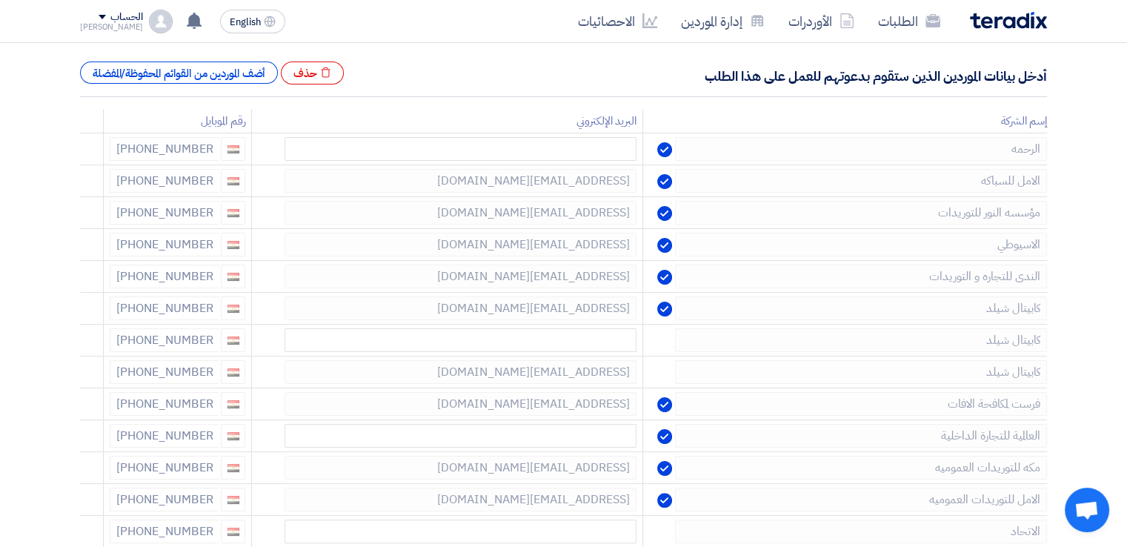
click at [0, 0] on icon at bounding box center [0, 0] width 0 height 0
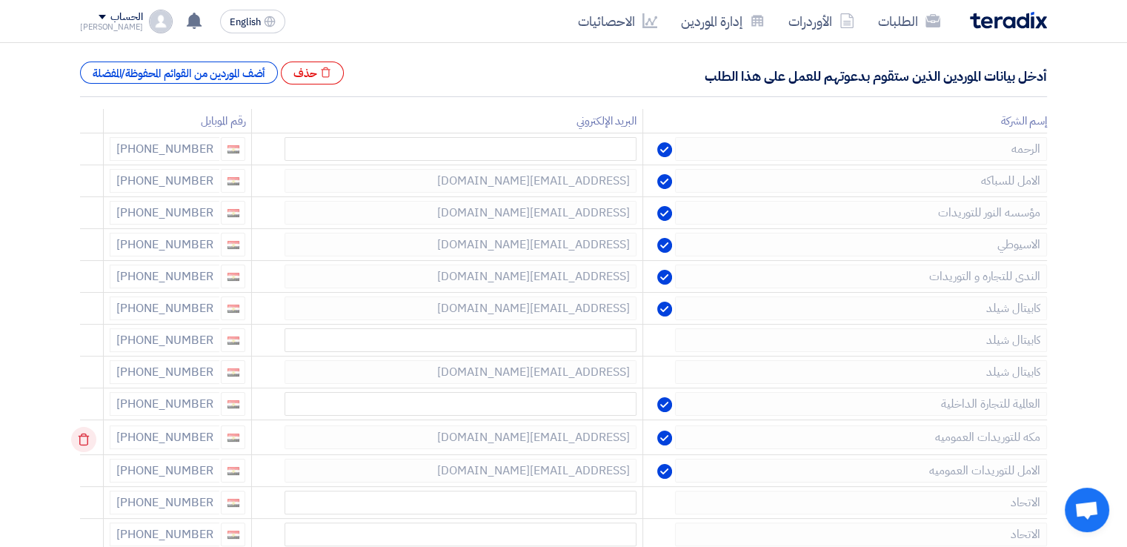
click at [84, 430] on icon at bounding box center [83, 439] width 25 height 25
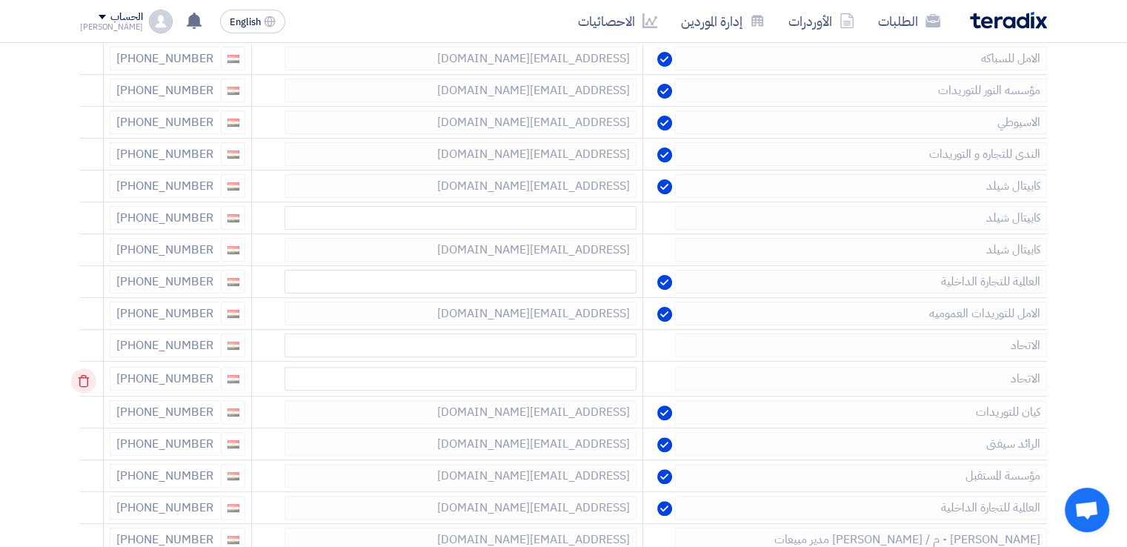
scroll to position [370, 0]
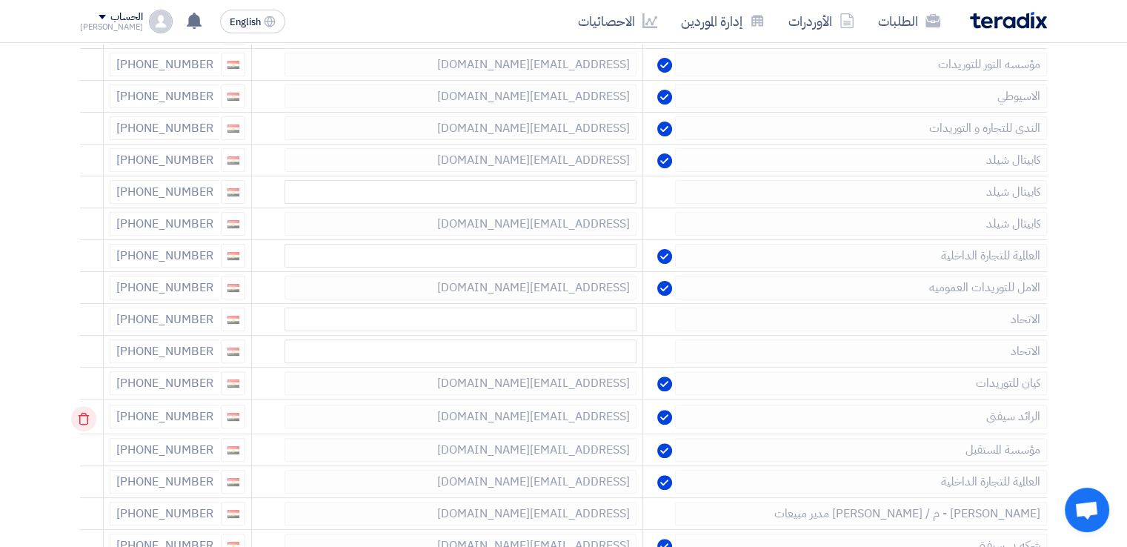
click at [95, 413] on icon at bounding box center [83, 418] width 25 height 25
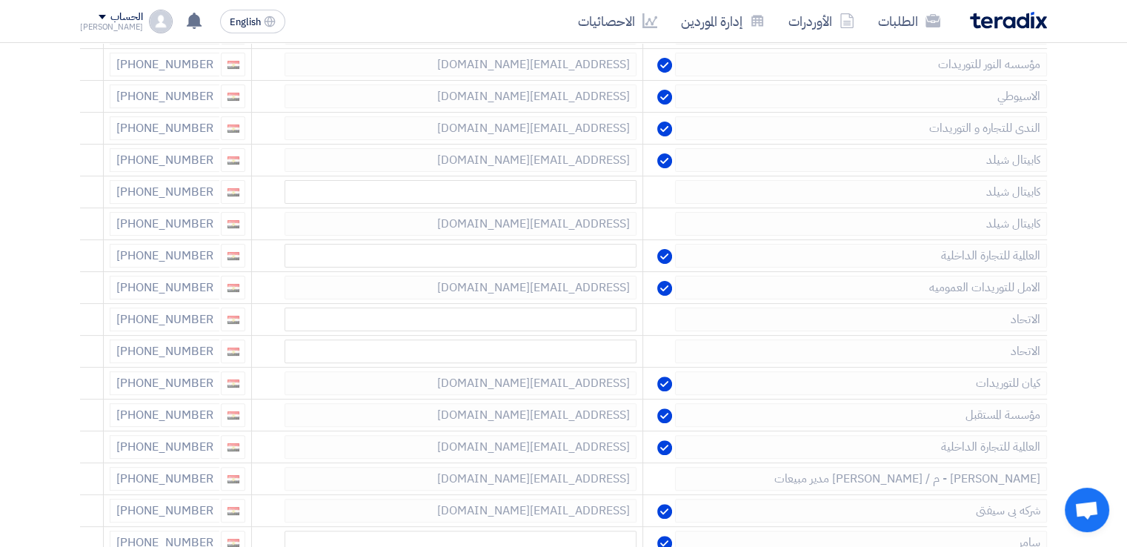
click at [0, 0] on icon at bounding box center [0, 0] width 0 height 0
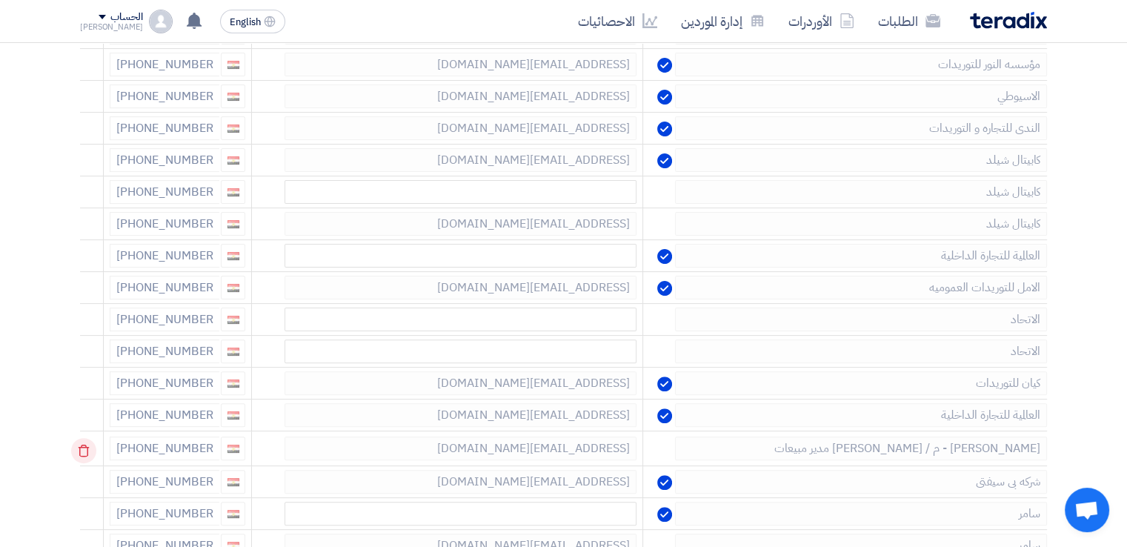
click at [83, 453] on icon at bounding box center [83, 450] width 25 height 25
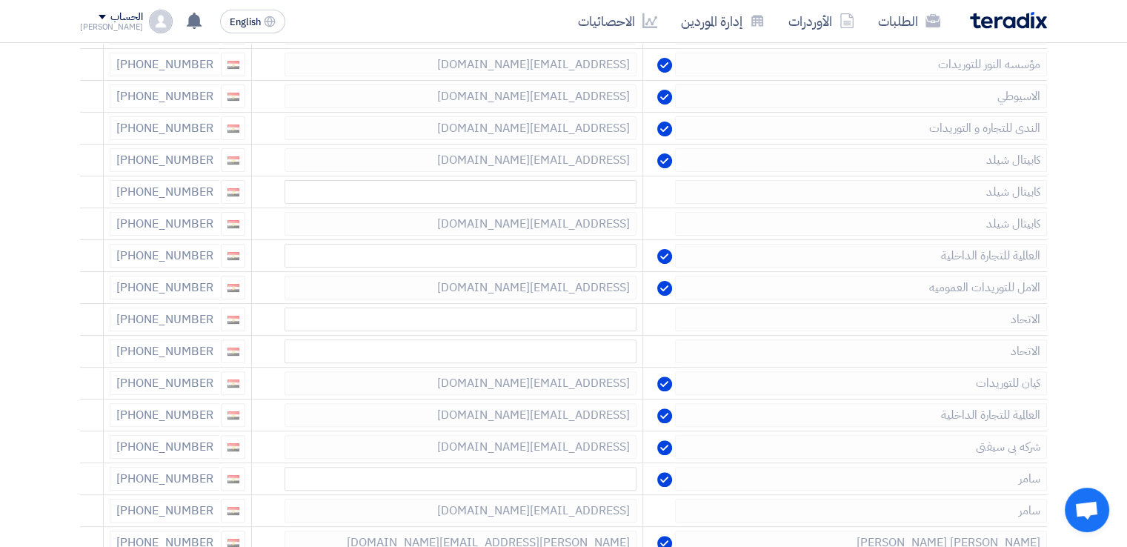
click at [0, 0] on icon at bounding box center [0, 0] width 0 height 0
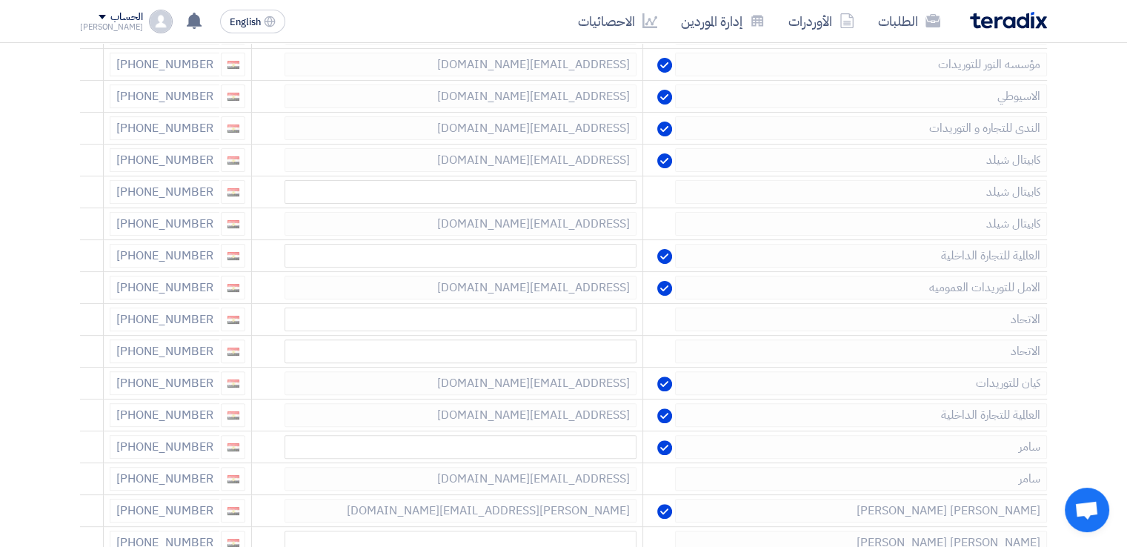
click at [0, 0] on icon at bounding box center [0, 0] width 0 height 0
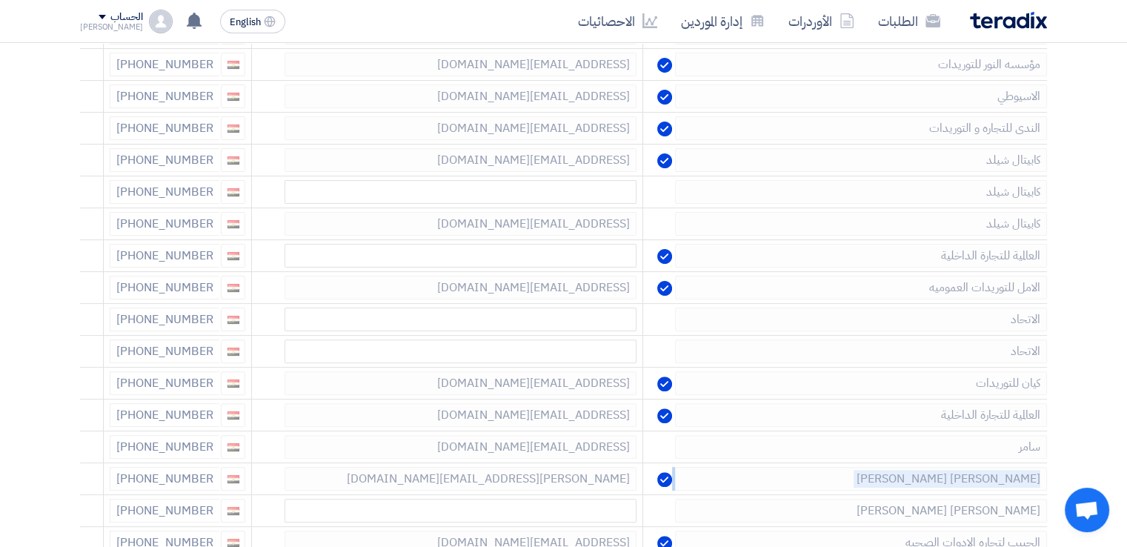
click at [0, 0] on icon at bounding box center [0, 0] width 0 height 0
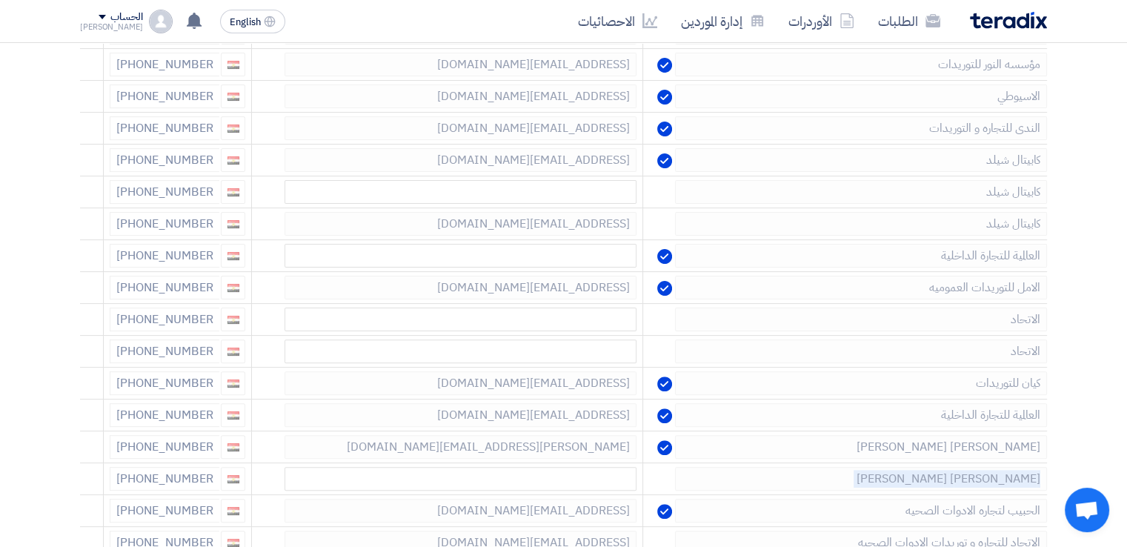
click at [0, 0] on icon at bounding box center [0, 0] width 0 height 0
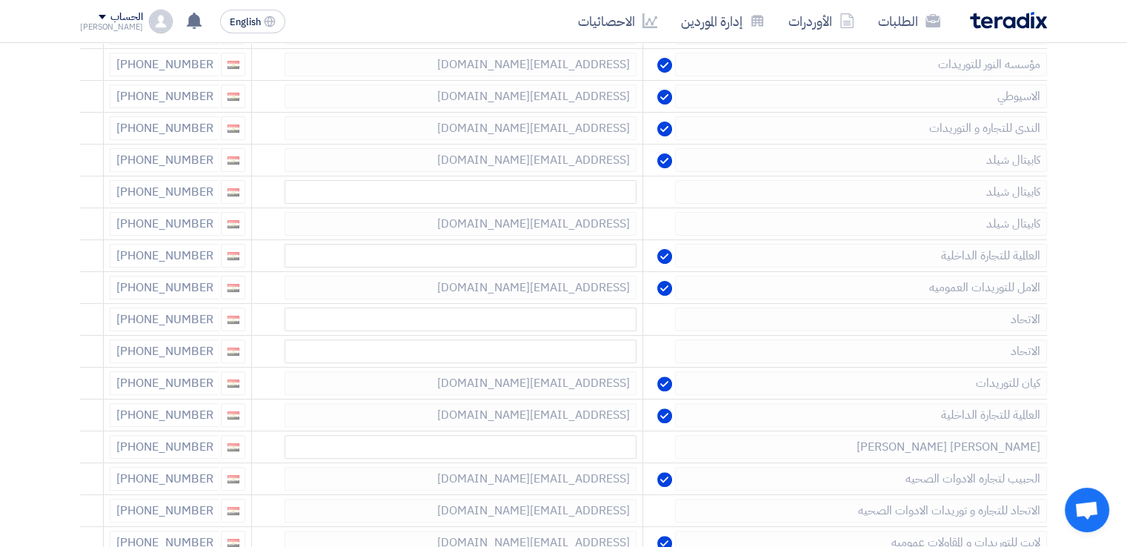
click at [0, 0] on icon at bounding box center [0, 0] width 0 height 0
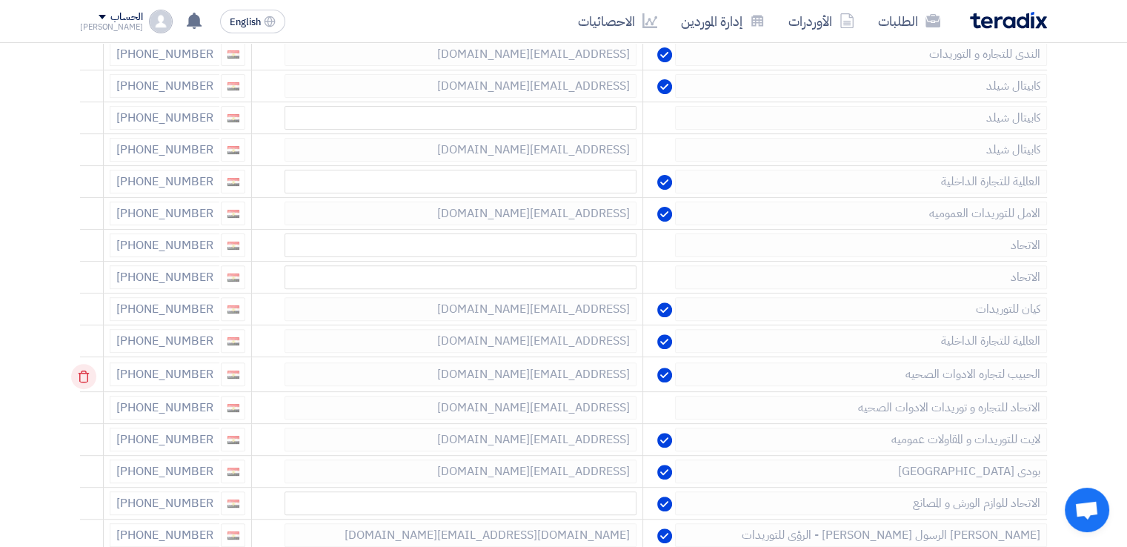
scroll to position [519, 0]
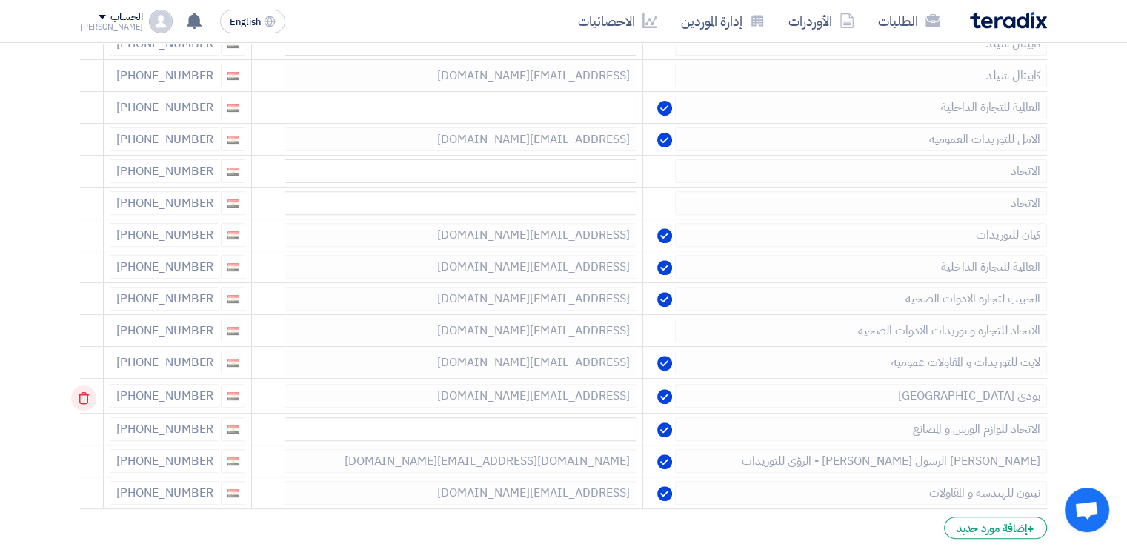
click at [90, 392] on use at bounding box center [84, 398] width 11 height 13
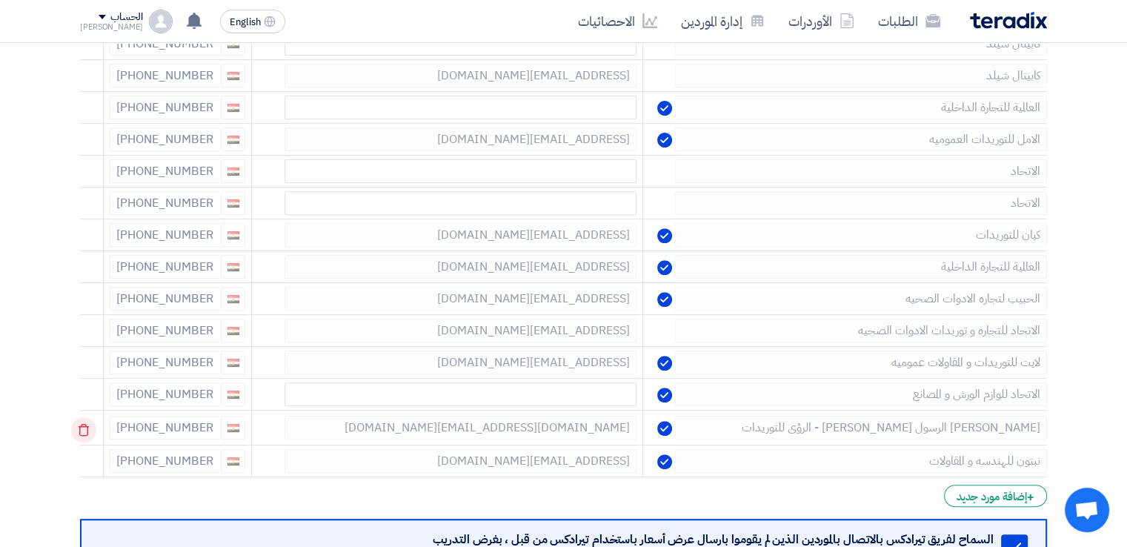
click at [92, 429] on icon at bounding box center [83, 429] width 25 height 25
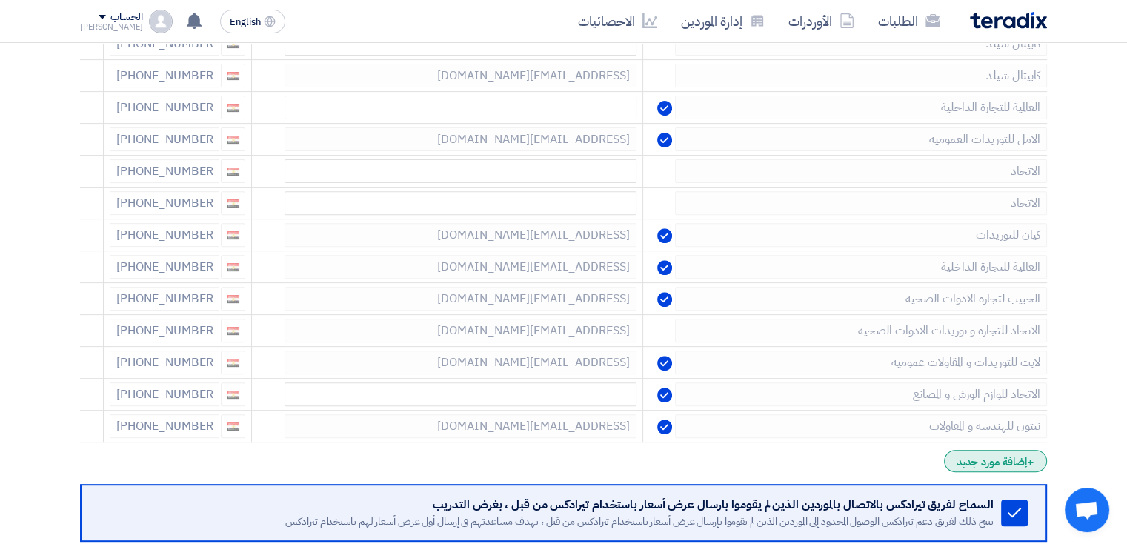
click at [969, 458] on div "+ إضافة مورد جديد" at bounding box center [995, 461] width 103 height 22
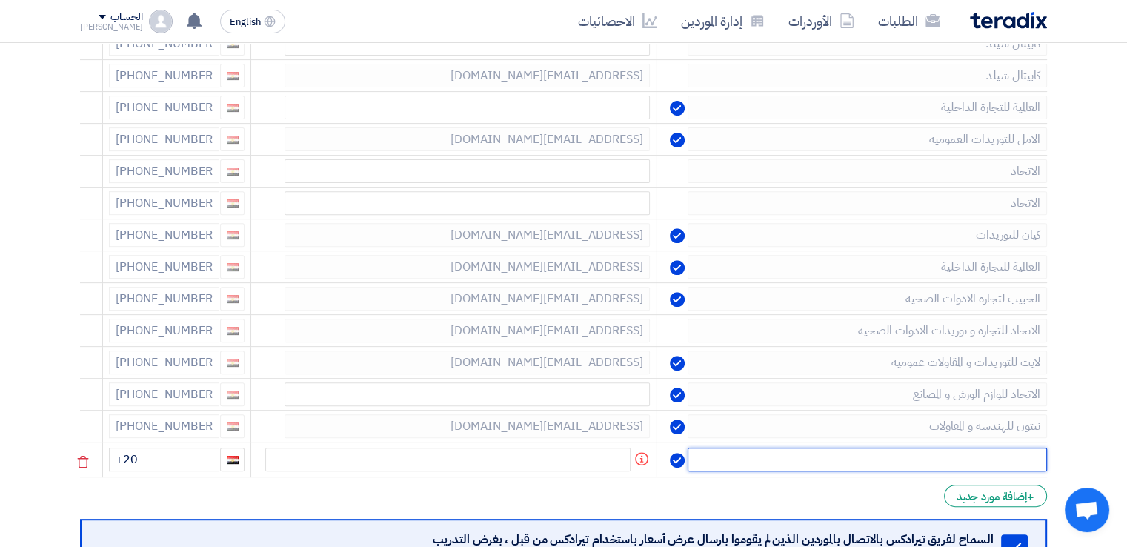
click at [968, 454] on input "text" at bounding box center [867, 460] width 359 height 24
type input "مؤسسه الصقر"
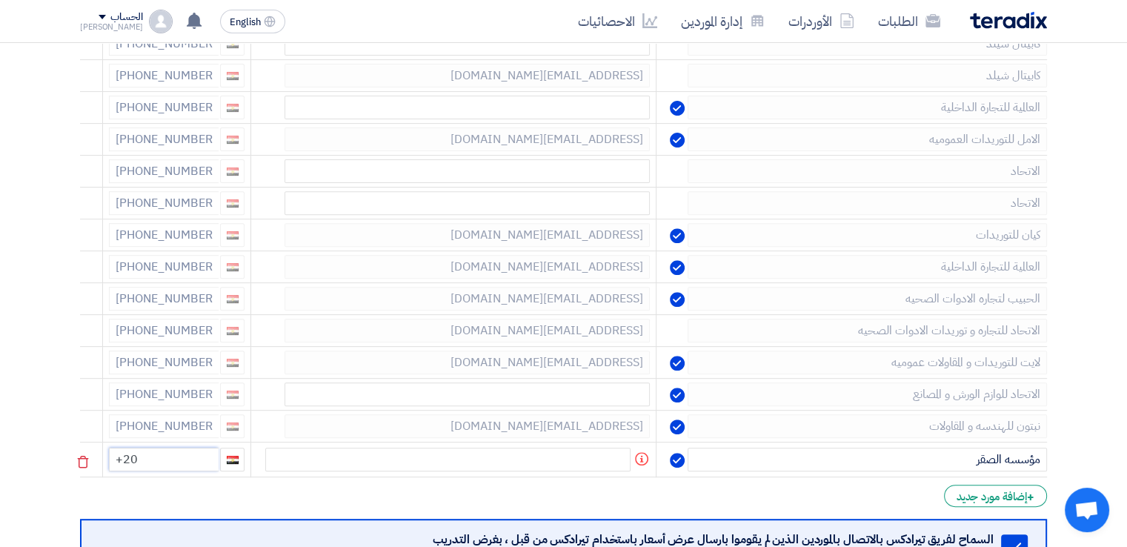
click at [170, 458] on input "+20" at bounding box center [164, 460] width 110 height 24
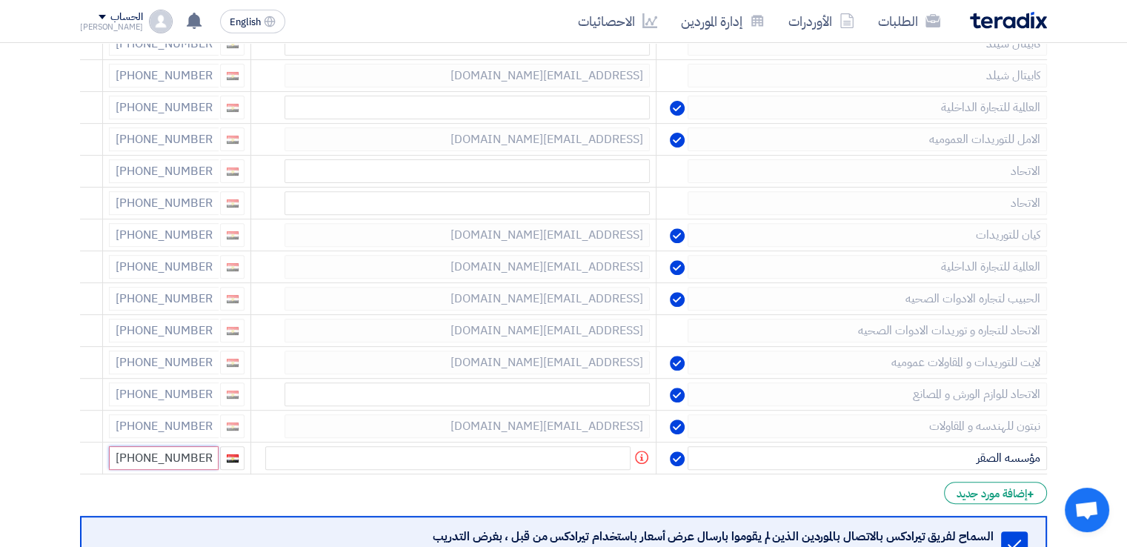
type input "[PHONE_NUMBER]"
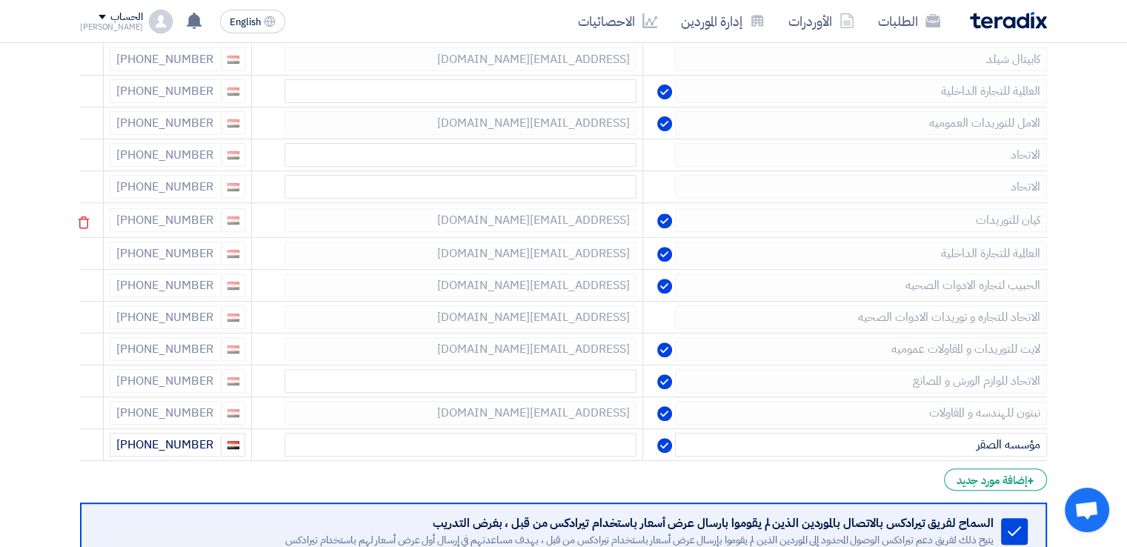
scroll to position [667, 0]
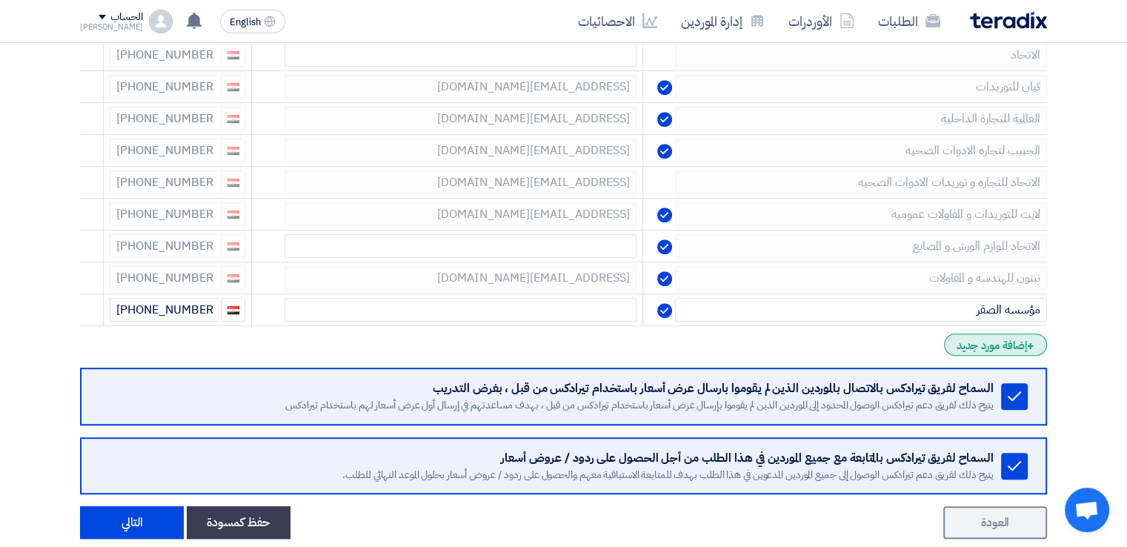
click at [1017, 343] on div "+ إضافة مورد جديد" at bounding box center [995, 344] width 103 height 22
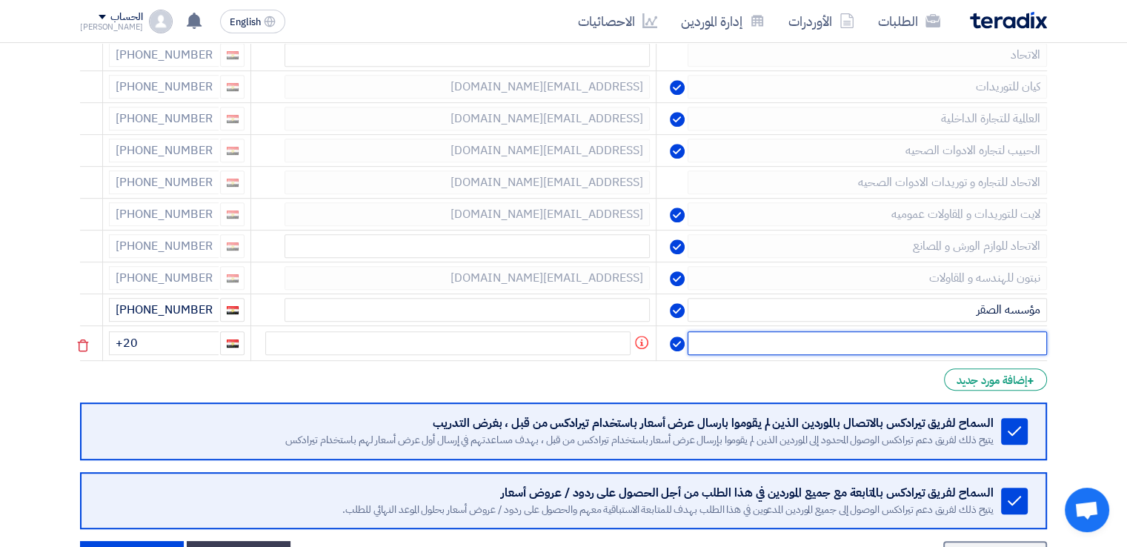
click at [1000, 339] on input "text" at bounding box center [867, 343] width 359 height 24
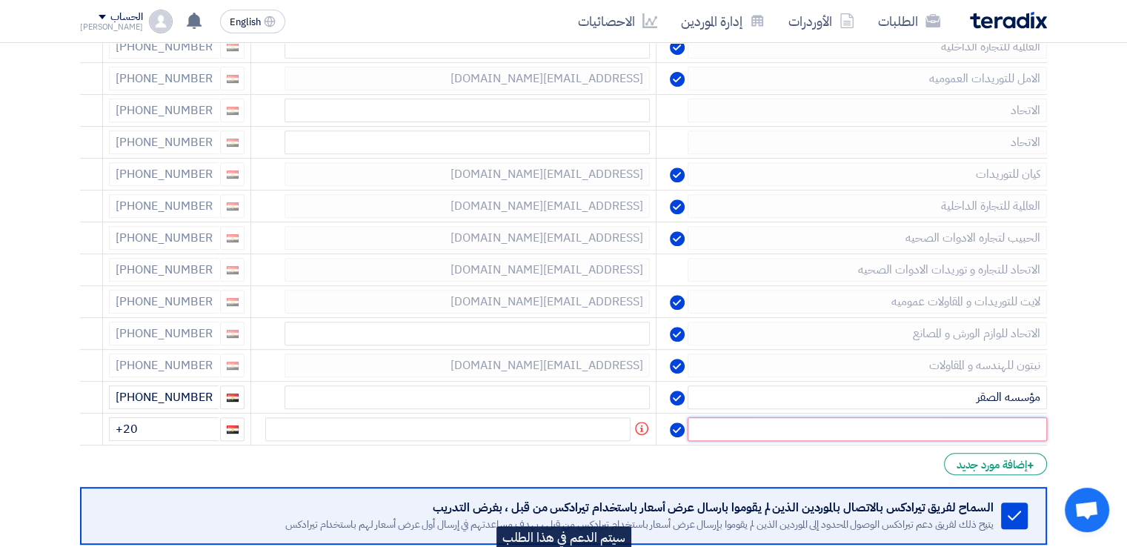
scroll to position [889, 0]
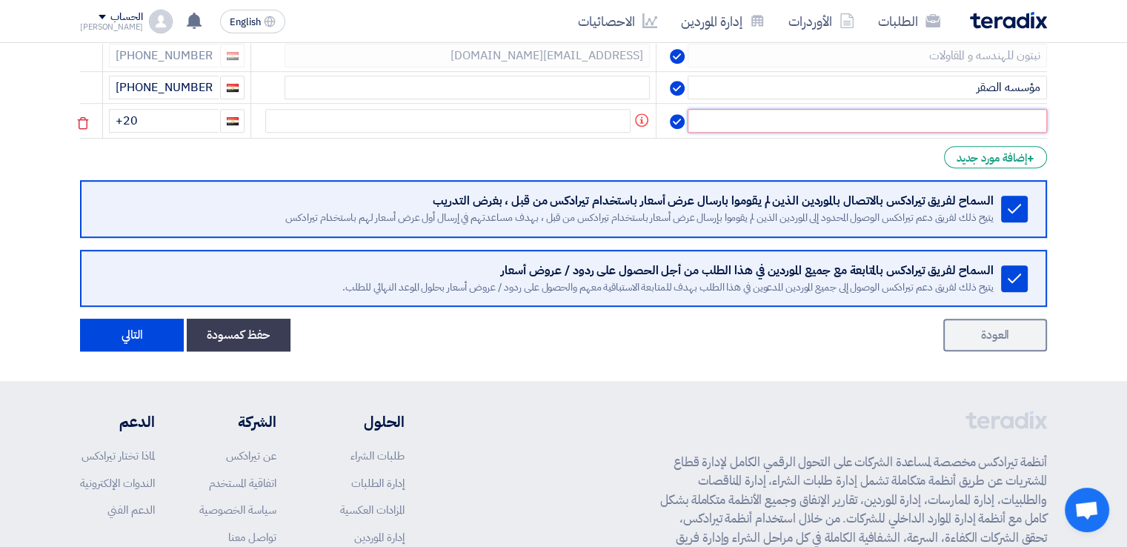
click at [954, 117] on input "text" at bounding box center [867, 121] width 359 height 24
type input "h"
type input "انجاز"
click at [152, 119] on input "+20" at bounding box center [164, 121] width 110 height 24
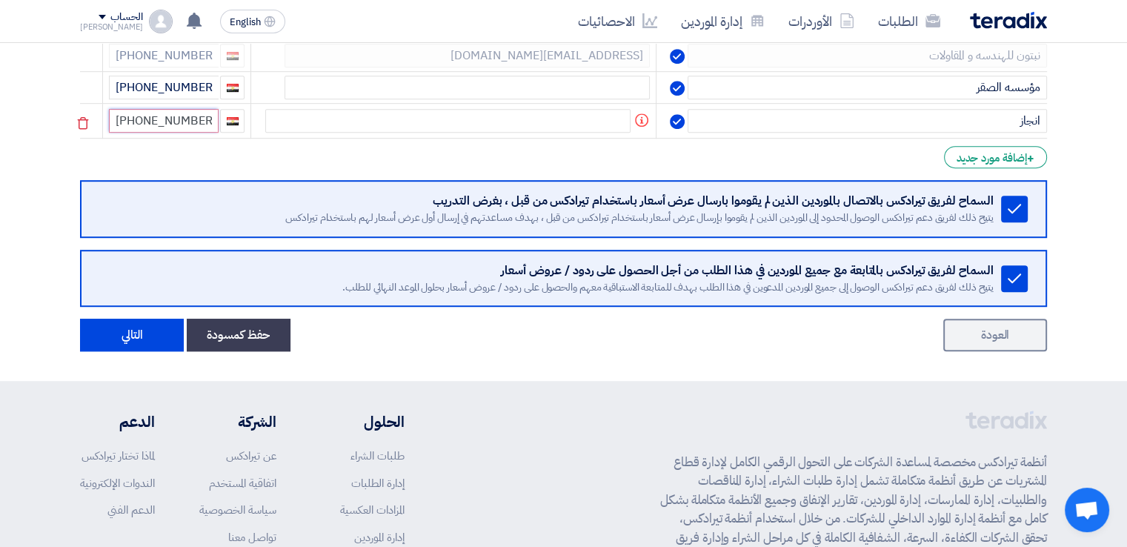
type input "[PHONE_NUMBER]"
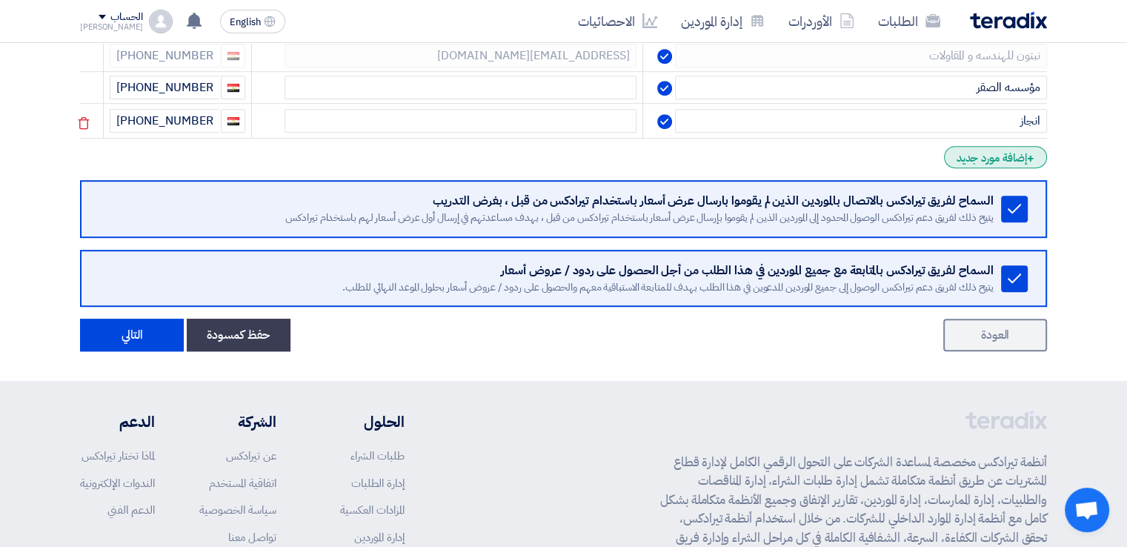
click at [962, 151] on div "+ إضافة مورد جديد" at bounding box center [995, 157] width 103 height 22
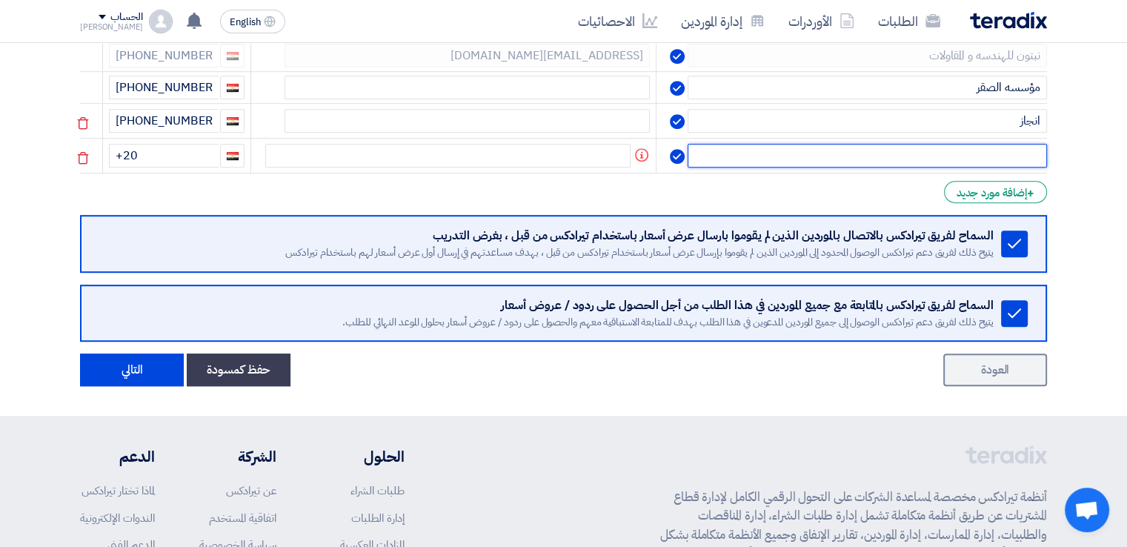
click at [977, 147] on input "text" at bounding box center [867, 156] width 359 height 24
type input "القط"
click at [216, 152] on input "+20" at bounding box center [164, 156] width 110 height 24
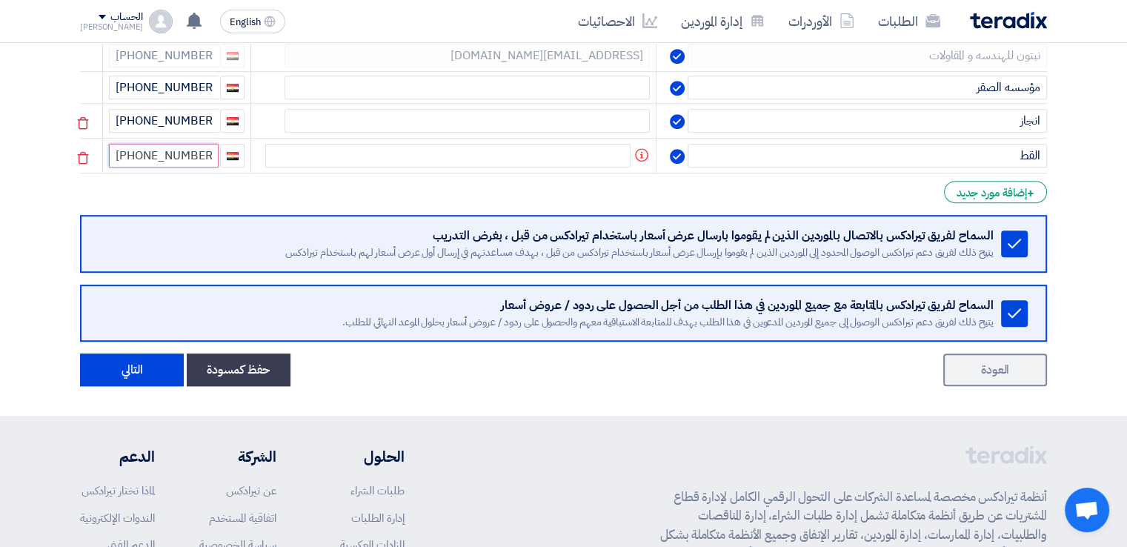
type input "[PHONE_NUMBER]"
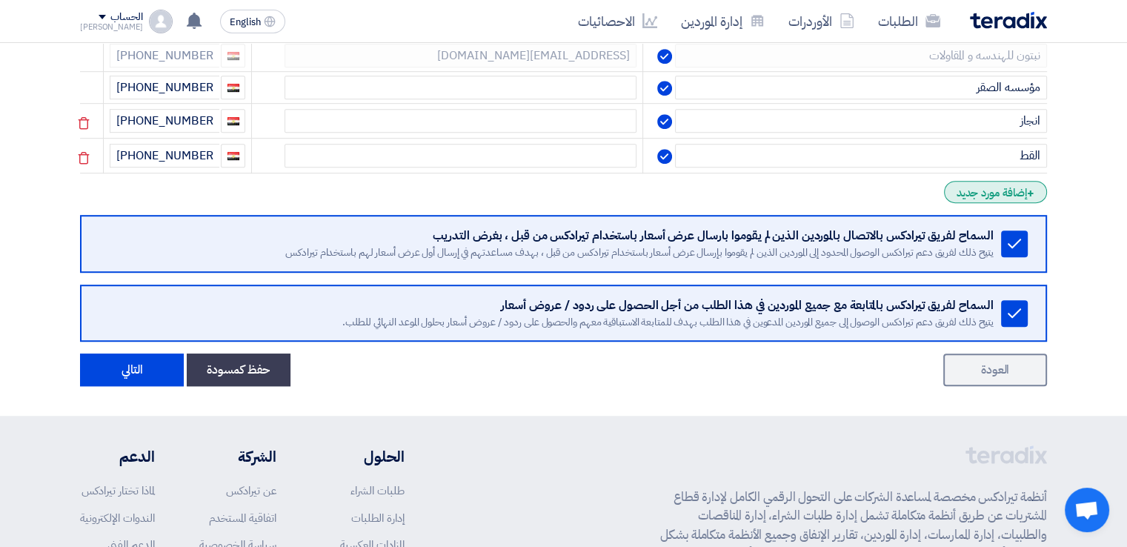
click at [1002, 187] on div "+ إضافة مورد جديد" at bounding box center [995, 192] width 103 height 22
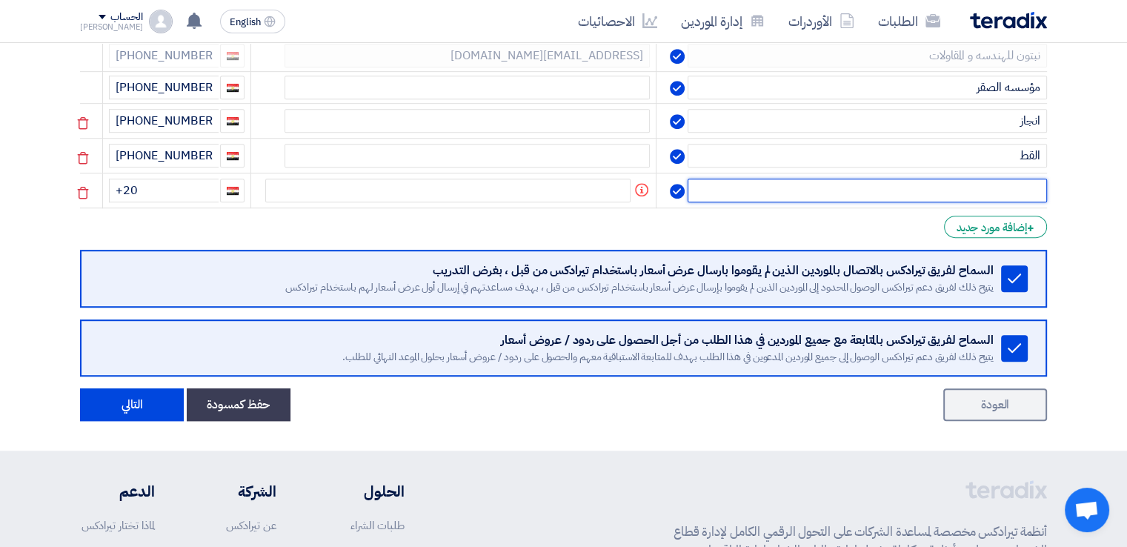
click at [999, 184] on input "text" at bounding box center [867, 191] width 359 height 24
type input "بيراميدز"
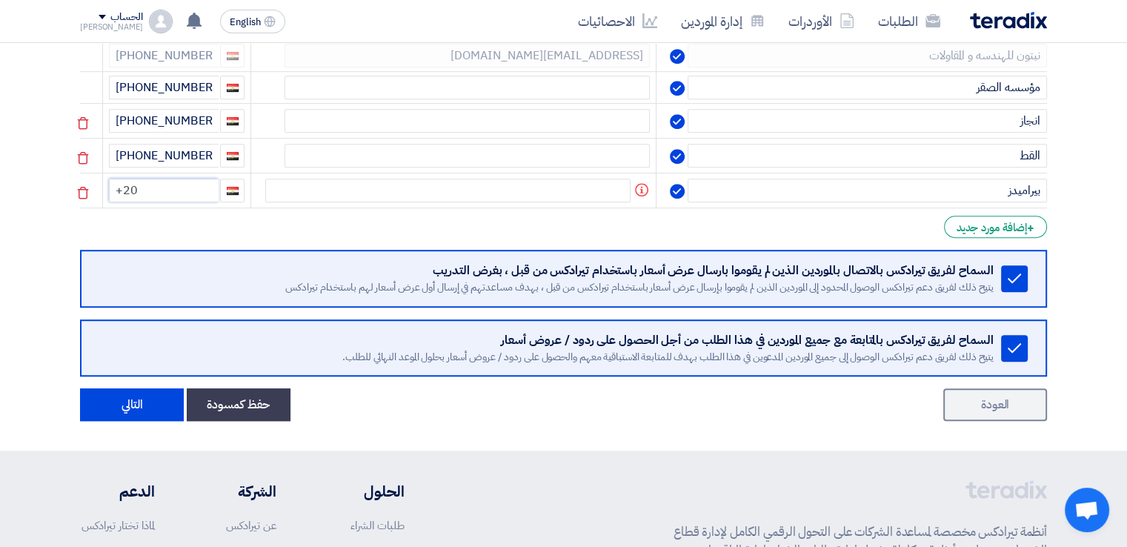
click at [204, 182] on input "+20" at bounding box center [164, 191] width 110 height 24
type input "[PHONE_NUMBER]"
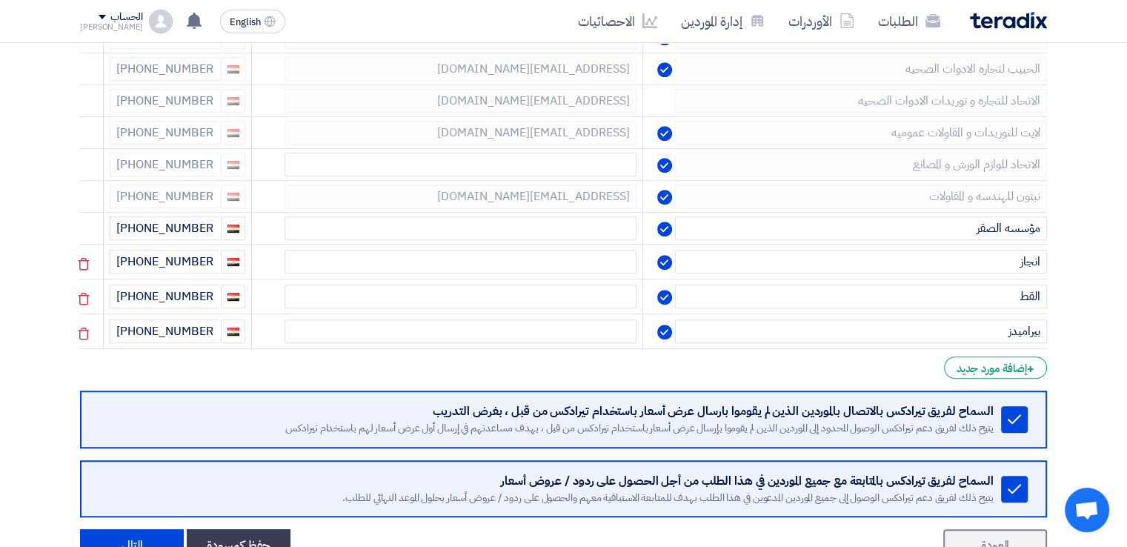
scroll to position [822, 0]
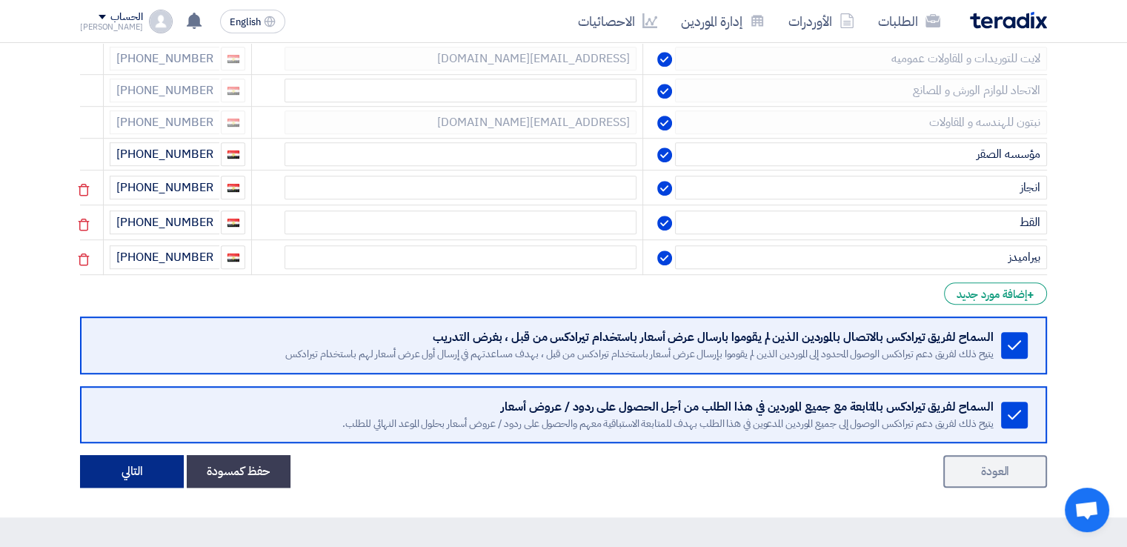
click at [145, 466] on button "التالي" at bounding box center [132, 471] width 104 height 33
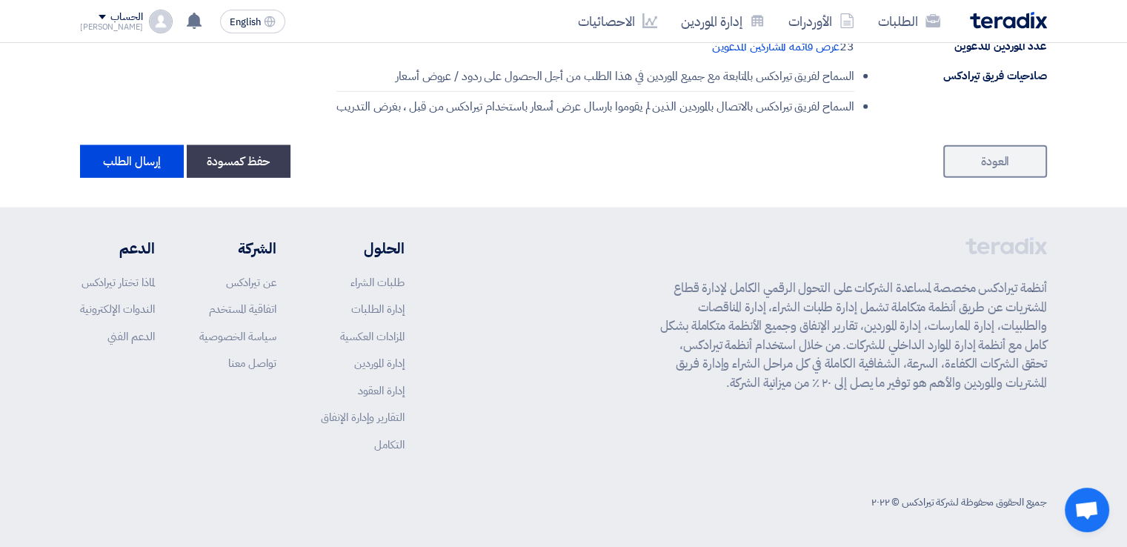
scroll to position [4077, 0]
click at [118, 167] on button "إرسال الطلب" at bounding box center [132, 161] width 104 height 33
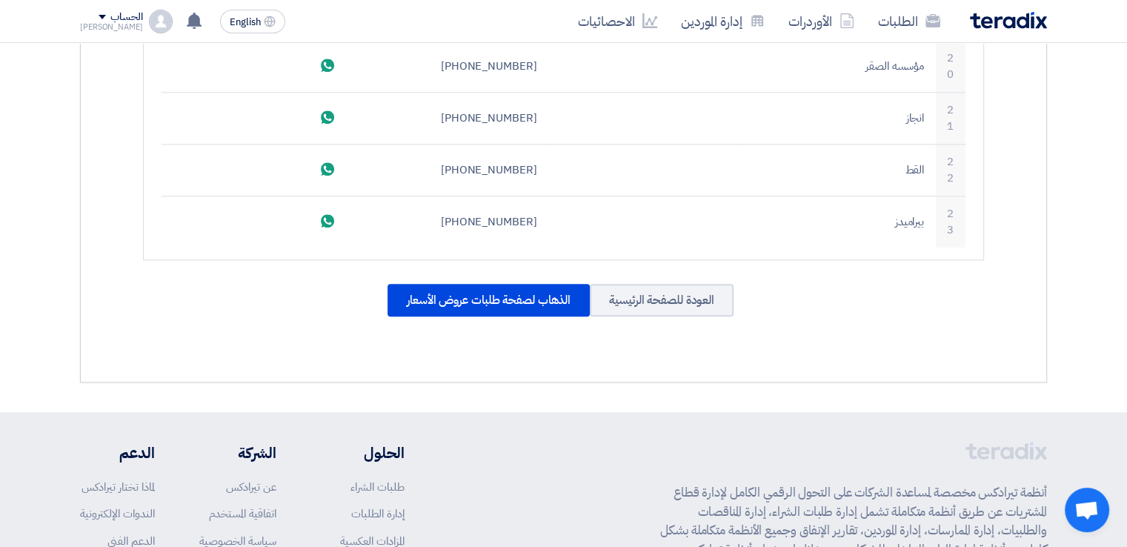
scroll to position [1623, 0]
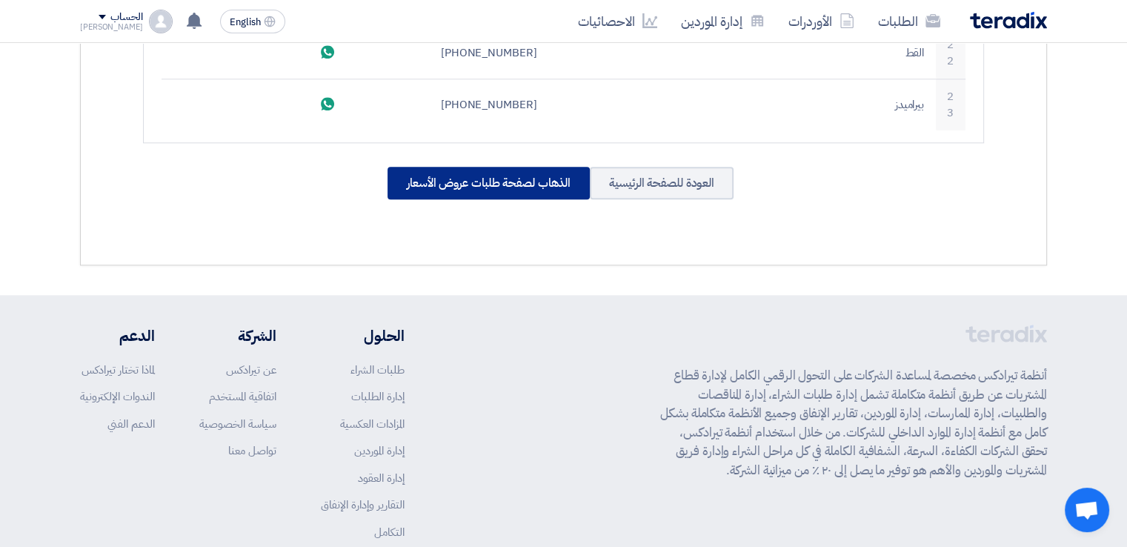
click at [520, 167] on div "الذهاب لصفحة طلبات عروض الأسعار" at bounding box center [488, 183] width 202 height 33
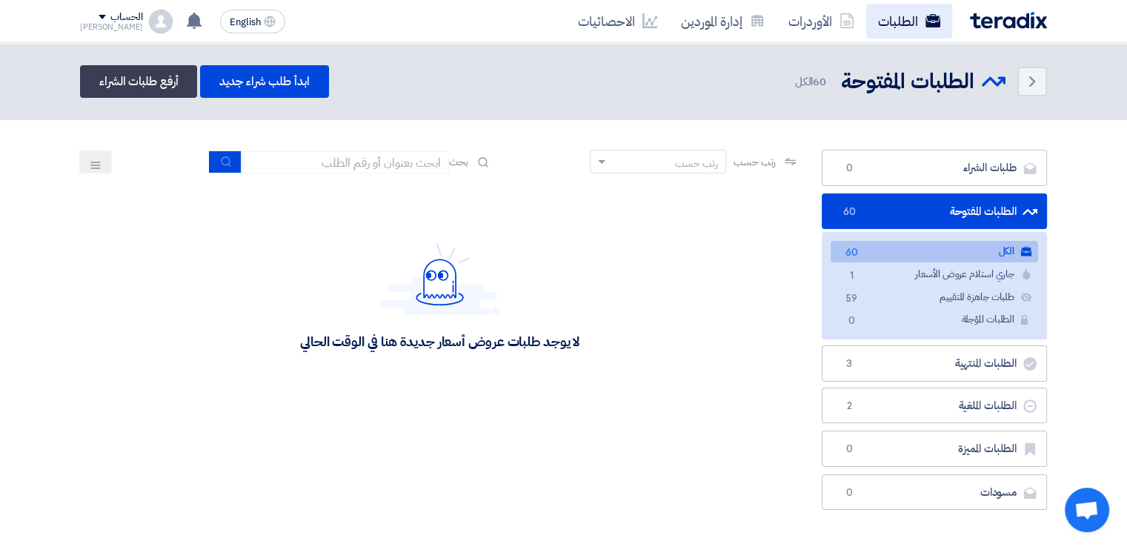
click at [895, 24] on link "الطلبات" at bounding box center [909, 21] width 86 height 35
click at [968, 275] on link "جاري استلام عروض الأسعار جاري استلام عروض الأسعار 1" at bounding box center [934, 274] width 207 height 21
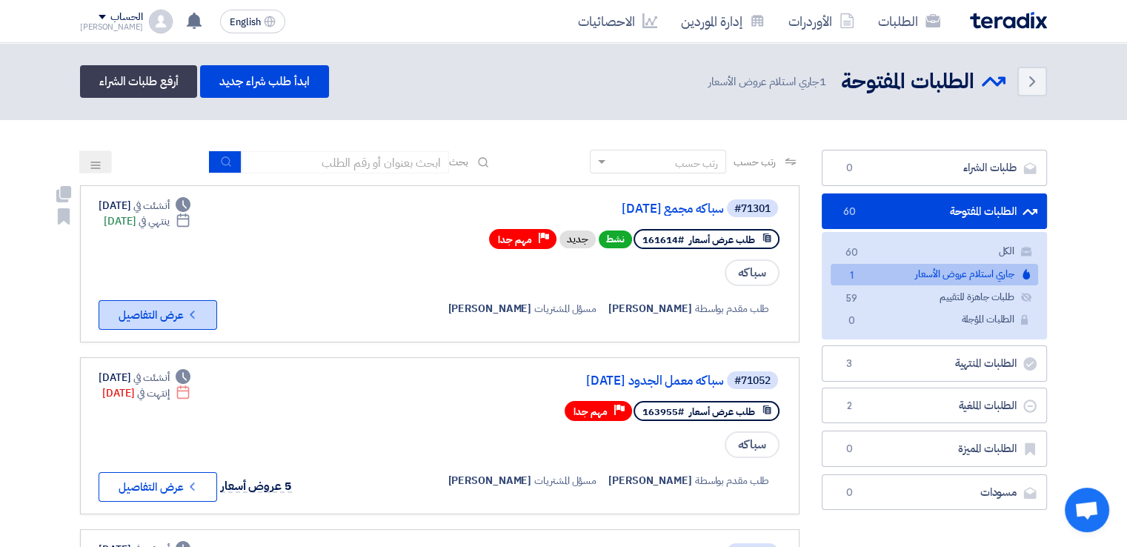
click at [188, 311] on icon "Check details" at bounding box center [192, 314] width 14 height 14
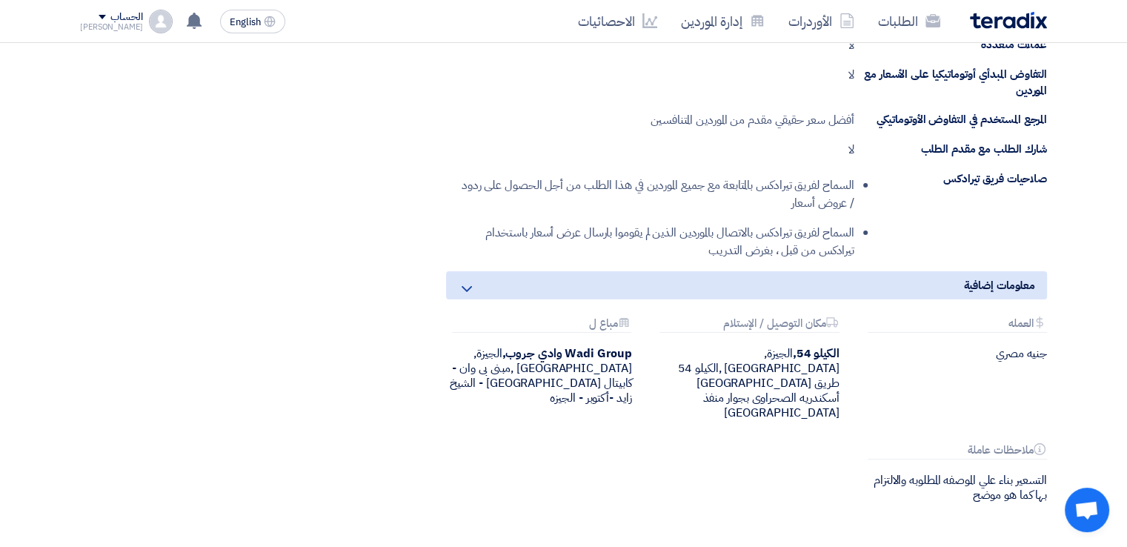
scroll to position [4816, 0]
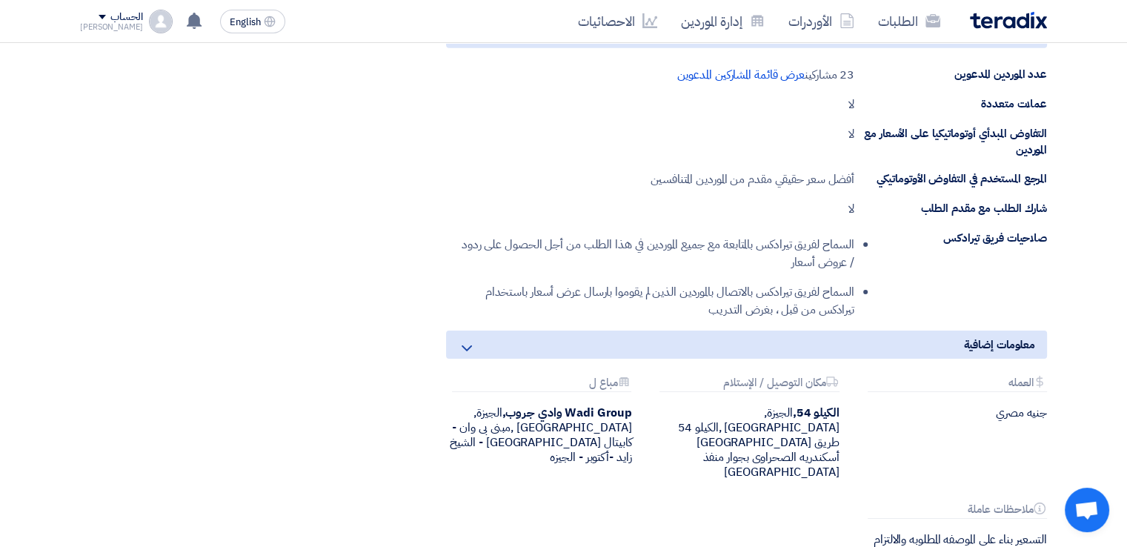
click at [471, 345] on use at bounding box center [467, 348] width 10 height 6
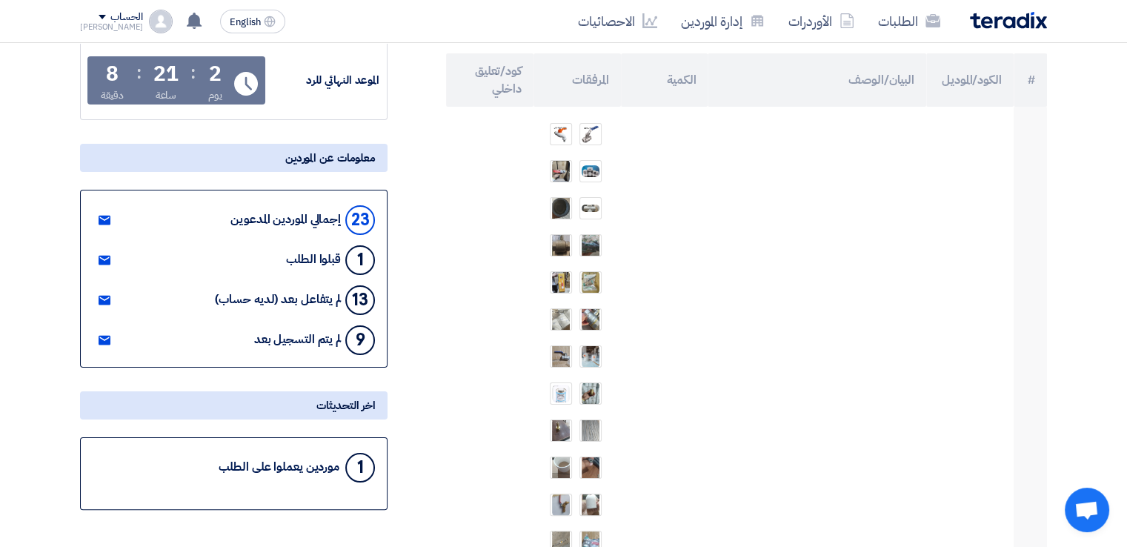
scroll to position [0, 0]
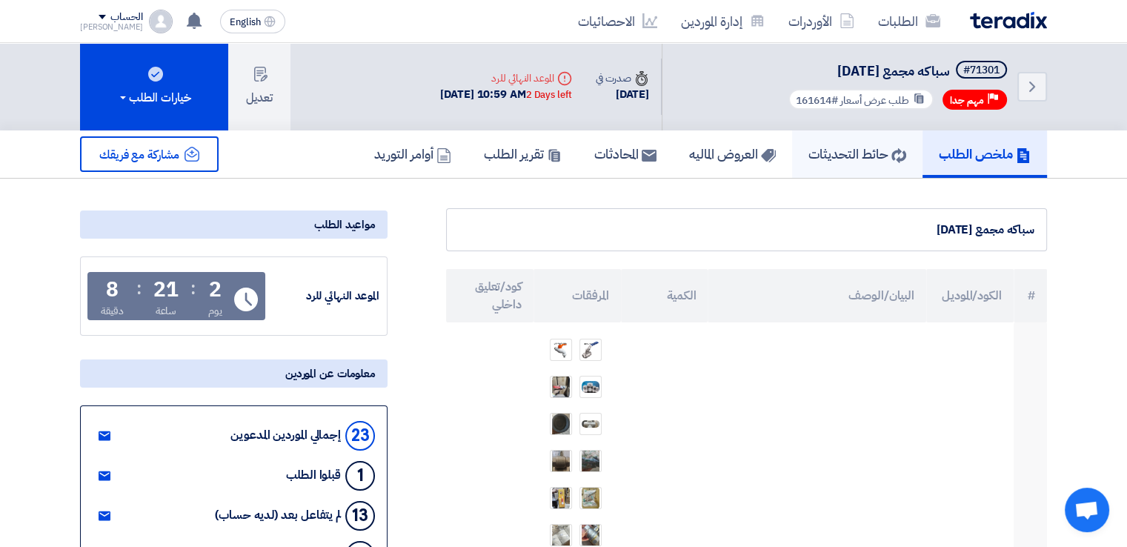
click at [842, 150] on h5 "حائط التحديثات" at bounding box center [857, 153] width 98 height 17
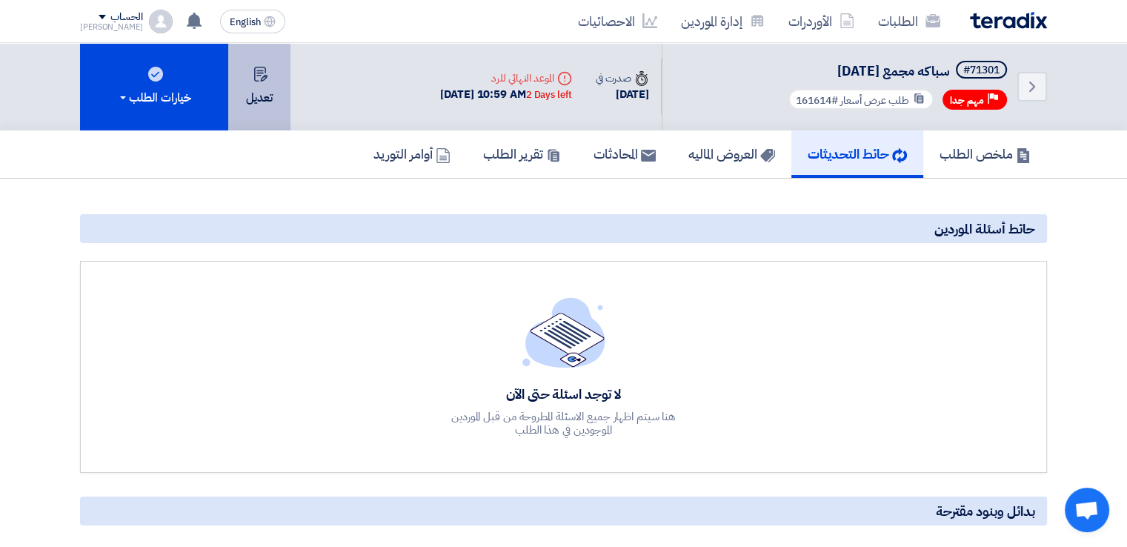
click at [258, 99] on button "تعديل" at bounding box center [259, 86] width 62 height 87
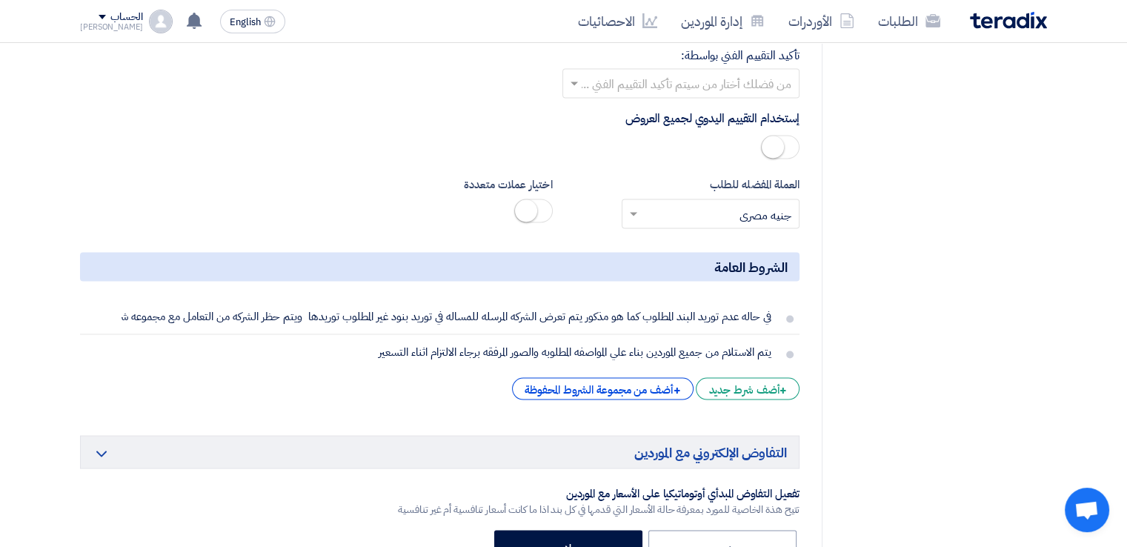
scroll to position [8298, 0]
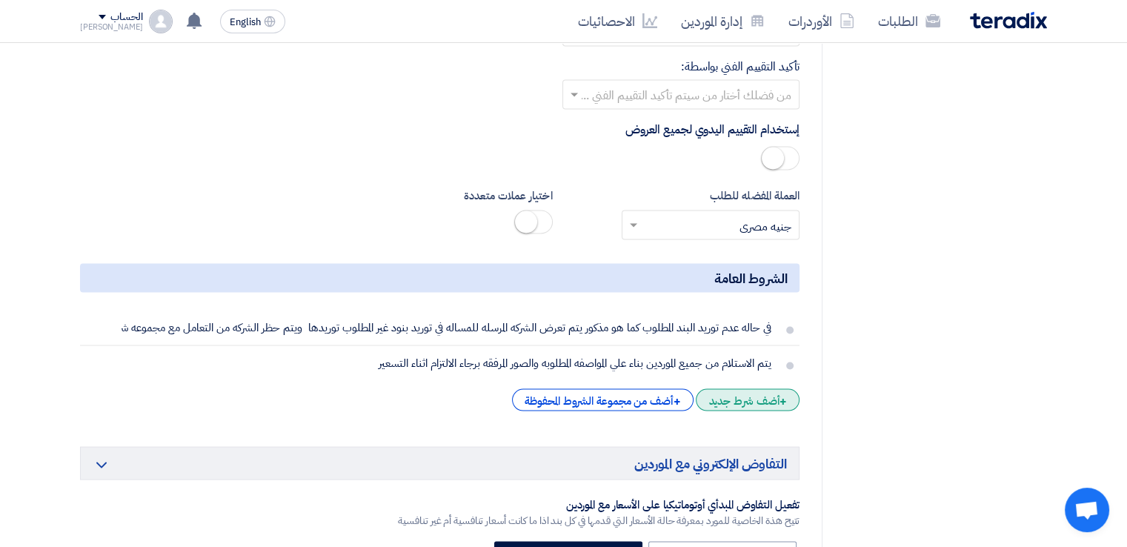
click at [743, 388] on div "+ أضف شرط جديد" at bounding box center [748, 399] width 104 height 22
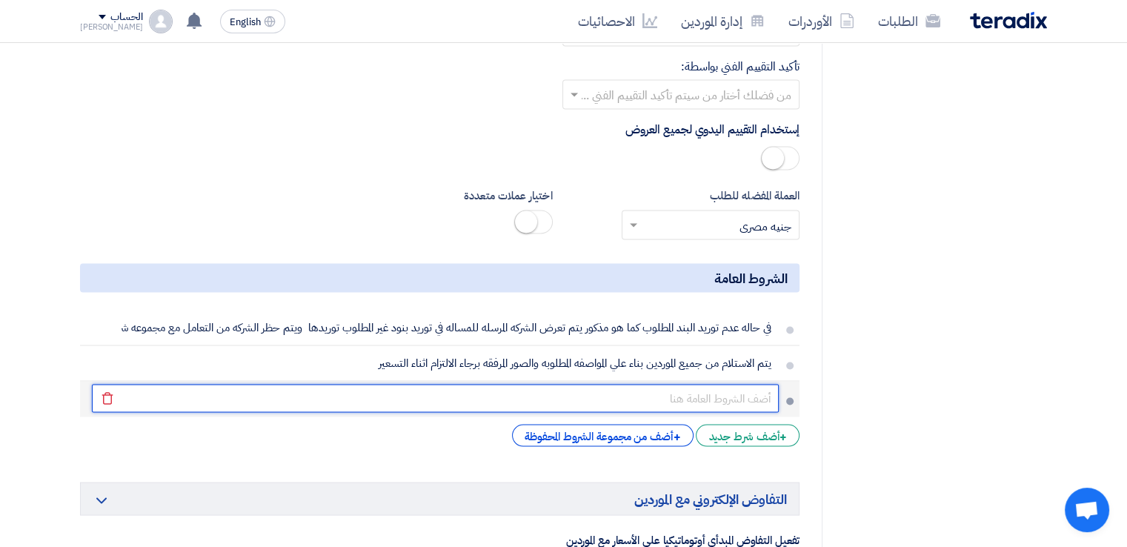
click at [728, 384] on input "text" at bounding box center [435, 398] width 687 height 28
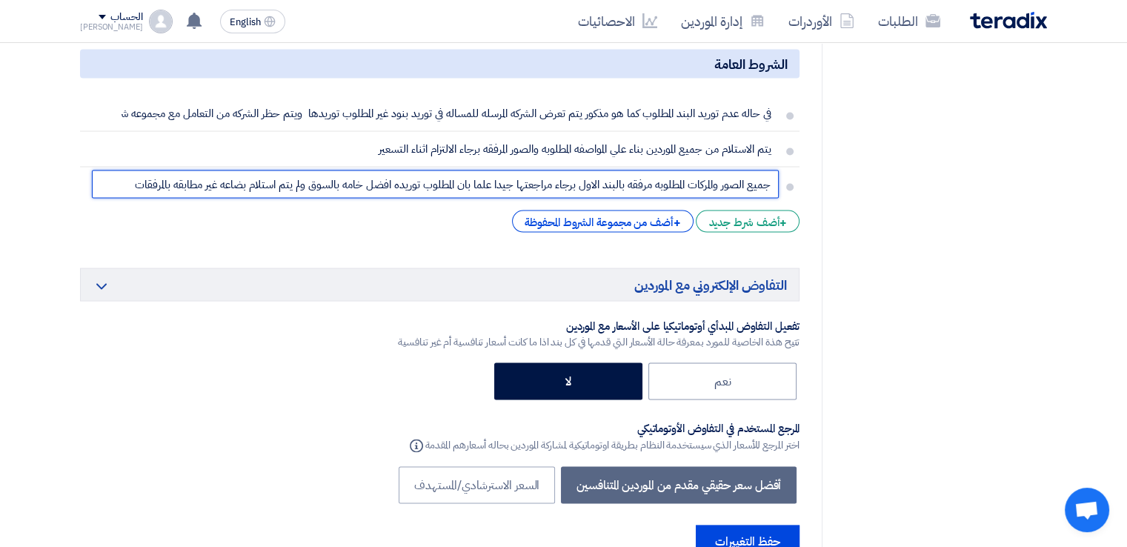
scroll to position [8520, 0]
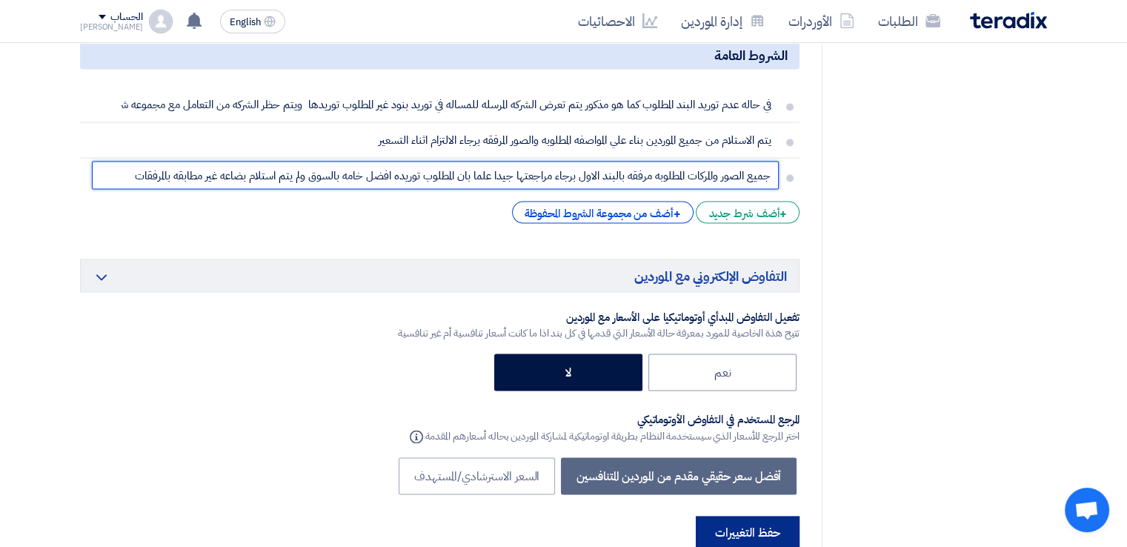
type input "جميع الصور والمركات المطلوبه مرفقه بالبند الاول برجاء مراجعتها جيدا علما بان ال…"
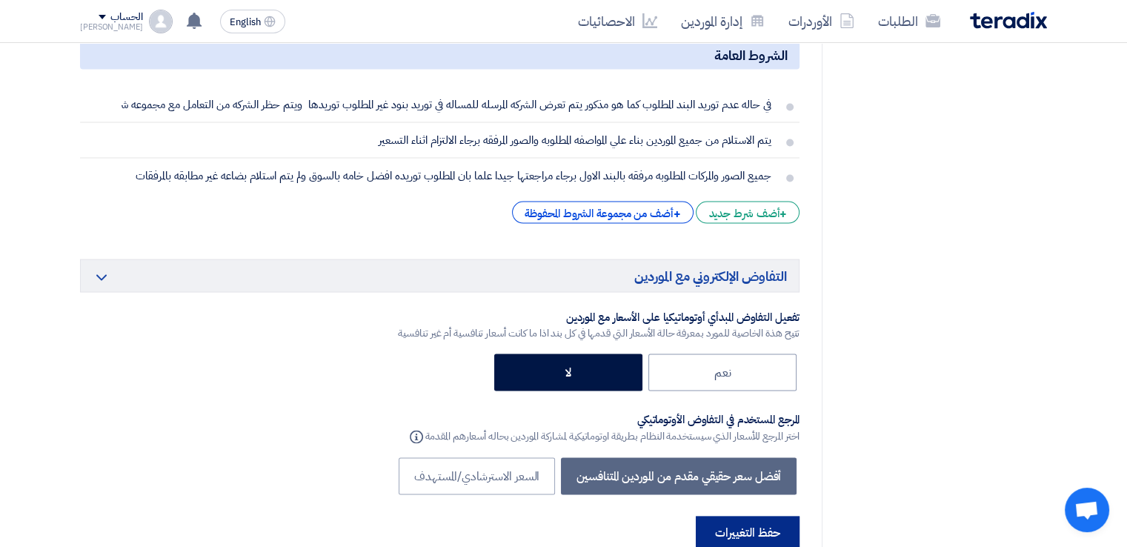
click at [768, 516] on button "حفظ التغييرات" at bounding box center [748, 532] width 104 height 33
click at [754, 516] on button "حفظ التغييرات" at bounding box center [748, 532] width 104 height 33
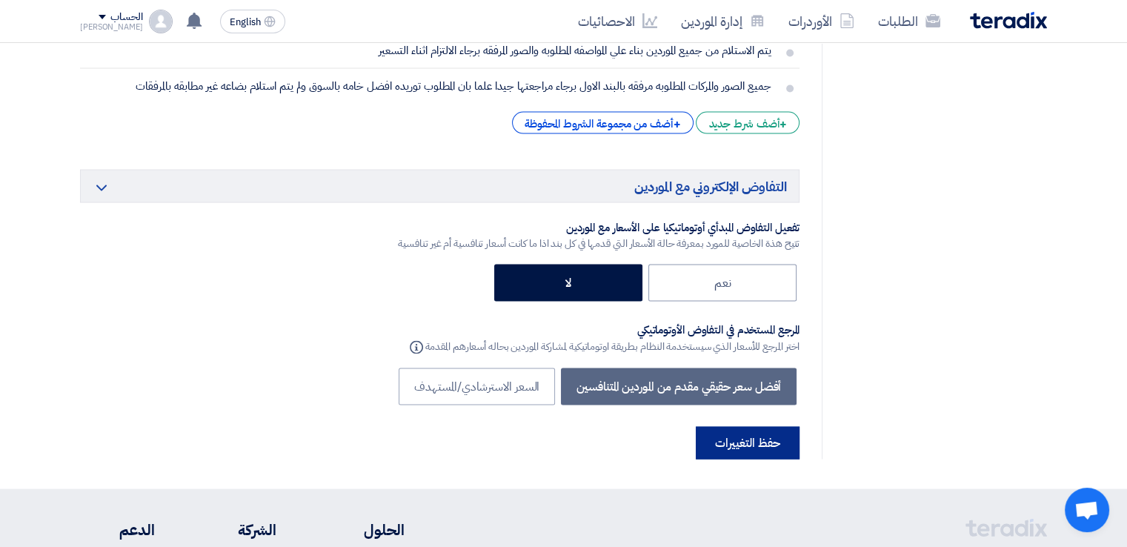
scroll to position [8595, 0]
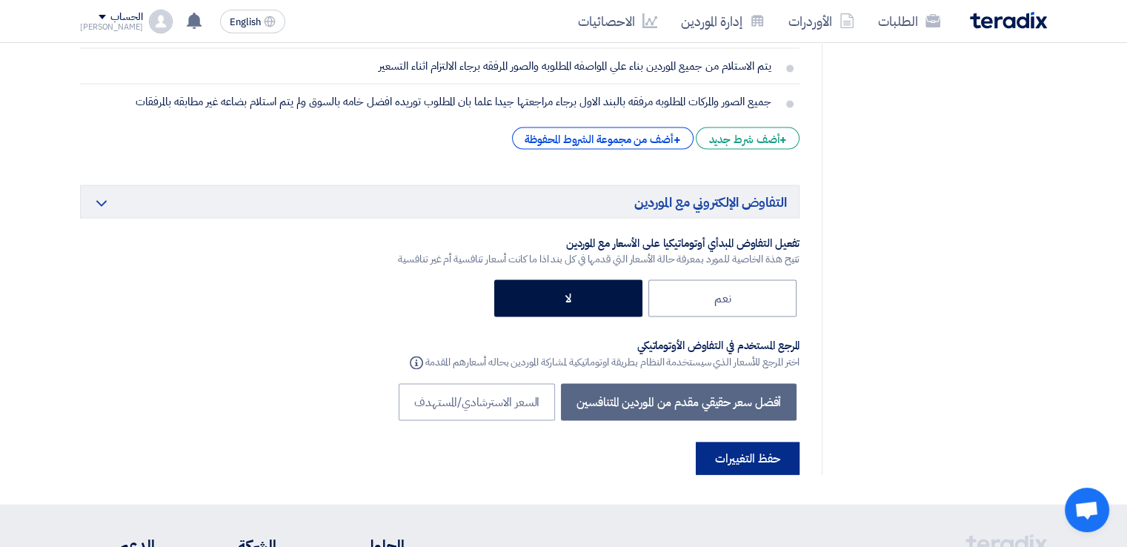
click at [753, 442] on button "حفظ التغييرات" at bounding box center [748, 458] width 104 height 33
click at [744, 442] on button "حفظ التغييرات" at bounding box center [748, 458] width 104 height 33
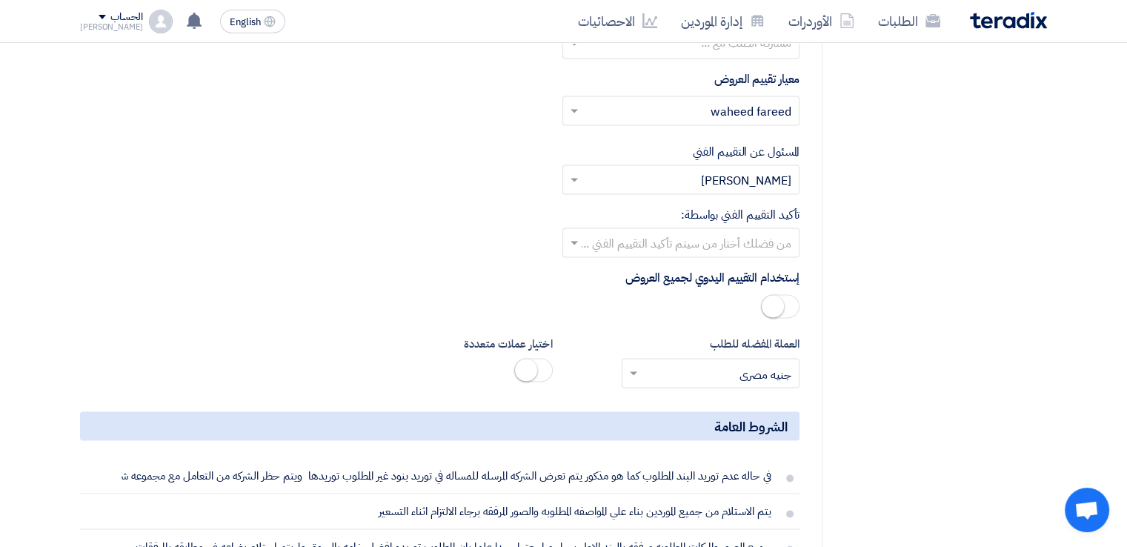
scroll to position [8150, 0]
click at [517, 532] on input "جميع الصور والمركات المطلوبه مرفقه بالبند الاول برجاء مراجعتها جيدا علما بان ال…" at bounding box center [435, 546] width 687 height 28
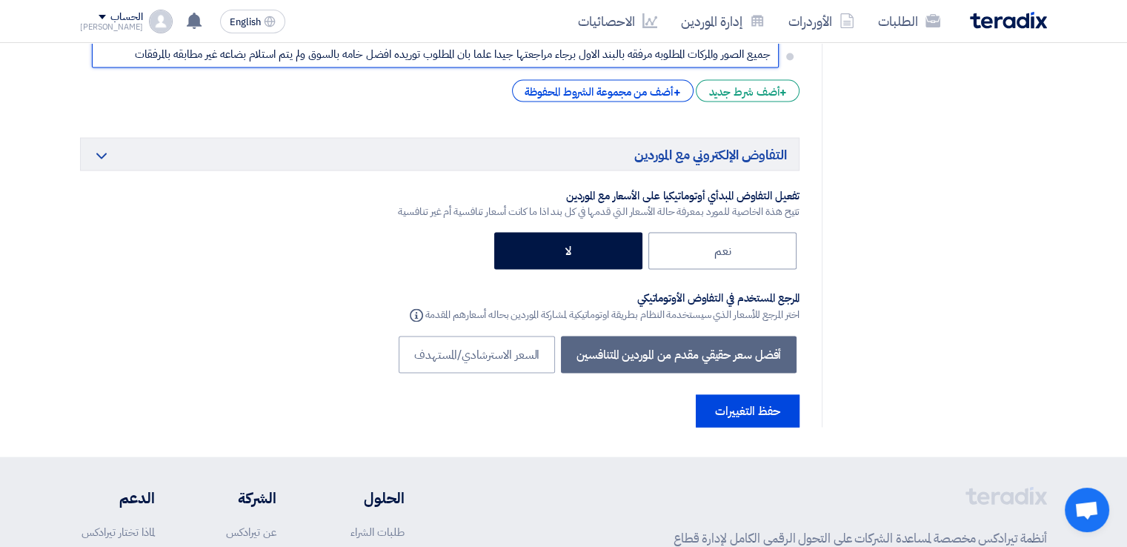
scroll to position [8669, 0]
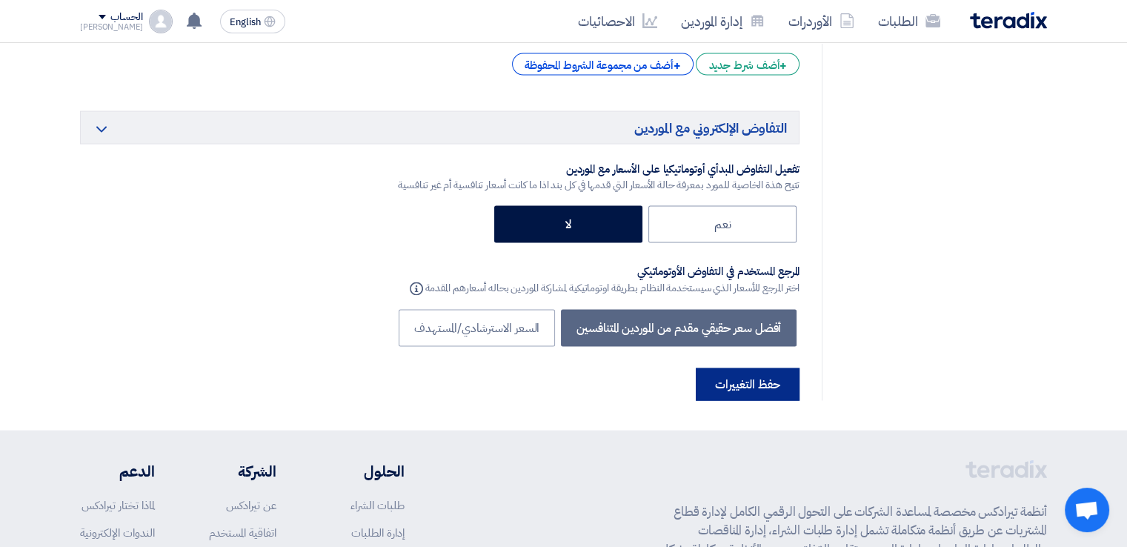
click at [765, 368] on button "حفظ التغييرات" at bounding box center [748, 384] width 104 height 33
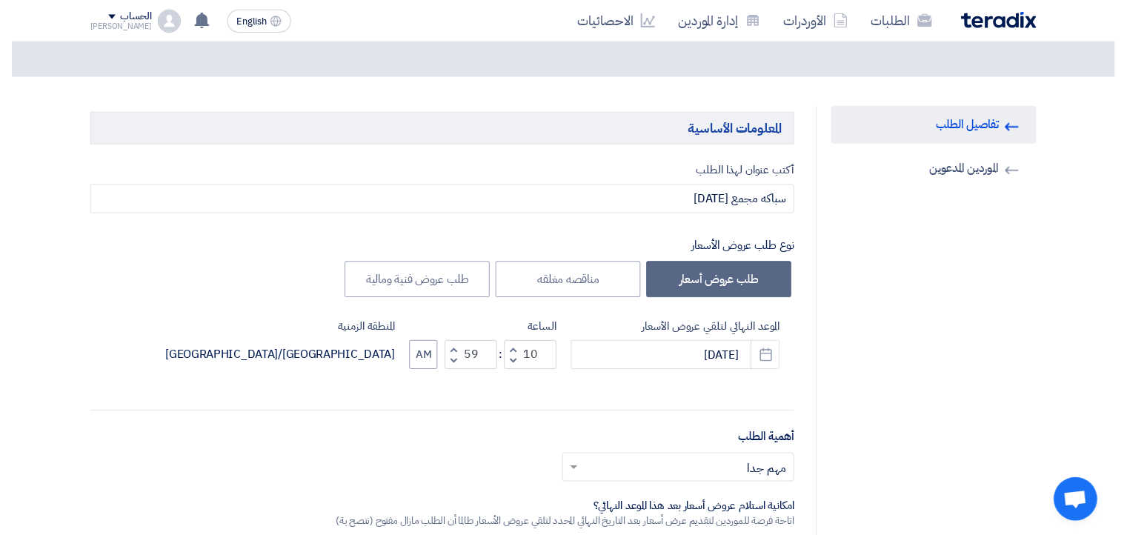
scroll to position [0, 0]
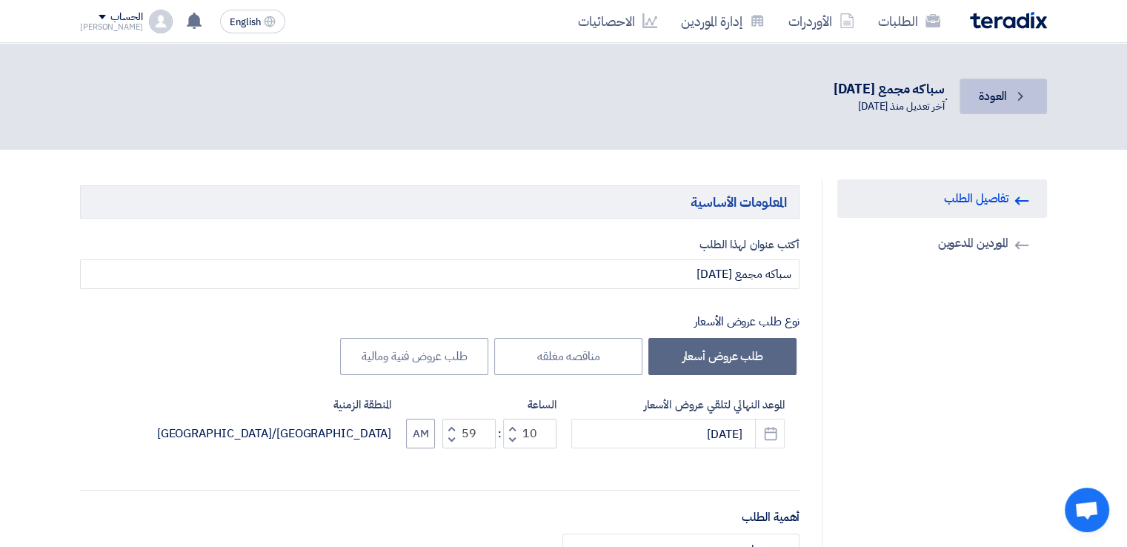
click at [1031, 101] on link "Back العودة" at bounding box center [1002, 97] width 87 height 36
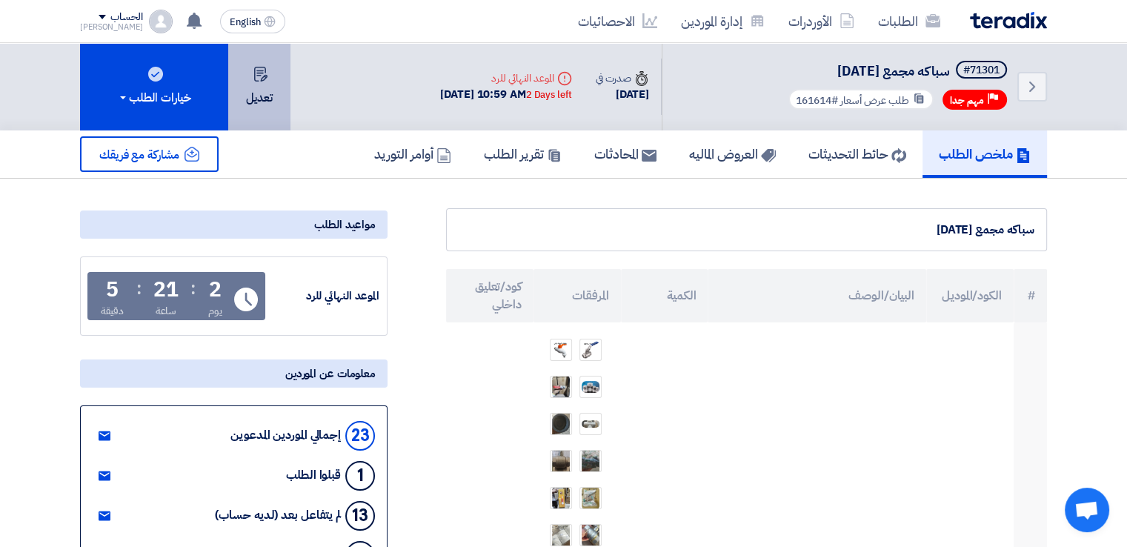
click at [266, 96] on button "تعديل" at bounding box center [259, 86] width 62 height 87
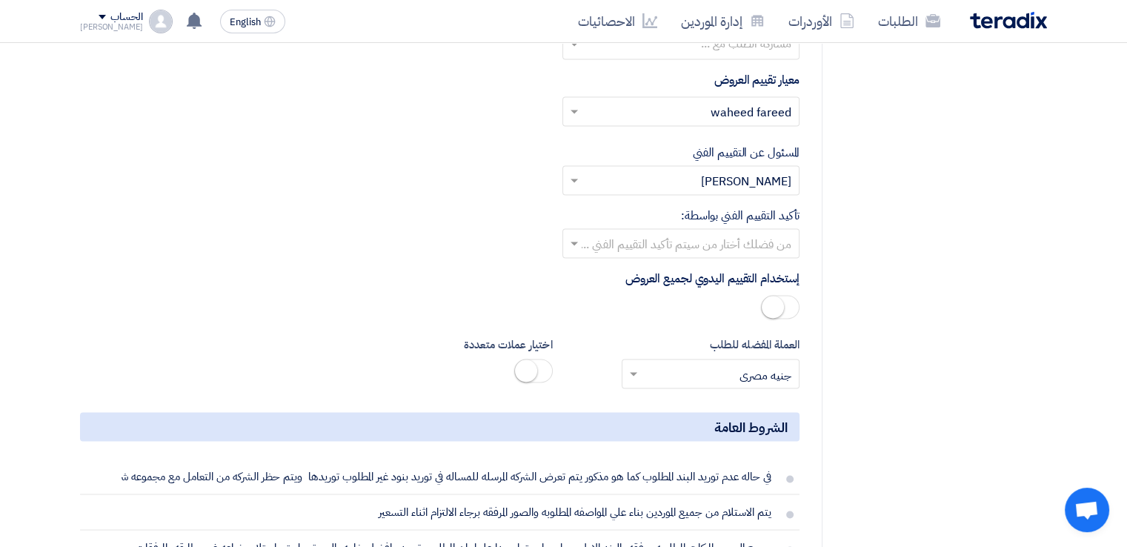
scroll to position [8150, 0]
